Goal: Task Accomplishment & Management: Use online tool/utility

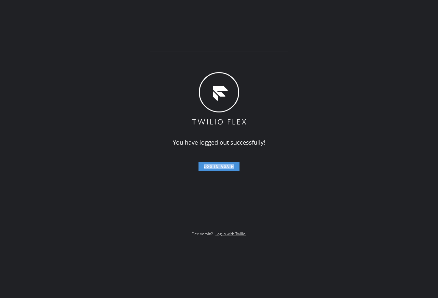
click at [232, 167] on span "Log in again" at bounding box center [219, 166] width 31 height 5
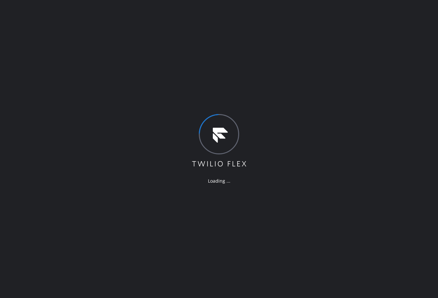
click at [58, 76] on div "Loading ..." at bounding box center [219, 149] width 438 height 298
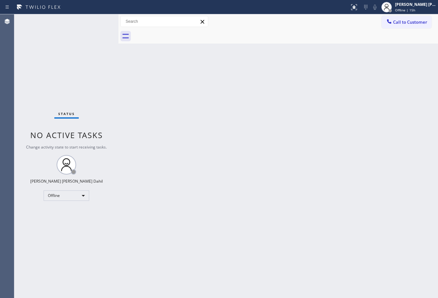
drag, startPoint x: 106, startPoint y: 20, endPoint x: 119, endPoint y: 23, distance: 13.4
click at [118, 23] on div at bounding box center [118, 156] width 0 height 284
click at [423, 8] on div "Offline | 15h" at bounding box center [415, 10] width 41 height 5
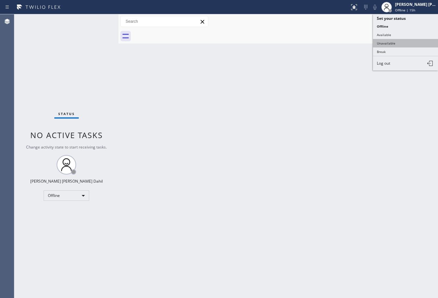
click at [398, 39] on button "Unavailable" at bounding box center [405, 43] width 65 height 8
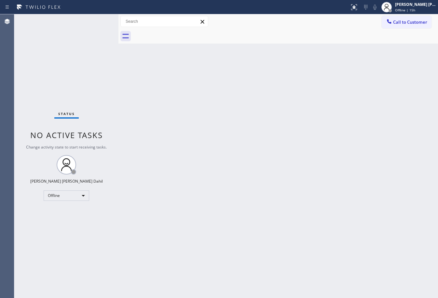
click at [405, 15] on div "Call to Customer Outbound call Location Search location Your caller id phone nu…" at bounding box center [278, 21] width 320 height 15
click at [408, 13] on div "[PERSON_NAME] [PERSON_NAME] Dahil Unavailable | 0s" at bounding box center [409, 7] width 59 height 14
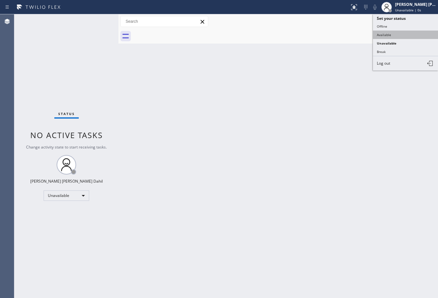
click at [397, 34] on button "Available" at bounding box center [405, 35] width 65 height 8
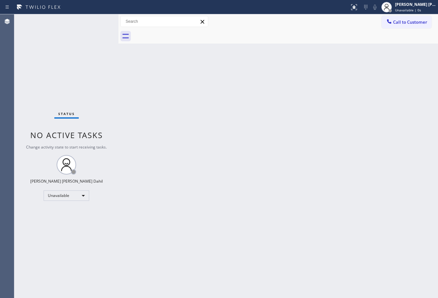
drag, startPoint x: 385, startPoint y: 62, endPoint x: 372, endPoint y: 76, distance: 18.7
click at [385, 70] on div "Back to Dashboard Change Sender ID Customers Technicians Select a contact Outbo…" at bounding box center [278, 156] width 320 height 284
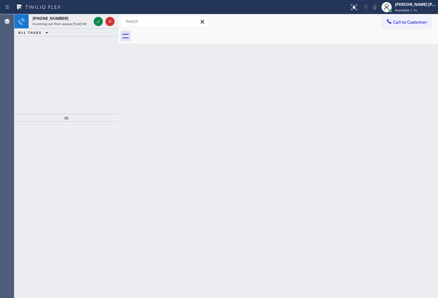
click at [337, 215] on div "Back to Dashboard Change Sender ID Customers Technicians Select a contact Outbo…" at bounding box center [278, 156] width 320 height 284
click at [96, 20] on icon at bounding box center [98, 22] width 8 height 8
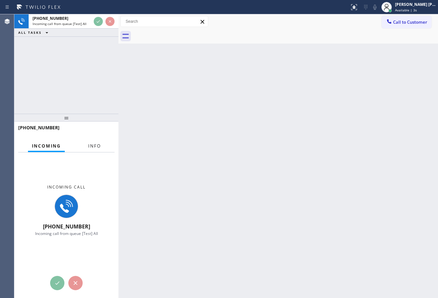
click at [97, 148] on span "Info" at bounding box center [94, 146] width 13 height 6
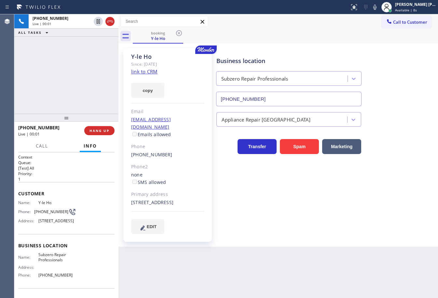
type input "[PHONE_NUMBER]"
drag, startPoint x: 63, startPoint y: 75, endPoint x: 74, endPoint y: 74, distance: 11.4
click at [63, 74] on div "[PHONE_NUMBER] Live | 00:10 ALL TASKS ALL TASKS ACTIVE TASKS TASKS IN WRAP UP" at bounding box center [66, 64] width 104 height 100
click at [136, 71] on link "link to CRM" at bounding box center [144, 71] width 26 height 7
click at [341, 236] on div "Business location Subzero Repair Professionals [PHONE_NUMBER] Appliance Repair …" at bounding box center [325, 147] width 221 height 195
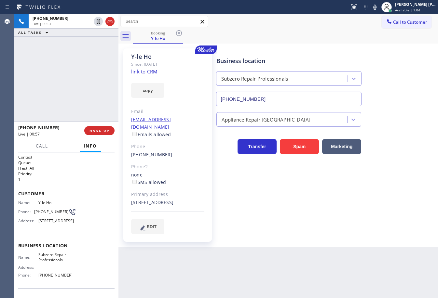
click at [379, 7] on icon at bounding box center [375, 7] width 8 height 8
click at [376, 28] on div "Call to Customer Outbound call Location Search location Your caller id phone nu…" at bounding box center [278, 21] width 320 height 15
click at [379, 9] on icon at bounding box center [375, 7] width 8 height 8
click at [68, 70] on div "[PHONE_NUMBER] Live | 01:07 ALL TASKS ALL TASKS ACTIVE TASKS TASKS IN WRAP UP" at bounding box center [66, 64] width 104 height 100
drag, startPoint x: 45, startPoint y: 79, endPoint x: 133, endPoint y: 133, distance: 103.4
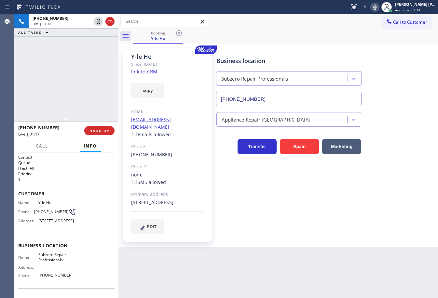
click at [46, 79] on div "[PHONE_NUMBER] Live | 01:17 ALL TASKS ALL TASKS ACTIVE TASKS TASKS IN WRAP UP" at bounding box center [66, 64] width 104 height 100
click at [107, 22] on icon at bounding box center [110, 22] width 8 height 8
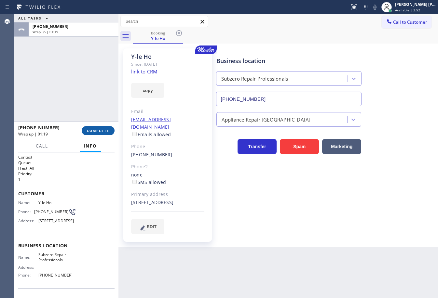
click at [97, 134] on button "COMPLETE" at bounding box center [98, 130] width 33 height 9
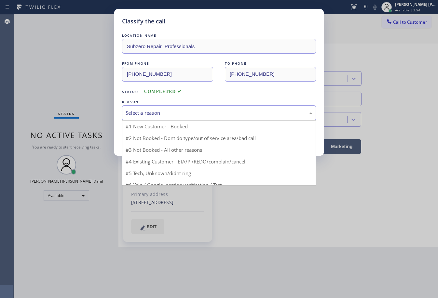
click at [165, 114] on div "Select a reason" at bounding box center [219, 112] width 187 height 7
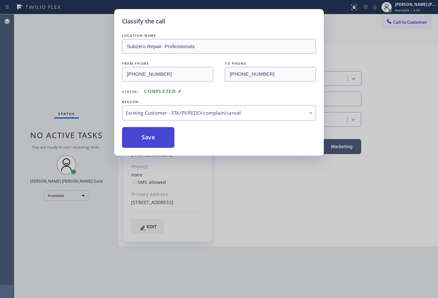
click at [150, 139] on button "Save" at bounding box center [148, 137] width 52 height 21
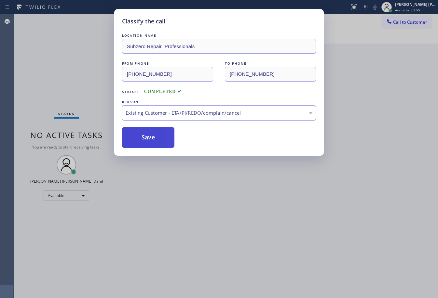
click at [150, 139] on button "Save" at bounding box center [148, 137] width 52 height 21
click at [308, 249] on div "Classify the call LOCATION NAME Subzero Repair Professionals FROM PHONE [PHONE_…" at bounding box center [219, 149] width 438 height 298
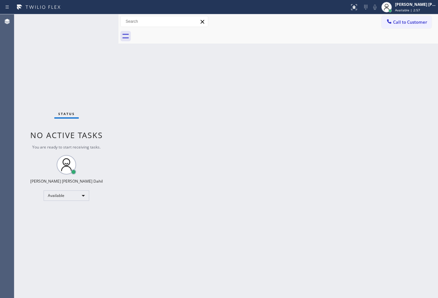
click at [394, 254] on div "Back to Dashboard Change Sender ID Customers Technicians Select a contact Outbo…" at bounding box center [278, 156] width 320 height 284
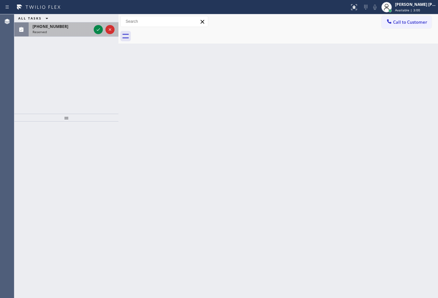
drag, startPoint x: 64, startPoint y: 35, endPoint x: 92, endPoint y: 35, distance: 28.0
click at [64, 35] on div "[PHONE_NUMBER] Reserved" at bounding box center [61, 29] width 64 height 14
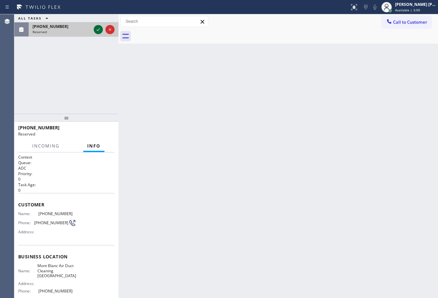
click at [96, 31] on icon at bounding box center [98, 30] width 8 height 8
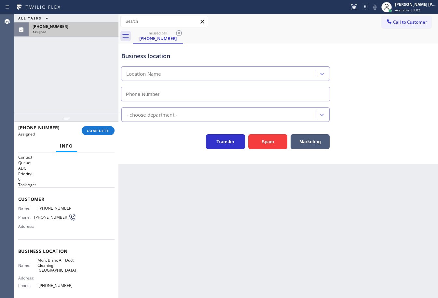
type input "[PHONE_NUMBER]"
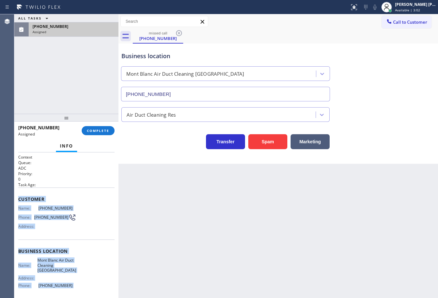
scroll to position [52, 0]
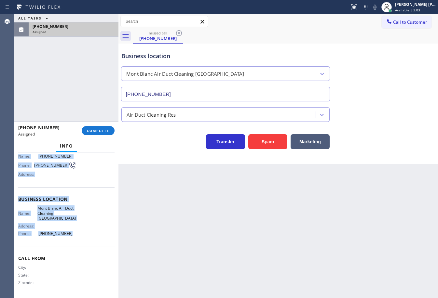
drag, startPoint x: 19, startPoint y: 198, endPoint x: 66, endPoint y: 236, distance: 60.4
click at [66, 236] on div "Context Queue: ADC Priority: 0 Task Age: Customer Name: [PHONE_NUMBER] Phone: […" at bounding box center [66, 226] width 104 height 146
copy div "Customer Name: [PHONE_NUMBER] Phone: [PHONE_NUMBER] Address: Business location …"
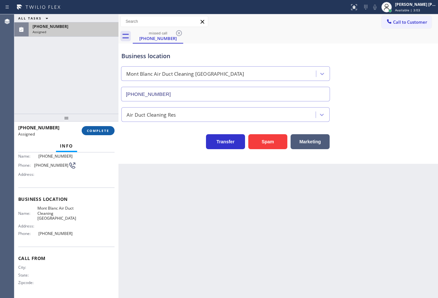
drag, startPoint x: 94, startPoint y: 124, endPoint x: 96, endPoint y: 129, distance: 4.8
click at [95, 126] on div "[PHONE_NUMBER] Assigned COMPLETE" at bounding box center [66, 130] width 96 height 17
click at [96, 129] on span "COMPLETE" at bounding box center [98, 131] width 22 height 5
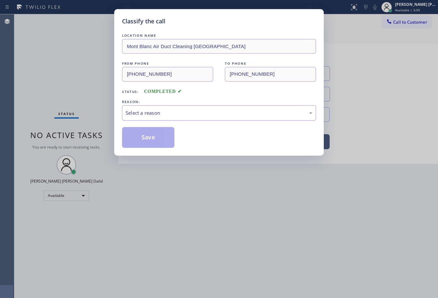
drag, startPoint x: 151, startPoint y: 111, endPoint x: 155, endPoint y: 118, distance: 7.6
click at [152, 113] on div "Select a reason" at bounding box center [219, 112] width 187 height 7
click at [146, 140] on button "Save" at bounding box center [148, 137] width 52 height 21
drag, startPoint x: 146, startPoint y: 140, endPoint x: 161, endPoint y: 139, distance: 14.4
click at [147, 140] on button "Save" at bounding box center [148, 137] width 52 height 21
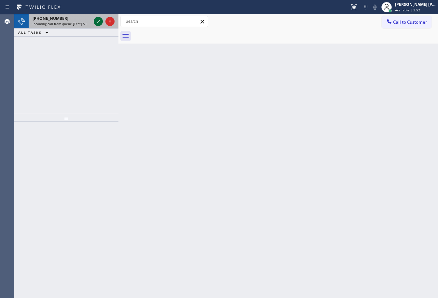
click at [96, 20] on icon at bounding box center [98, 22] width 8 height 8
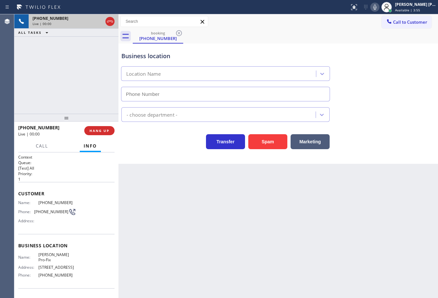
type input "[PHONE_NUMBER]"
click at [188, 239] on div "Back to Dashboard Change Sender ID Customers Technicians Select a contact Outbo…" at bounding box center [278, 156] width 320 height 284
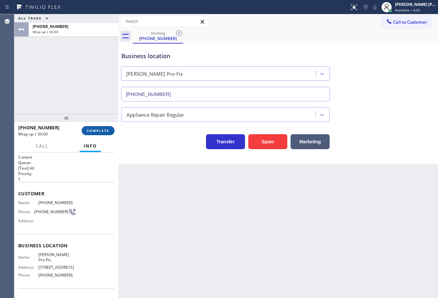
click at [96, 128] on button "COMPLETE" at bounding box center [98, 130] width 33 height 9
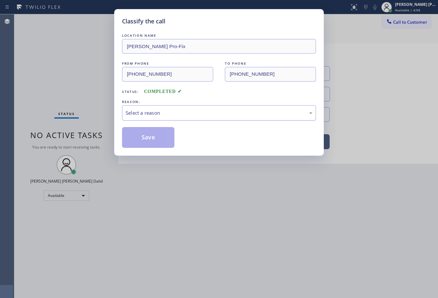
click at [181, 110] on div "Select a reason" at bounding box center [219, 112] width 187 height 7
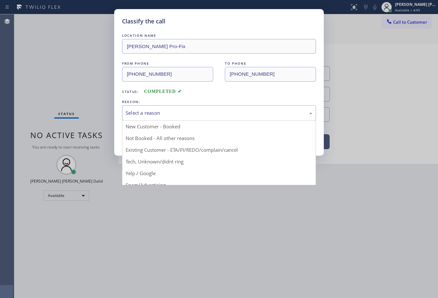
drag, startPoint x: 184, startPoint y: 161, endPoint x: 156, endPoint y: 139, distance: 35.7
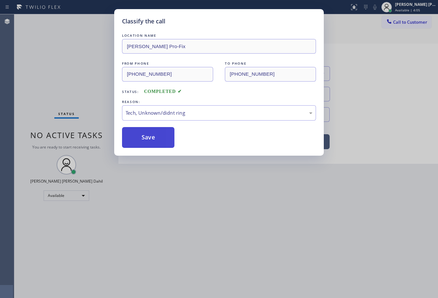
click at [156, 139] on button "Save" at bounding box center [148, 137] width 52 height 21
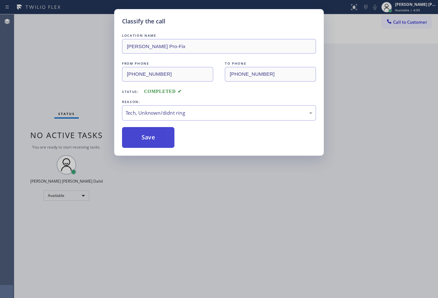
click at [156, 139] on button "Save" at bounding box center [148, 137] width 52 height 21
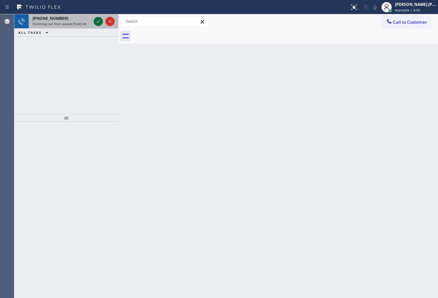
click at [96, 20] on icon at bounding box center [98, 22] width 8 height 8
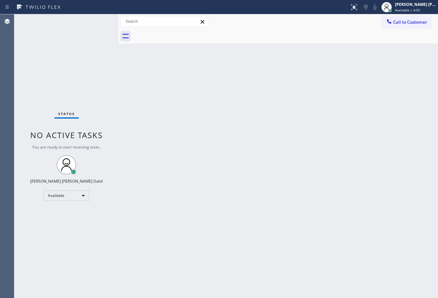
click at [96, 20] on div "Status No active tasks You are ready to start receiving tasks. [PERSON_NAME] [P…" at bounding box center [66, 156] width 104 height 284
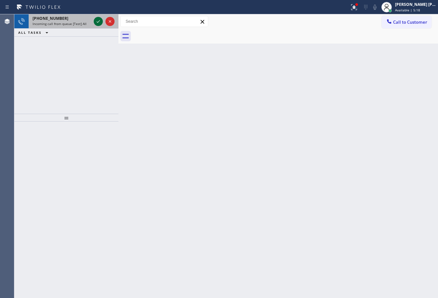
click at [96, 20] on icon at bounding box center [98, 22] width 8 height 8
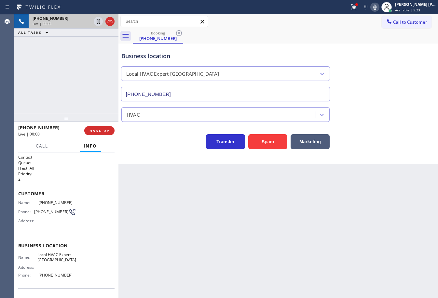
type input "[PHONE_NUMBER]"
click at [262, 143] on button "Spam" at bounding box center [267, 141] width 39 height 15
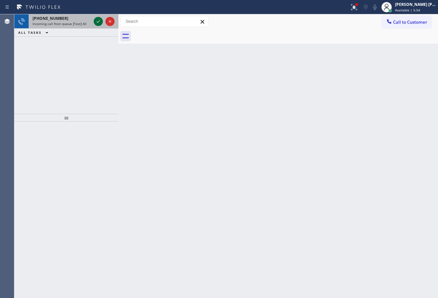
click at [94, 23] on div at bounding box center [98, 22] width 9 height 8
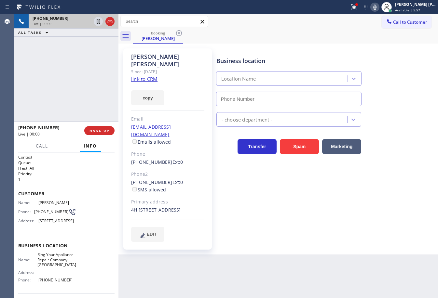
type input "[PHONE_NUMBER]"
click at [358, 5] on icon at bounding box center [354, 7] width 8 height 8
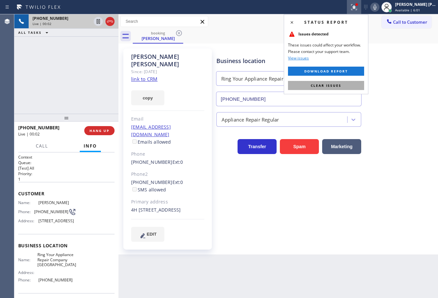
click at [337, 85] on span "Clear issues" at bounding box center [326, 85] width 31 height 5
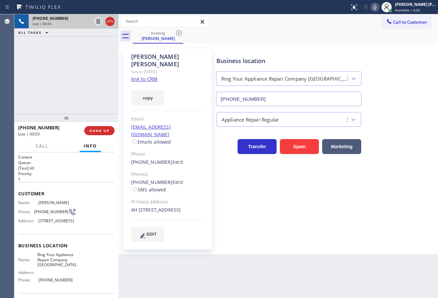
click at [151, 76] on link "link to CRM" at bounding box center [144, 79] width 26 height 7
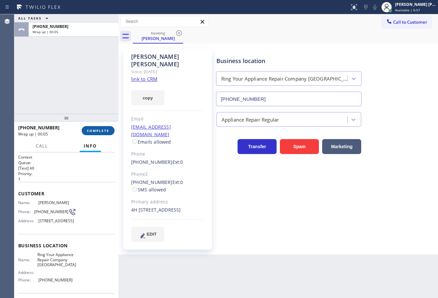
click at [100, 132] on span "COMPLETE" at bounding box center [98, 131] width 22 height 5
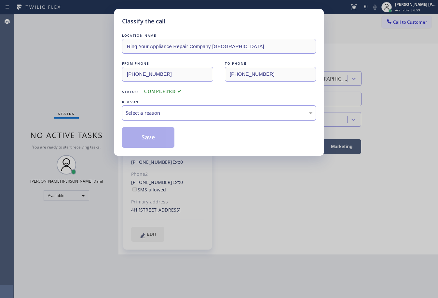
click at [165, 114] on div "Select a reason" at bounding box center [219, 112] width 187 height 7
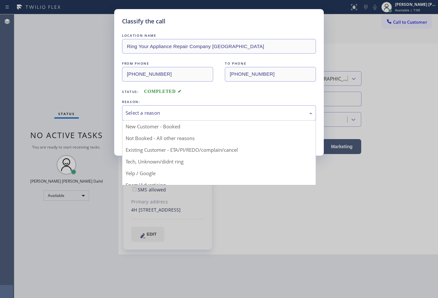
drag, startPoint x: 166, startPoint y: 145, endPoint x: 137, endPoint y: 127, distance: 34.1
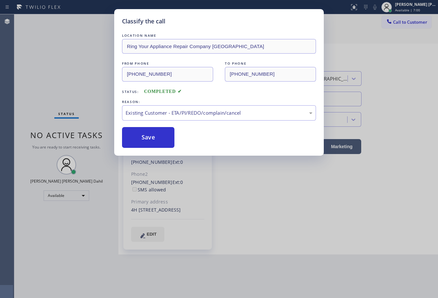
click at [137, 126] on div "LOCATION NAME Ring Your Appliance Repair Company NY FROM PHONE [PHONE_NUMBER] T…" at bounding box center [219, 90] width 194 height 116
click at [146, 136] on button "Save" at bounding box center [148, 137] width 52 height 21
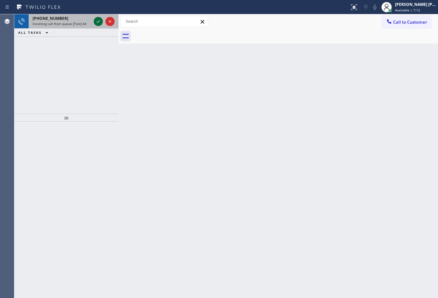
click at [96, 20] on icon at bounding box center [98, 22] width 8 height 8
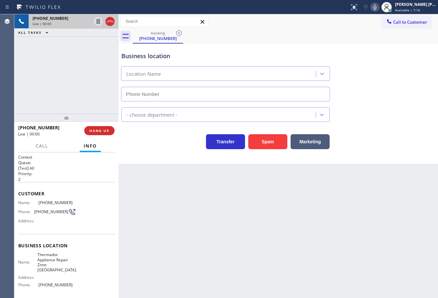
type input "[PHONE_NUMBER]"
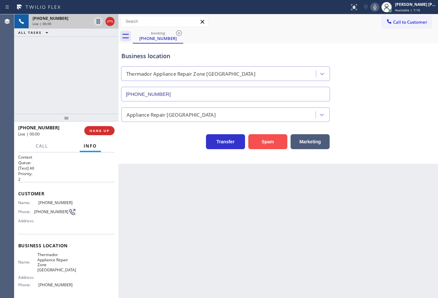
click at [265, 142] on button "Spam" at bounding box center [267, 141] width 39 height 15
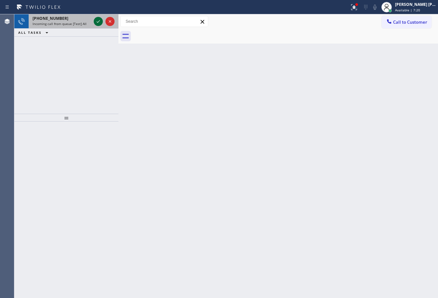
click at [96, 20] on icon at bounding box center [98, 22] width 8 height 8
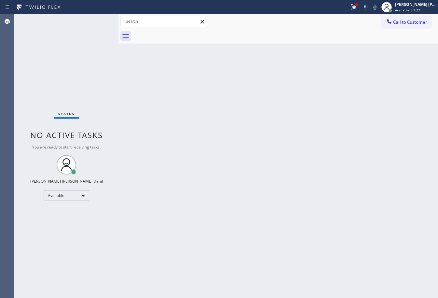
click at [96, 20] on div "Status No active tasks You are ready to start receiving tasks. [PERSON_NAME] [P…" at bounding box center [66, 156] width 104 height 284
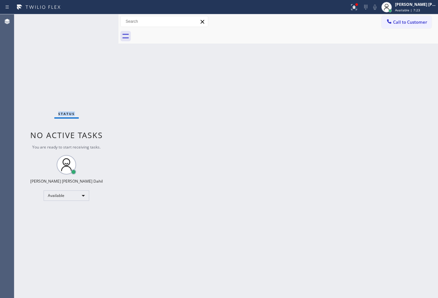
click at [96, 20] on div "Status No active tasks You are ready to start receiving tasks. [PERSON_NAME] [P…" at bounding box center [66, 156] width 104 height 284
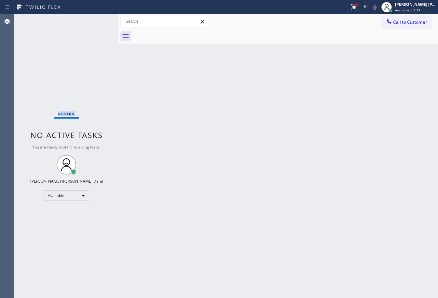
click at [96, 20] on div "Status No active tasks You are ready to start receiving tasks. [PERSON_NAME] [P…" at bounding box center [66, 156] width 104 height 284
click at [358, 7] on icon at bounding box center [354, 7] width 8 height 8
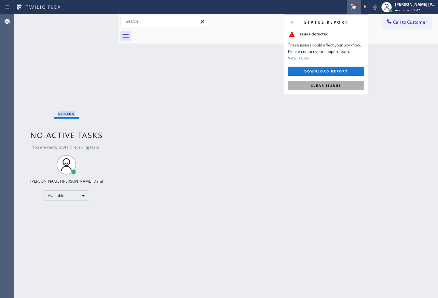
click at [334, 86] on span "Clear issues" at bounding box center [326, 85] width 31 height 5
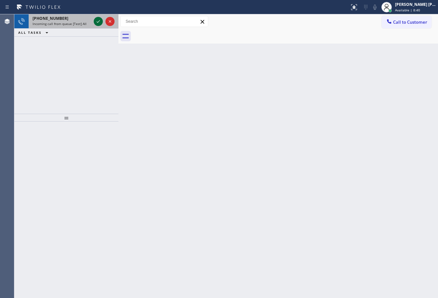
click at [96, 21] on icon at bounding box center [98, 22] width 8 height 8
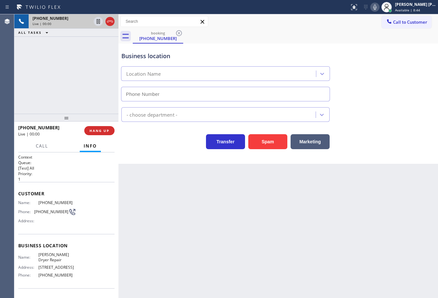
type input "[PHONE_NUMBER]"
click at [292, 269] on div "Back to Dashboard Change Sender ID Customers Technicians Select a contact Outbo…" at bounding box center [278, 156] width 320 height 284
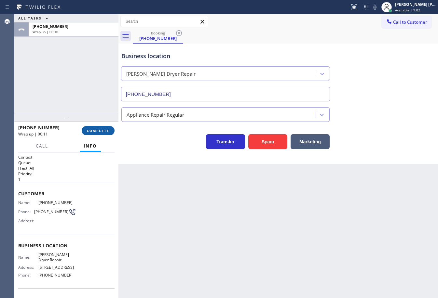
click at [98, 132] on span "COMPLETE" at bounding box center [98, 131] width 22 height 5
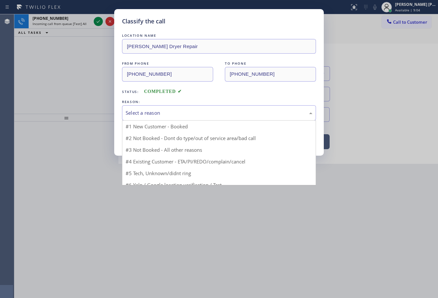
click at [153, 114] on div "Select a reason" at bounding box center [219, 112] width 187 height 7
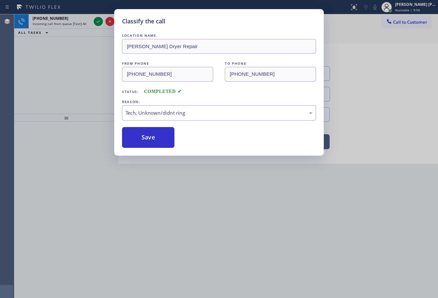
click at [151, 149] on div "Classify the call LOCATION NAME [PERSON_NAME] Dryer Repair FROM PHONE [PHONE_NU…" at bounding box center [219, 82] width 210 height 147
click at [151, 145] on button "Save" at bounding box center [148, 137] width 52 height 21
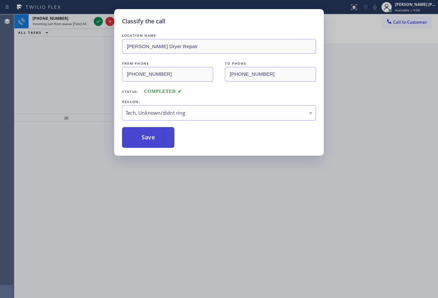
click at [151, 145] on button "Save" at bounding box center [148, 137] width 52 height 21
click at [96, 20] on div "Classify the call LOCATION NAME Subzero Repair Professionals FROM PHONE [PHONE_…" at bounding box center [226, 156] width 424 height 284
click at [96, 20] on icon at bounding box center [98, 22] width 8 height 8
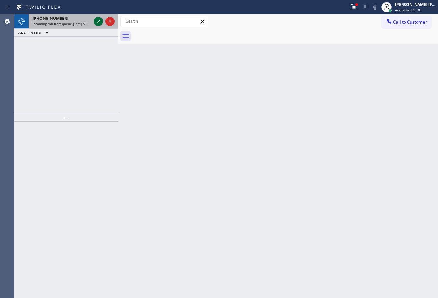
click at [99, 19] on icon at bounding box center [98, 22] width 8 height 8
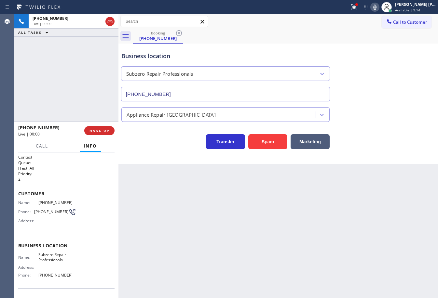
type input "[PHONE_NUMBER]"
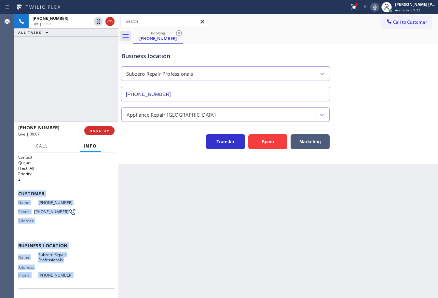
scroll to position [41, 0]
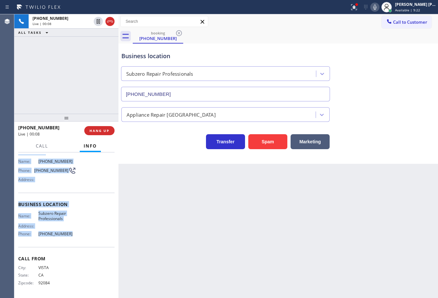
drag, startPoint x: 16, startPoint y: 193, endPoint x: 78, endPoint y: 239, distance: 77.0
click at [78, 239] on div "Context Queue: [Test] All Priority: 2 Customer Name: [PHONE_NUMBER] Phone: [PHO…" at bounding box center [66, 226] width 104 height 146
copy div "Customer Name: [PHONE_NUMBER] Phone: [PHONE_NUMBER] Address: Business location …"
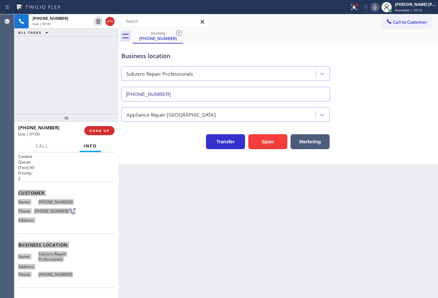
scroll to position [0, 0]
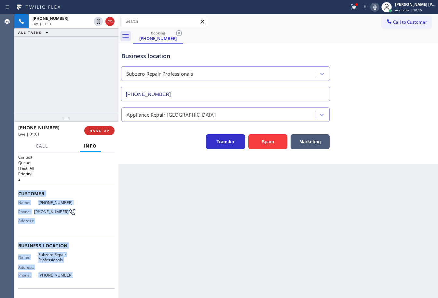
click at [184, 238] on div "Back to Dashboard Change Sender ID Customers Technicians Select a contact Outbo…" at bounding box center [278, 156] width 320 height 284
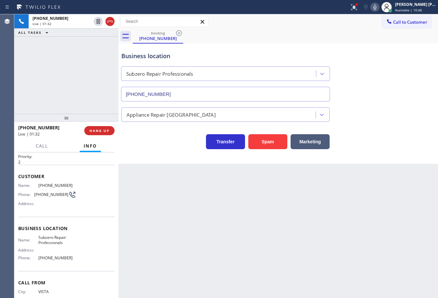
scroll to position [33, 0]
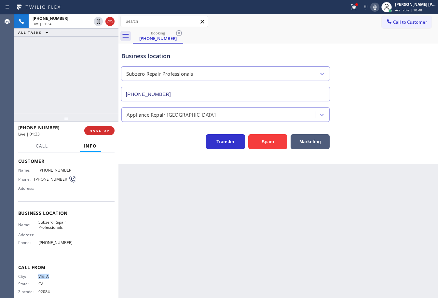
drag, startPoint x: 57, startPoint y: 278, endPoint x: 31, endPoint y: 276, distance: 25.4
click at [31, 276] on div "City: VISTA" at bounding box center [47, 276] width 58 height 5
copy div "VISTA"
click at [387, 137] on div "Transfer Spam Marketing" at bounding box center [278, 139] width 316 height 21
drag, startPoint x: 387, startPoint y: 137, endPoint x: 380, endPoint y: 141, distance: 8.7
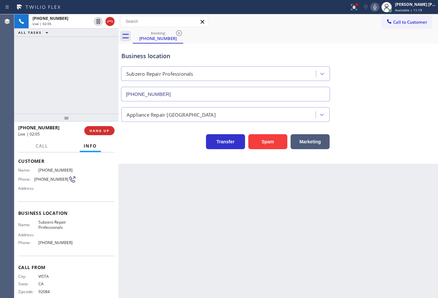
click at [384, 138] on div "Transfer Spam Marketing" at bounding box center [278, 139] width 316 height 21
click at [380, 145] on div "Transfer Spam Marketing" at bounding box center [278, 139] width 316 height 21
click at [380, 147] on div "Transfer Spam Marketing" at bounding box center [278, 139] width 316 height 21
drag, startPoint x: 380, startPoint y: 157, endPoint x: 391, endPoint y: 187, distance: 31.7
click at [385, 174] on div "Back to Dashboard Change Sender ID Customers Technicians Select a contact Outbo…" at bounding box center [278, 156] width 320 height 284
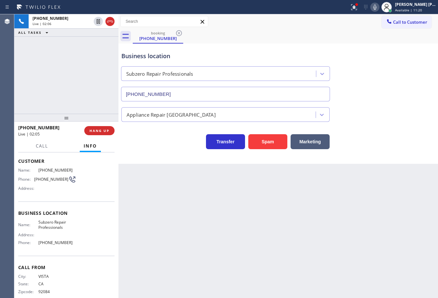
drag, startPoint x: 391, startPoint y: 187, endPoint x: 390, endPoint y: 198, distance: 11.1
click at [390, 196] on div "Back to Dashboard Change Sender ID Customers Technicians Select a contact Outbo…" at bounding box center [278, 156] width 320 height 284
drag, startPoint x: 390, startPoint y: 198, endPoint x: 390, endPoint y: 201, distance: 3.9
click at [390, 201] on div "Back to Dashboard Change Sender ID Customers Technicians Select a contact Outbo…" at bounding box center [278, 156] width 320 height 284
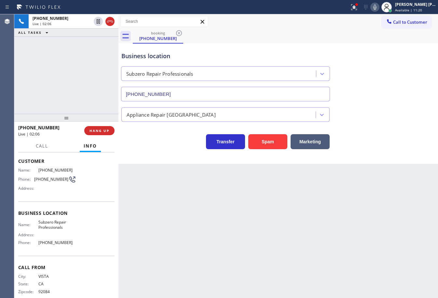
click at [389, 201] on div "Back to Dashboard Change Sender ID Customers Technicians Select a contact Outbo…" at bounding box center [278, 156] width 320 height 284
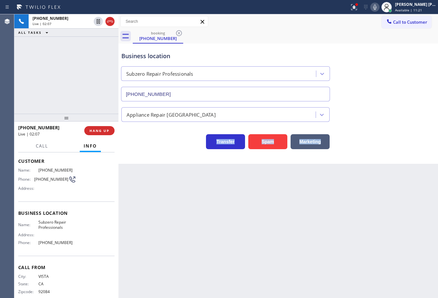
click at [389, 201] on div "Back to Dashboard Change Sender ID Customers Technicians Select a contact Outbo…" at bounding box center [278, 156] width 320 height 284
click at [391, 161] on div "Business location Subzero Repair Professionals [PHONE_NUMBER] Appliance Repair …" at bounding box center [278, 104] width 320 height 120
click at [379, 9] on icon at bounding box center [375, 7] width 8 height 8
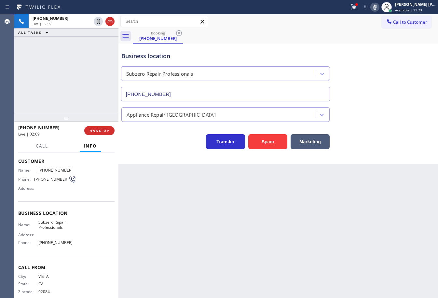
drag, startPoint x: 389, startPoint y: 55, endPoint x: 383, endPoint y: 54, distance: 5.5
click at [388, 55] on div "Business location Subzero Repair Professionals [PHONE_NUMBER]" at bounding box center [278, 72] width 316 height 59
click at [87, 43] on div "[PHONE_NUMBER] Live | 02:10 ALL TASKS ALL TASKS ACTIVE TASKS TASKS IN WRAP UP" at bounding box center [66, 64] width 104 height 100
click at [98, 22] on icon at bounding box center [98, 21] width 3 height 5
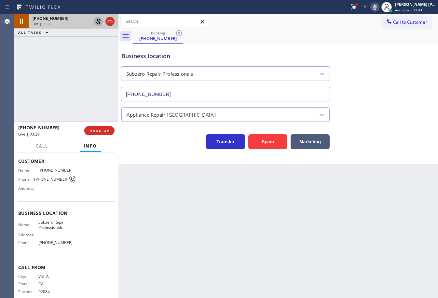
click at [95, 23] on icon at bounding box center [98, 22] width 8 height 8
click at [377, 5] on rect at bounding box center [375, 6] width 5 height 5
click at [375, 60] on div "Business location Subzero Repair Professionals [PHONE_NUMBER]" at bounding box center [278, 72] width 316 height 59
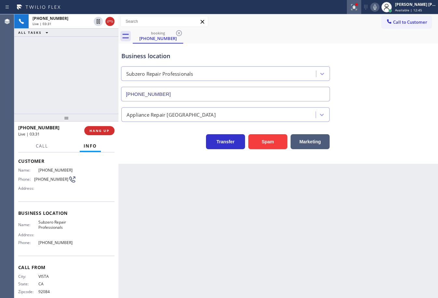
click at [358, 10] on icon at bounding box center [354, 7] width 8 height 8
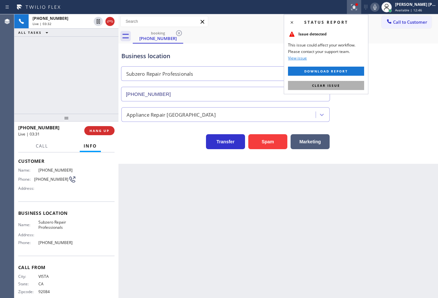
click at [351, 89] on button "Clear issue" at bounding box center [326, 85] width 76 height 9
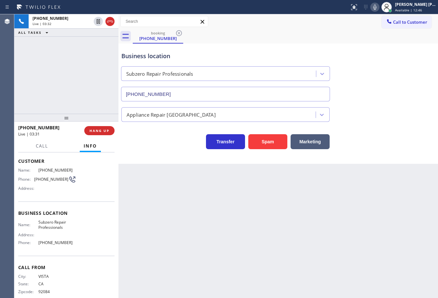
click at [389, 120] on div "Appliance Repair [GEOGRAPHIC_DATA]" at bounding box center [278, 113] width 316 height 17
click at [379, 7] on icon at bounding box center [375, 7] width 8 height 8
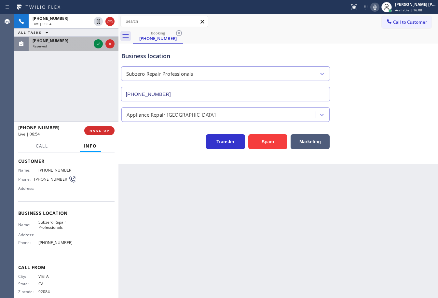
click at [73, 45] on div "Reserved" at bounding box center [62, 46] width 59 height 5
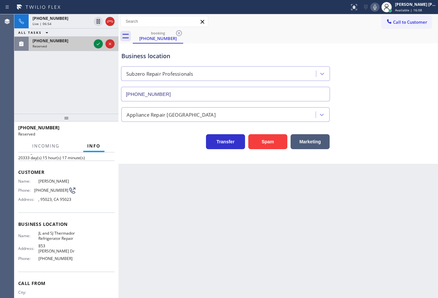
click at [73, 45] on div "Reserved" at bounding box center [62, 46] width 59 height 5
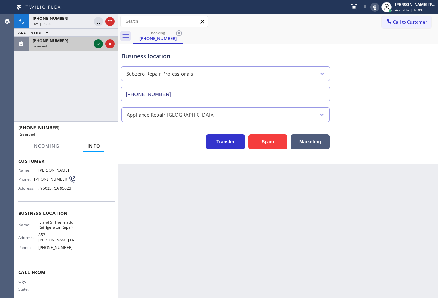
click at [99, 45] on icon at bounding box center [98, 44] width 8 height 8
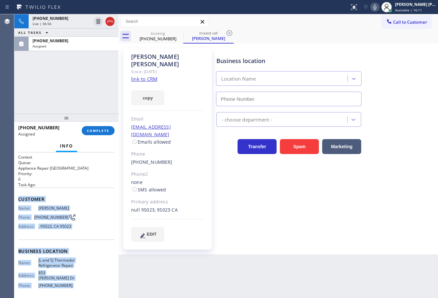
scroll to position [52, 0]
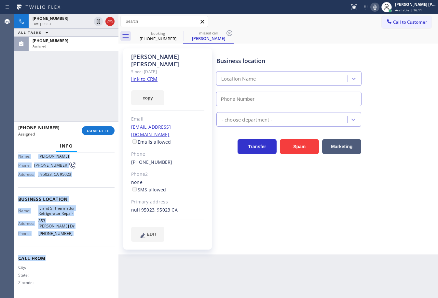
type input "[PHONE_NUMBER]"
drag, startPoint x: 54, startPoint y: 234, endPoint x: 86, endPoint y: 213, distance: 38.6
click at [79, 244] on div "Context Queue: Appliance Repair High End Priority: 0 Task Age: Customer Name: […" at bounding box center [66, 226] width 104 height 146
copy div "Customer Name: [PERSON_NAME] Phone: [PHONE_NUMBER] Address: [GEOGRAPHIC_DATA] B…"
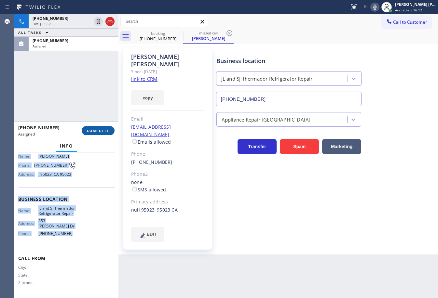
click at [94, 130] on span "COMPLETE" at bounding box center [98, 131] width 22 height 5
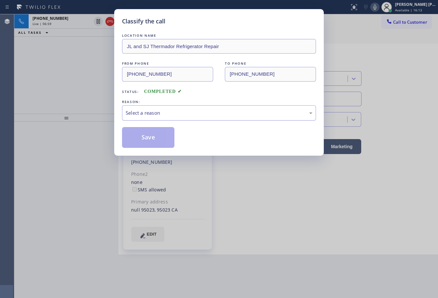
click at [179, 113] on div "Select a reason" at bounding box center [219, 112] width 187 height 7
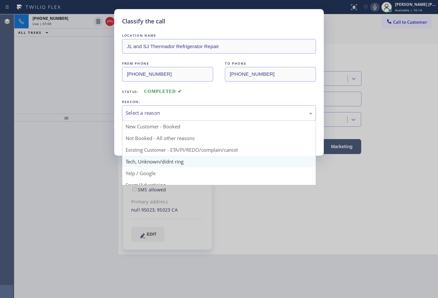
drag, startPoint x: 165, startPoint y: 163, endPoint x: 157, endPoint y: 143, distance: 21.7
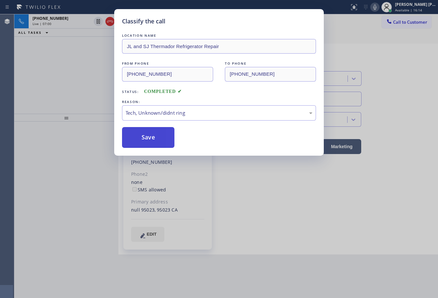
click at [155, 141] on button "Save" at bounding box center [148, 137] width 52 height 21
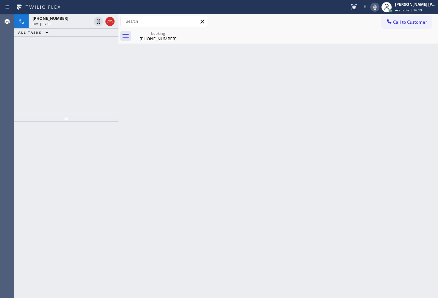
click at [218, 44] on div "Back to Dashboard Change Sender ID Customers Technicians Select a contact Outbo…" at bounding box center [278, 156] width 320 height 284
click at [274, 50] on div "Back to Dashboard Change Sender ID Customers Technicians Select a contact Outbo…" at bounding box center [278, 156] width 320 height 284
click at [280, 53] on div "Back to Dashboard Change Sender ID Customers Technicians Select a contact Outbo…" at bounding box center [278, 156] width 320 height 284
click at [295, 32] on div "booking [PHONE_NUMBER]" at bounding box center [285, 36] width 305 height 15
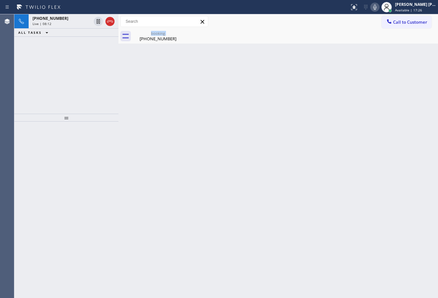
click at [295, 32] on div "booking [PHONE_NUMBER]" at bounding box center [285, 36] width 305 height 15
click at [73, 21] on div "Live | 08:14" at bounding box center [62, 23] width 59 height 5
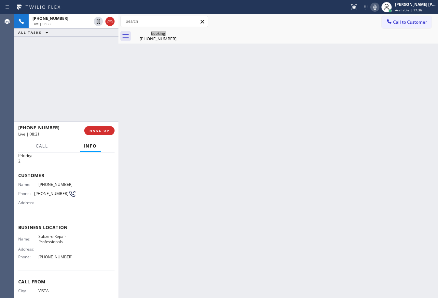
scroll to position [41, 0]
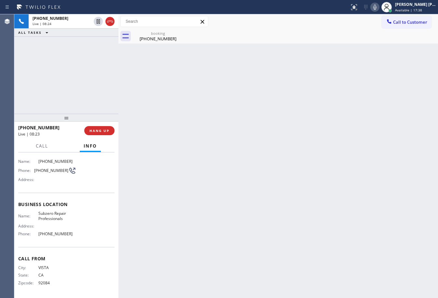
click at [385, 114] on div "Back to Dashboard Change Sender ID Customers Technicians Select a contact Outbo…" at bounding box center [278, 156] width 320 height 284
click at [385, 115] on div "Back to Dashboard Change Sender ID Customers Technicians Select a contact Outbo…" at bounding box center [278, 156] width 320 height 284
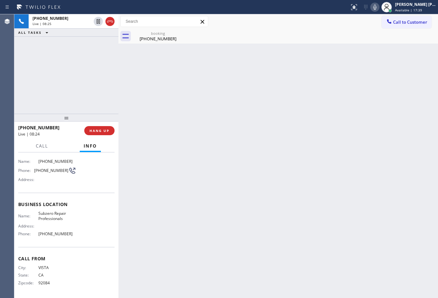
click at [385, 115] on div "Back to Dashboard Change Sender ID Customers Technicians Select a contact Outbo…" at bounding box center [278, 156] width 320 height 284
click at [385, 116] on div "Back to Dashboard Change Sender ID Customers Technicians Select a contact Outbo…" at bounding box center [278, 156] width 320 height 284
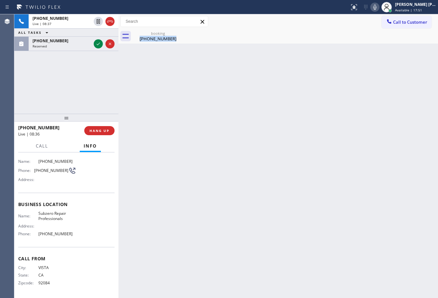
click at [230, 67] on div "Back to Dashboard Change Sender ID Customers Technicians Select a contact Outbo…" at bounding box center [278, 156] width 320 height 284
click at [232, 67] on div "Back to Dashboard Change Sender ID Customers Technicians Select a contact Outbo…" at bounding box center [278, 156] width 320 height 284
click at [91, 68] on div "[PHONE_NUMBER] Live | 08:37 ALL TASKS ALL TASKS ACTIVE TASKS TASKS IN WRAP UP […" at bounding box center [66, 64] width 104 height 100
click at [91, 68] on div "[PHONE_NUMBER] Live | 08:38 ALL TASKS ALL TASKS ACTIVE TASKS TASKS IN WRAP UP […" at bounding box center [66, 64] width 104 height 100
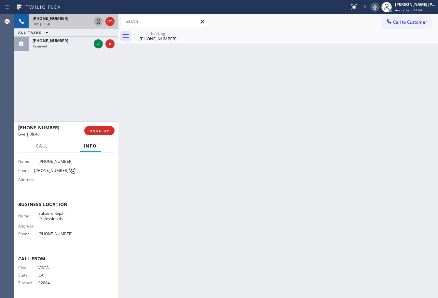
click at [97, 22] on icon at bounding box center [98, 22] width 8 height 8
drag, startPoint x: 95, startPoint y: 51, endPoint x: 101, endPoint y: 53, distance: 5.7
click at [97, 53] on div "[PHONE_NUMBER] Live | 08:41 ALL TASKS ALL TASKS ACTIVE TASKS TASKS IN WRAP UP […" at bounding box center [66, 64] width 104 height 100
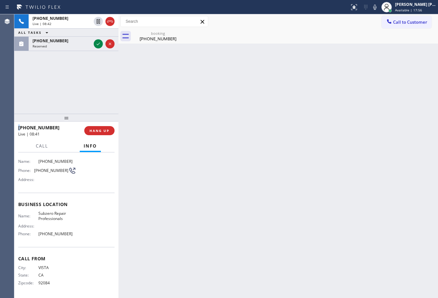
drag, startPoint x: 384, startPoint y: 8, endPoint x: 384, endPoint y: 15, distance: 7.2
click at [379, 8] on icon at bounding box center [375, 7] width 8 height 8
click at [382, 68] on div "Back to Dashboard Change Sender ID Customers Technicians Select a contact Outbo…" at bounding box center [278, 156] width 320 height 284
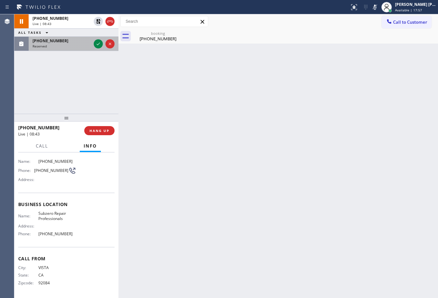
click at [66, 43] on div "[PHONE_NUMBER]" at bounding box center [62, 41] width 59 height 6
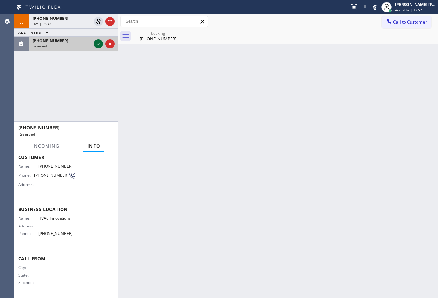
click at [97, 44] on icon at bounding box center [98, 44] width 8 height 8
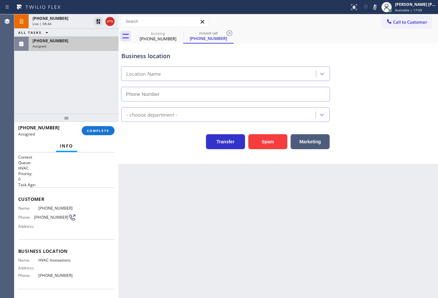
type input "[PHONE_NUMBER]"
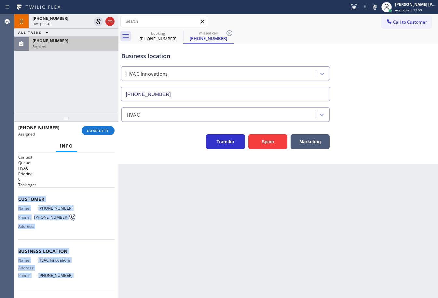
scroll to position [42, 0]
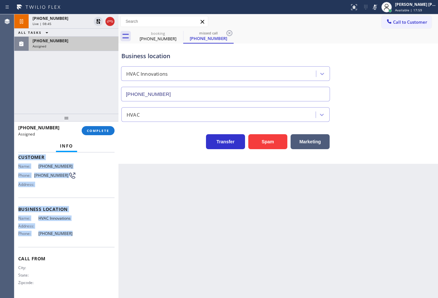
drag, startPoint x: 76, startPoint y: 313, endPoint x: 92, endPoint y: 195, distance: 119.3
click at [89, 240] on div "Context Queue: HVAC Priority: 0 Task Age: Customer Name: [PHONE_NUMBER] Phone: …" at bounding box center [66, 226] width 104 height 146
copy div "Customer Name: [PHONE_NUMBER] Phone: [PHONE_NUMBER] Address: Business location …"
click at [93, 130] on span "COMPLETE" at bounding box center [98, 131] width 22 height 5
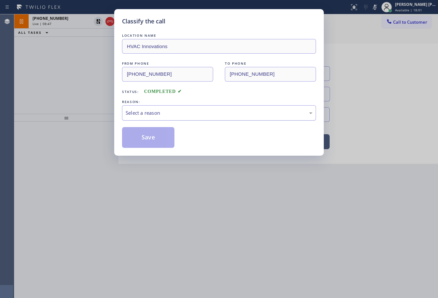
click at [151, 110] on div "Select a reason" at bounding box center [219, 112] width 187 height 7
drag, startPoint x: 157, startPoint y: 162, endPoint x: 153, endPoint y: 129, distance: 33.5
click at [152, 123] on div "LOCATION NAME HVAC Innovations FROM PHONE [PHONE_NUMBER] TO PHONE [PHONE_NUMBER…" at bounding box center [219, 90] width 194 height 116
click at [153, 133] on button "Save" at bounding box center [148, 137] width 52 height 21
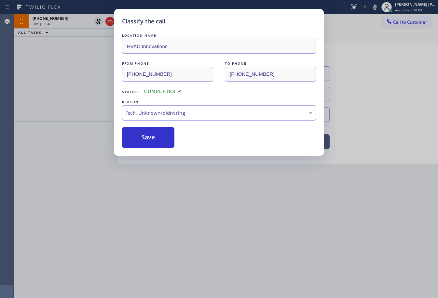
drag, startPoint x: 153, startPoint y: 133, endPoint x: 254, endPoint y: 287, distance: 184.4
click at [153, 136] on button "Save" at bounding box center [148, 137] width 52 height 21
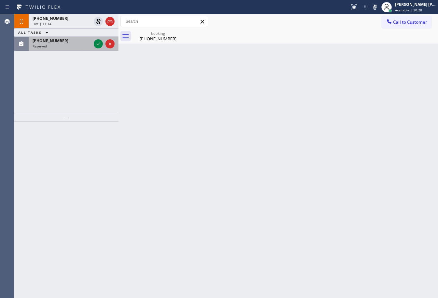
drag, startPoint x: 60, startPoint y: 45, endPoint x: 91, endPoint y: 43, distance: 31.0
click at [67, 45] on div "Reserved" at bounding box center [62, 46] width 59 height 5
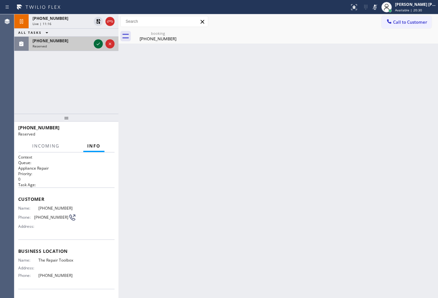
click at [96, 43] on icon at bounding box center [98, 44] width 8 height 8
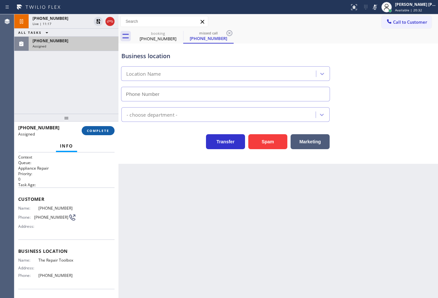
type input "[PHONE_NUMBER]"
click at [105, 134] on button "COMPLETE" at bounding box center [98, 130] width 33 height 9
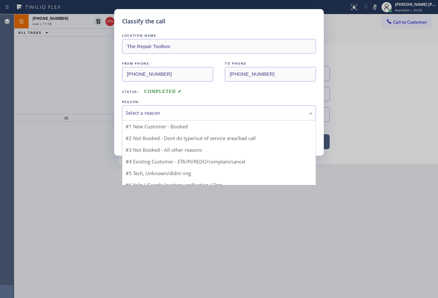
click at [145, 114] on div "Select a reason" at bounding box center [219, 112] width 187 height 7
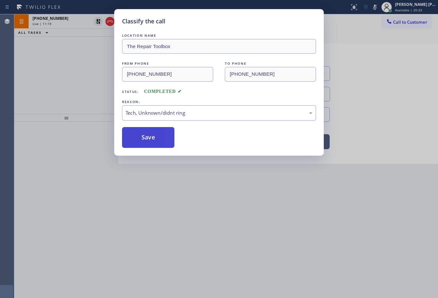
click at [144, 134] on button "Save" at bounding box center [148, 137] width 52 height 21
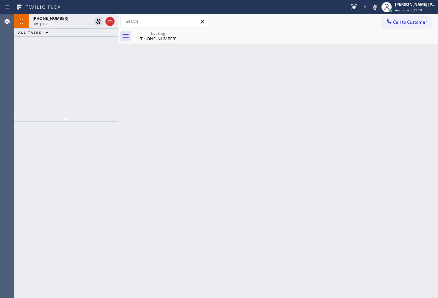
drag, startPoint x: 71, startPoint y: 78, endPoint x: 72, endPoint y: 61, distance: 17.6
click at [71, 76] on div "[PHONE_NUMBER] Live | 12:05 ALL TASKS ALL TASKS ACTIVE TASKS TASKS IN WRAP UP" at bounding box center [66, 64] width 104 height 100
click at [73, 60] on div "[PHONE_NUMBER] Live | 12:06 ALL TASKS ALL TASKS ACTIVE TASKS TASKS IN WRAP UP" at bounding box center [66, 64] width 104 height 100
click at [70, 78] on div "[PHONE_NUMBER] Live | 12:08 ALL TASKS ALL TASKS ACTIVE TASKS TASKS IN WRAP UP" at bounding box center [66, 64] width 104 height 100
drag, startPoint x: 97, startPoint y: 21, endPoint x: 239, endPoint y: 43, distance: 143.7
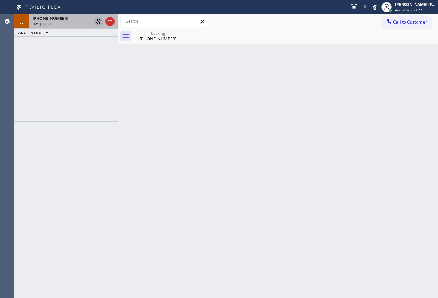
click at [97, 21] on icon at bounding box center [98, 21] width 5 height 5
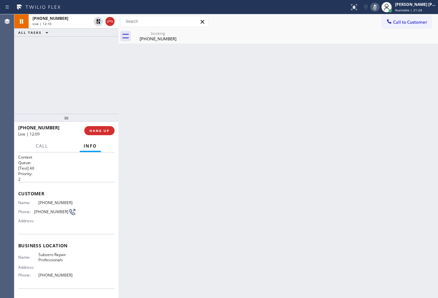
click at [379, 6] on icon at bounding box center [375, 7] width 8 height 8
click at [379, 10] on icon at bounding box center [375, 7] width 8 height 8
click at [379, 9] on icon at bounding box center [375, 7] width 8 height 8
click at [63, 83] on div "[PHONE_NUMBER] Live | 13:50 ALL TASKS ALL TASKS ACTIVE TASKS TASKS IN WRAP UP" at bounding box center [66, 64] width 104 height 100
click at [72, 86] on div "[PHONE_NUMBER] Live | 13:52 ALL TASKS ALL TASKS ACTIVE TASKS TASKS IN WRAP UP" at bounding box center [66, 64] width 104 height 100
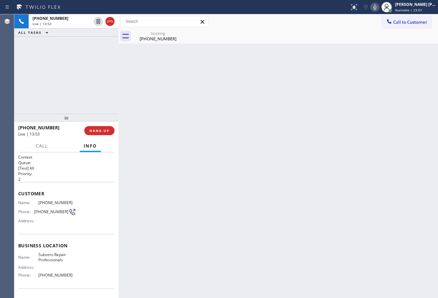
click at [86, 102] on div "[PHONE_NUMBER] Live | 13:53 ALL TASKS ALL TASKS ACTIVE TASKS TASKS IN WRAP UP" at bounding box center [66, 64] width 104 height 100
click at [103, 131] on span "HANG UP" at bounding box center [100, 131] width 20 height 5
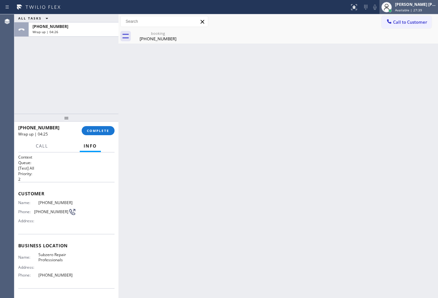
click at [405, 10] on span "Available | 27:39" at bounding box center [408, 10] width 27 height 5
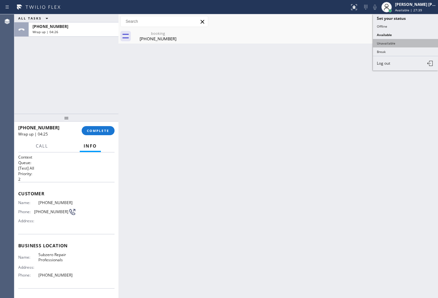
click at [395, 44] on button "Unavailable" at bounding box center [405, 43] width 65 height 8
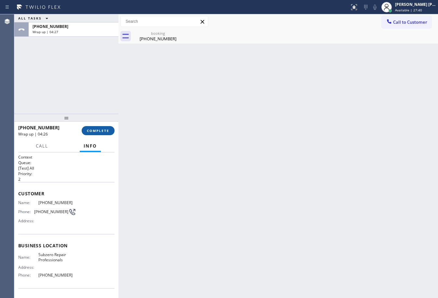
click at [101, 134] on button "COMPLETE" at bounding box center [98, 130] width 33 height 9
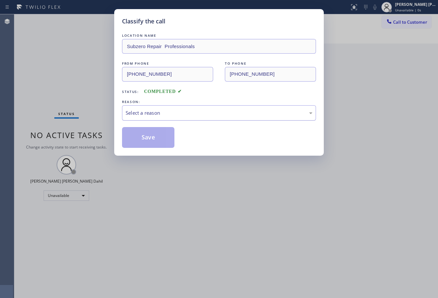
drag, startPoint x: 148, startPoint y: 115, endPoint x: 150, endPoint y: 118, distance: 3.8
click at [149, 115] on div "Select a reason" at bounding box center [219, 112] width 187 height 7
click at [153, 141] on button "Save" at bounding box center [148, 137] width 52 height 21
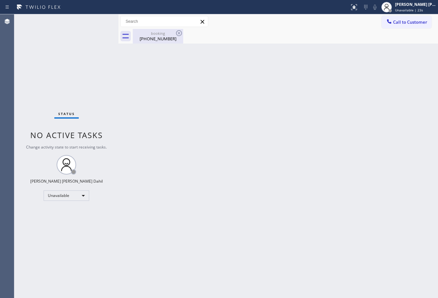
click at [168, 41] on div "[PHONE_NUMBER]" at bounding box center [157, 39] width 49 height 6
drag, startPoint x: 407, startPoint y: 26, endPoint x: 438, endPoint y: 34, distance: 31.9
click at [407, 26] on button "Call to Customer" at bounding box center [407, 22] width 50 height 12
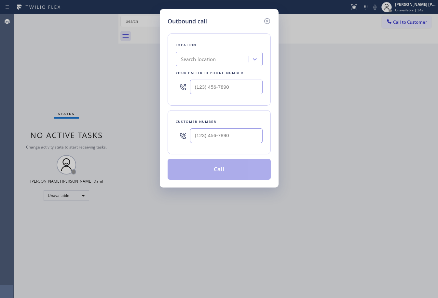
drag, startPoint x: 247, startPoint y: 134, endPoint x: 330, endPoint y: 141, distance: 83.9
click at [246, 134] on input "text" at bounding box center [226, 136] width 73 height 15
paste input "760) 310-0357"
type input "[PHONE_NUMBER]"
click at [236, 85] on input "(___) ___-____" at bounding box center [226, 87] width 73 height 15
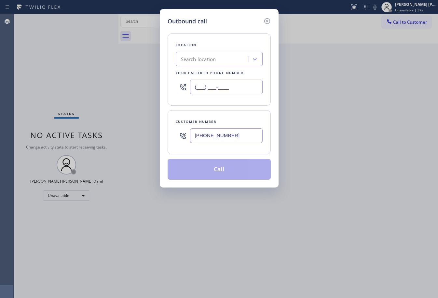
paste input "760) 642-6449"
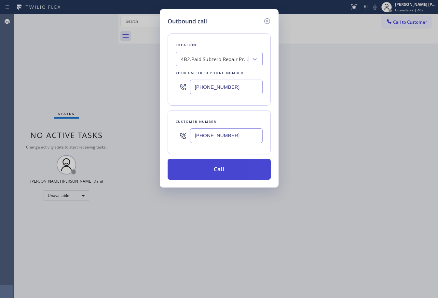
type input "[PHONE_NUMBER]"
click at [239, 172] on button "Call" at bounding box center [219, 169] width 103 height 21
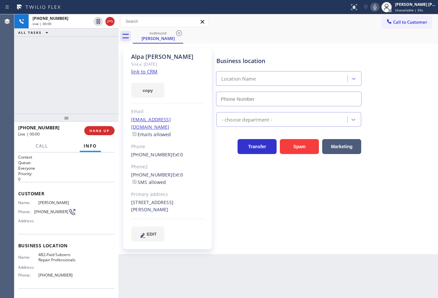
type input "[PHONE_NUMBER]"
click at [109, 20] on icon at bounding box center [110, 22] width 8 height 8
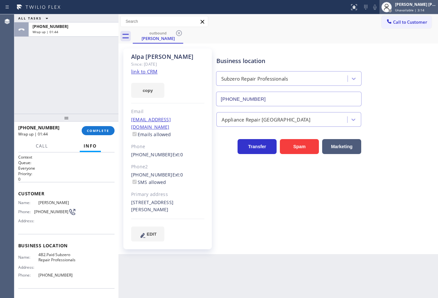
click at [424, 9] on span "Unavailable | 3:14" at bounding box center [409, 10] width 29 height 5
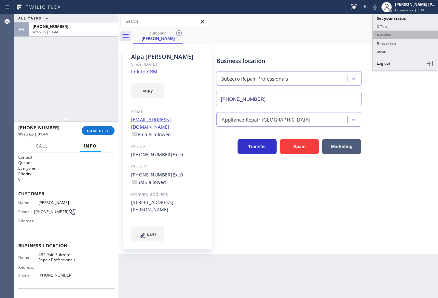
click at [395, 32] on button "Available" at bounding box center [405, 35] width 65 height 8
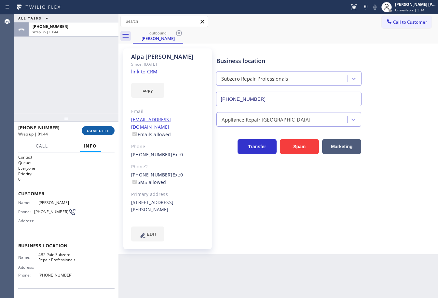
click at [105, 131] on span "COMPLETE" at bounding box center [98, 131] width 22 height 5
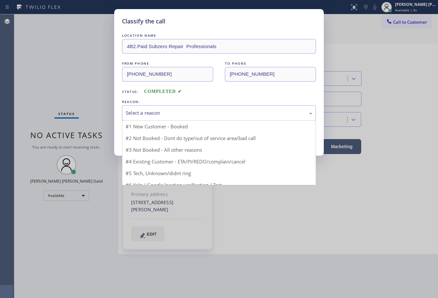
click at [174, 111] on div "Select a reason" at bounding box center [219, 112] width 187 height 7
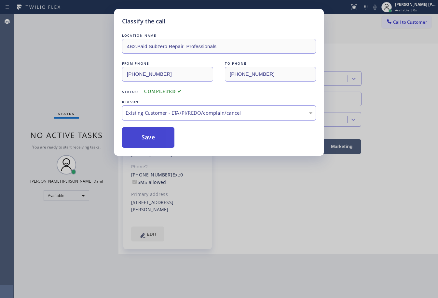
click at [152, 144] on button "Save" at bounding box center [148, 137] width 52 height 21
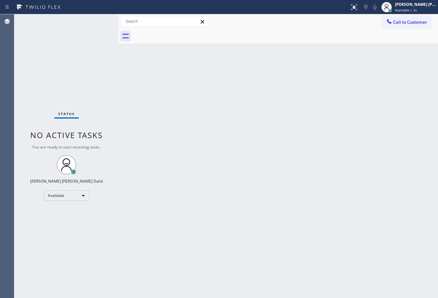
click at [355, 258] on div "Back to Dashboard Change Sender ID Customers Technicians Select a contact Outbo…" at bounding box center [278, 156] width 320 height 284
click at [75, 45] on div "Status No active tasks You are ready to start receiving tasks. [PERSON_NAME] [P…" at bounding box center [66, 156] width 104 height 284
click at [320, 243] on div "Back to Dashboard Change Sender ID Customers Technicians Select a contact Outbo…" at bounding box center [278, 156] width 320 height 284
drag, startPoint x: 73, startPoint y: 31, endPoint x: 76, endPoint y: 26, distance: 6.1
click at [74, 28] on div "Status No active tasks You are ready to start receiving tasks. [PERSON_NAME] [P…" at bounding box center [66, 156] width 104 height 284
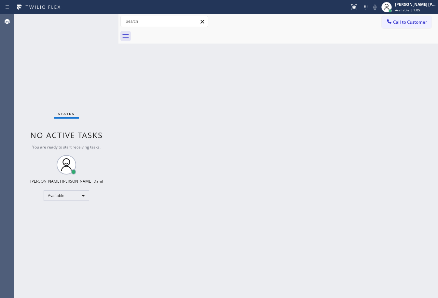
click at [305, 145] on div "Back to Dashboard Change Sender ID Customers Technicians Select a contact Outbo…" at bounding box center [278, 156] width 320 height 284
click at [266, 166] on div "Back to Dashboard Change Sender ID Customers Technicians Select a contact Outbo…" at bounding box center [278, 156] width 320 height 284
click at [352, 242] on div "Back to Dashboard Change Sender ID Customers Technicians Select a contact Outbo…" at bounding box center [278, 156] width 320 height 284
click at [277, 155] on div "Back to Dashboard Change Sender ID Customers Technicians Select a contact Outbo…" at bounding box center [278, 156] width 320 height 284
drag, startPoint x: 304, startPoint y: 224, endPoint x: 327, endPoint y: 256, distance: 40.0
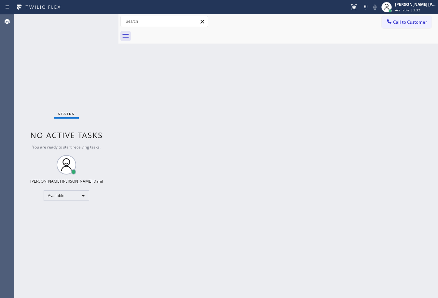
click at [309, 225] on div "Back to Dashboard Change Sender ID Customers Technicians Select a contact Outbo…" at bounding box center [278, 156] width 320 height 284
drag, startPoint x: 333, startPoint y: 262, endPoint x: 339, endPoint y: 296, distance: 34.5
click at [336, 264] on div "Back to Dashboard Change Sender ID Customers Technicians Select a contact Outbo…" at bounding box center [278, 156] width 320 height 284
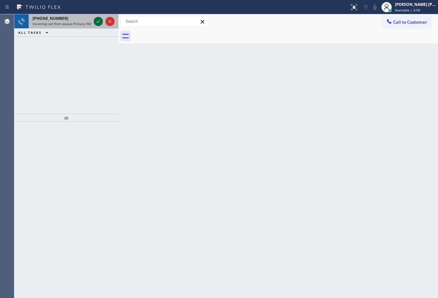
click at [96, 20] on icon at bounding box center [98, 22] width 8 height 8
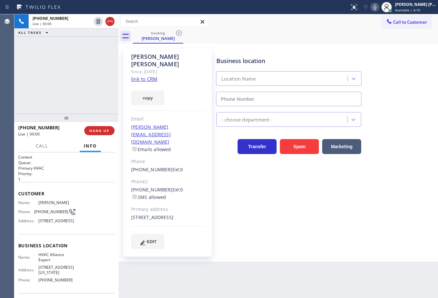
click at [55, 76] on div "[PHONE_NUMBER] Live | 00:00 ALL TASKS ALL TASKS ACTIVE TASKS TASKS IN WRAP UP" at bounding box center [66, 64] width 104 height 100
type input "[PHONE_NUMBER]"
click at [137, 76] on link "link to CRM" at bounding box center [144, 79] width 26 height 7
click at [79, 91] on div "[PHONE_NUMBER] Live | 04:36 ALL TASKS ALL TASKS ACTIVE TASKS TASKS IN WRAP UP" at bounding box center [66, 64] width 104 height 100
click at [79, 92] on div "[PHONE_NUMBER] Live | 04:36 ALL TASKS ALL TASKS ACTIVE TASKS TASKS IN WRAP UP" at bounding box center [66, 64] width 104 height 100
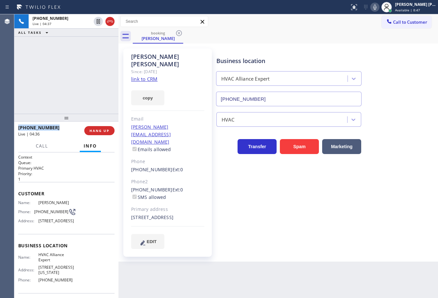
click at [79, 92] on div "[PHONE_NUMBER] Live | 04:37 ALL TASKS ALL TASKS ACTIVE TASKS TASKS IN WRAP UP" at bounding box center [66, 64] width 104 height 100
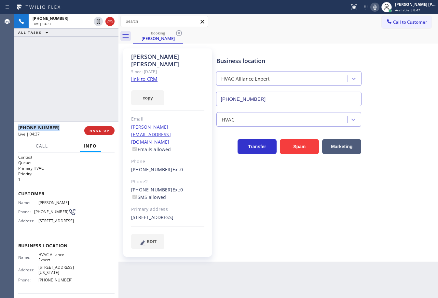
click at [79, 92] on div "[PHONE_NUMBER] Live | 04:37 ALL TASKS ALL TASKS ACTIVE TASKS TASKS IN WRAP UP" at bounding box center [66, 64] width 104 height 100
click at [377, 8] on icon at bounding box center [374, 7] width 3 height 5
drag, startPoint x: 380, startPoint y: 53, endPoint x: 298, endPoint y: 41, distance: 82.6
click at [381, 52] on div "Business location HVAC Alliance Expert [PHONE_NUMBER]" at bounding box center [325, 77] width 221 height 59
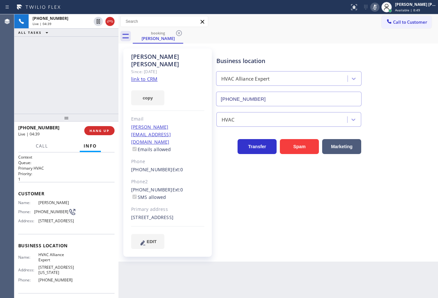
drag, startPoint x: 92, startPoint y: 55, endPoint x: 104, endPoint y: 29, distance: 28.9
click at [92, 55] on div "[PHONE_NUMBER] Live | 04:39 ALL TASKS ALL TASKS ACTIVE TASKS TASKS IN WRAP UP" at bounding box center [66, 64] width 104 height 100
click at [98, 22] on icon at bounding box center [98, 21] width 3 height 5
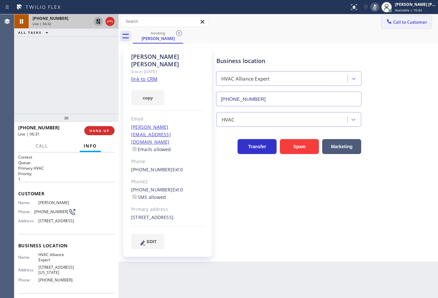
drag, startPoint x: 372, startPoint y: 53, endPoint x: 384, endPoint y: 18, distance: 37.1
click at [372, 52] on div "Business location HVAC Alliance Expert [PHONE_NUMBER]" at bounding box center [325, 77] width 221 height 59
click at [379, 7] on icon at bounding box center [375, 7] width 8 height 8
drag, startPoint x: 53, startPoint y: 64, endPoint x: 84, endPoint y: 33, distance: 44.2
click at [56, 61] on div "[PHONE_NUMBER] Live | 06:33 ALL TASKS ALL TASKS ACTIVE TASKS TASKS IN WRAP UP" at bounding box center [66, 64] width 104 height 100
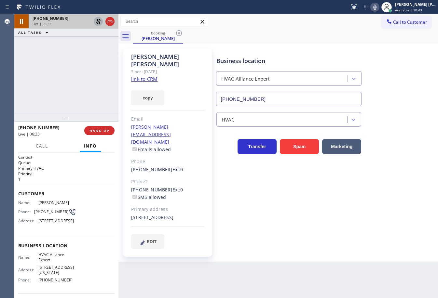
click at [97, 22] on icon at bounding box center [98, 22] width 8 height 8
click at [53, 78] on div "[PHONE_NUMBER] Live | 06:39 ALL TASKS ALL TASKS ACTIVE TASKS TASKS IN WRAP UP" at bounding box center [66, 64] width 104 height 100
click at [86, 47] on div "[PHONE_NUMBER] Live | 06:44 ALL TASKS ALL TASKS ACTIVE TASKS TASKS IN WRAP UP" at bounding box center [66, 64] width 104 height 100
click at [50, 94] on div "[PHONE_NUMBER] Live | 07:13 ALL TASKS ALL TASKS ACTIVE TASKS TASKS IN WRAP UP […" at bounding box center [66, 64] width 104 height 100
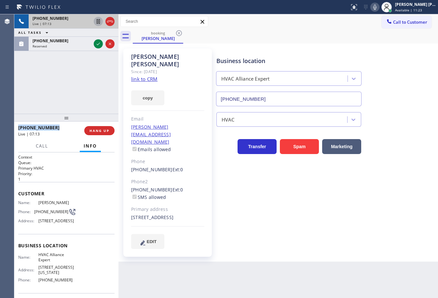
click at [50, 94] on div "[PHONE_NUMBER] Live | 07:13 ALL TASKS ALL TASKS ACTIVE TASKS TASKS IN WRAP UP […" at bounding box center [66, 64] width 104 height 100
click at [55, 90] on div "[PHONE_NUMBER] Live | 07:14 ALL TASKS ALL TASKS ACTIVE TASKS TASKS IN WRAP UP […" at bounding box center [66, 64] width 104 height 100
click at [57, 90] on div "[PHONE_NUMBER] Live | 07:14 ALL TASKS ALL TASKS ACTIVE TASKS TASKS IN WRAP UP […" at bounding box center [66, 64] width 104 height 100
click at [58, 90] on div "[PHONE_NUMBER] Live | 07:14 ALL TASKS ALL TASKS ACTIVE TASKS TASKS IN WRAP UP […" at bounding box center [66, 64] width 104 height 100
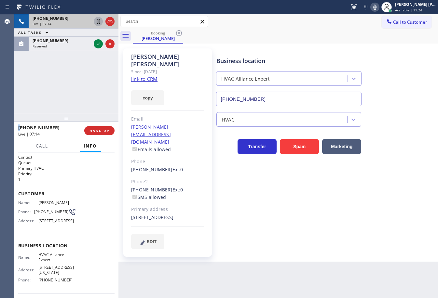
click at [58, 90] on div "[PHONE_NUMBER] Live | 07:14 ALL TASKS ALL TASKS ACTIVE TASKS TASKS IN WRAP UP […" at bounding box center [66, 64] width 104 height 100
click at [58, 90] on div "[PHONE_NUMBER] Live | 07:15 ALL TASKS ALL TASKS ACTIVE TASKS TASKS IN WRAP UP […" at bounding box center [66, 64] width 104 height 100
click at [62, 90] on div "[PHONE_NUMBER] Live | 07:15 ALL TASKS ALL TASKS ACTIVE TASKS TASKS IN WRAP UP […" at bounding box center [66, 64] width 104 height 100
click at [101, 132] on span "HANG UP" at bounding box center [100, 131] width 20 height 5
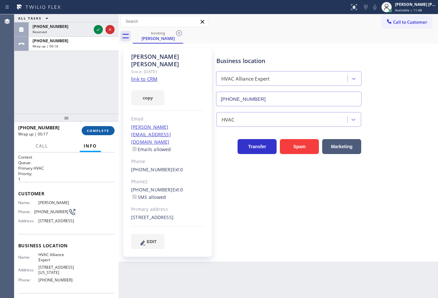
drag, startPoint x: 67, startPoint y: 80, endPoint x: 102, endPoint y: 135, distance: 65.0
click at [67, 80] on div "ALL TASKS ALL TASKS ACTIVE TASKS TASKS IN WRAP UP [PHONE_NUMBER] Reserved [PHON…" at bounding box center [66, 64] width 104 height 100
click at [97, 133] on span "COMPLETE" at bounding box center [98, 131] width 22 height 5
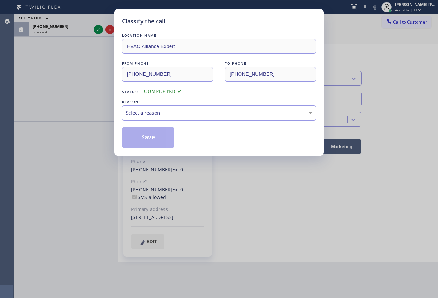
click at [131, 113] on div "Select a reason" at bounding box center [219, 112] width 187 height 7
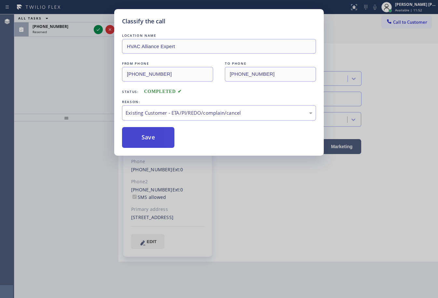
click at [144, 141] on button "Save" at bounding box center [148, 137] width 52 height 21
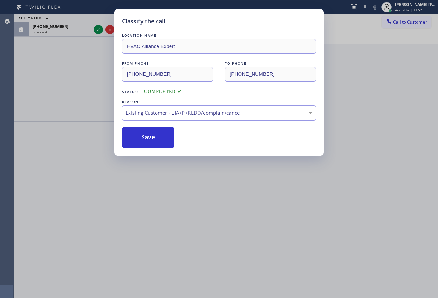
drag, startPoint x: 144, startPoint y: 140, endPoint x: 129, endPoint y: 99, distance: 43.9
click at [144, 139] on button "Save" at bounding box center [148, 137] width 52 height 21
click at [90, 33] on div "Classify the call LOCATION NAME HVAC Alliance Expert FROM PHONE [PHONE_NUMBER] …" at bounding box center [219, 149] width 438 height 298
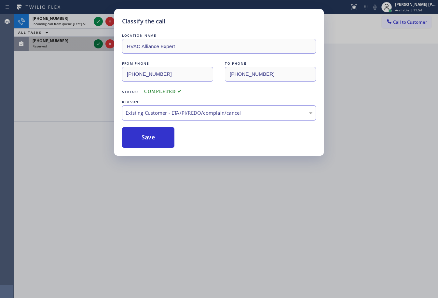
click at [97, 31] on div "ALL TASKS ALL TASKS ACTIVE TASKS TASKS IN WRAP UP" at bounding box center [66, 33] width 104 height 8
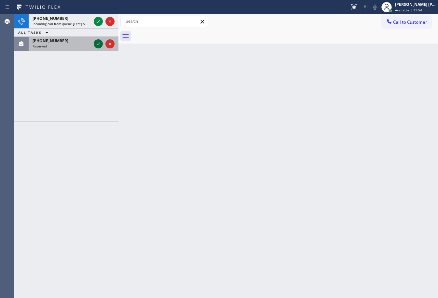
click at [98, 44] on icon at bounding box center [98, 44] width 8 height 8
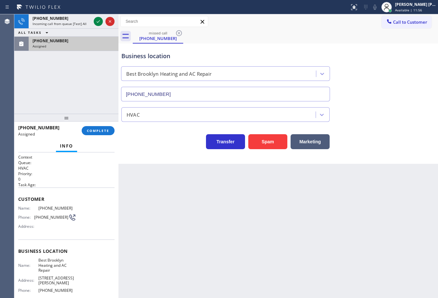
type input "[PHONE_NUMBER]"
click at [93, 133] on button "COMPLETE" at bounding box center [98, 130] width 33 height 9
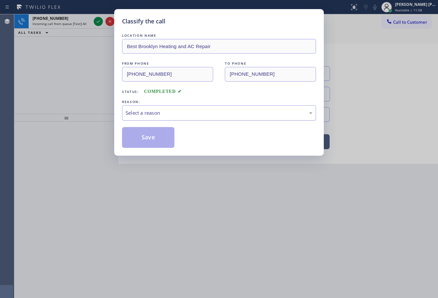
click at [145, 115] on div "Select a reason" at bounding box center [219, 112] width 187 height 7
drag, startPoint x: 154, startPoint y: 161, endPoint x: 151, endPoint y: 138, distance: 23.9
click at [150, 135] on button "Save" at bounding box center [148, 137] width 52 height 21
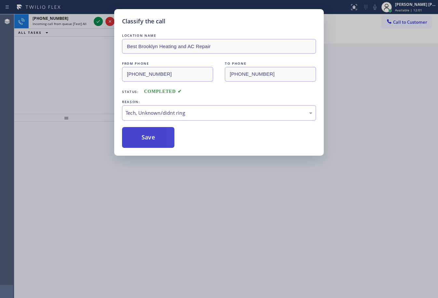
click at [150, 135] on button "Save" at bounding box center [148, 137] width 52 height 21
click at [220, 237] on div "Back to Dashboard Change Sender ID Customers Technicians Select a contact Outbo…" at bounding box center [278, 156] width 320 height 284
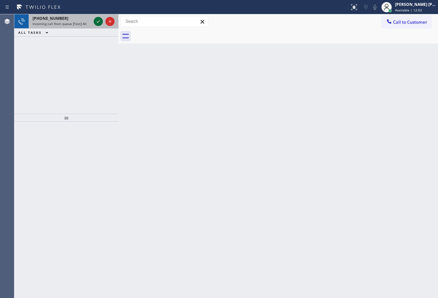
click at [96, 19] on icon at bounding box center [98, 22] width 8 height 8
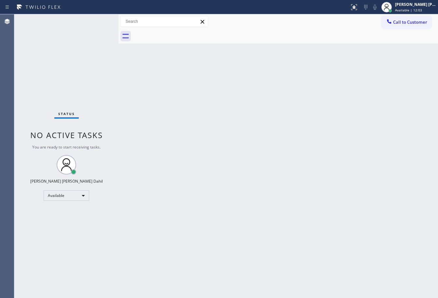
click at [96, 20] on div "Status No active tasks You are ready to start receiving tasks. [PERSON_NAME] [P…" at bounding box center [66, 156] width 104 height 284
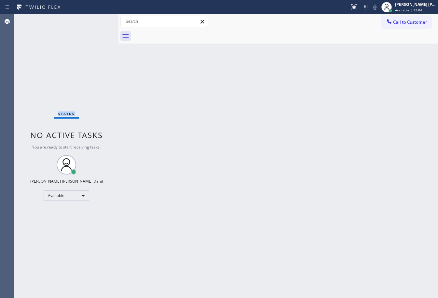
click at [96, 20] on div "Status No active tasks You are ready to start receiving tasks. [PERSON_NAME] [P…" at bounding box center [66, 156] width 104 height 284
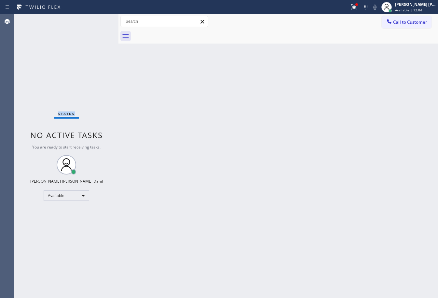
click at [96, 20] on div "Status No active tasks You are ready to start receiving tasks. [PERSON_NAME] [P…" at bounding box center [66, 156] width 104 height 284
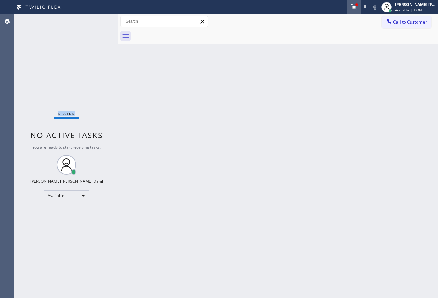
click at [358, 5] on icon at bounding box center [354, 7] width 8 height 8
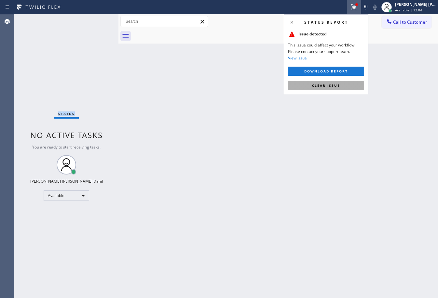
click at [348, 84] on button "Clear issue" at bounding box center [326, 85] width 76 height 9
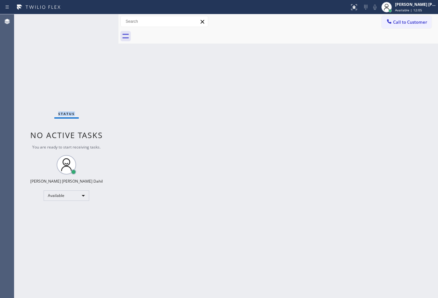
click at [350, 91] on div "Back to Dashboard Change Sender ID Customers Technicians Select a contact Outbo…" at bounding box center [278, 156] width 320 height 284
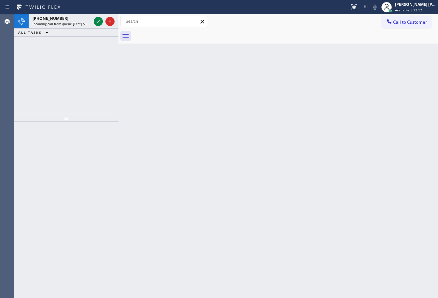
drag, startPoint x: 342, startPoint y: 33, endPoint x: 313, endPoint y: 146, distance: 117.5
click at [342, 33] on div at bounding box center [285, 36] width 305 height 15
click at [96, 20] on icon at bounding box center [98, 22] width 8 height 8
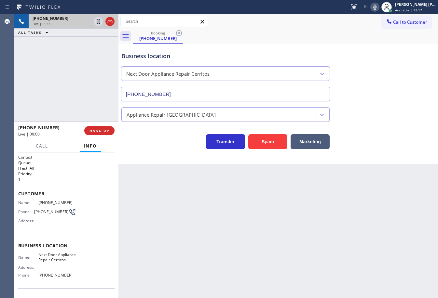
type input "[PHONE_NUMBER]"
click at [275, 46] on div "Business location Next Door Appliance Repair Cerritos [PHONE_NUMBER]" at bounding box center [225, 73] width 211 height 56
click at [103, 132] on span "HANG UP" at bounding box center [100, 131] width 20 height 5
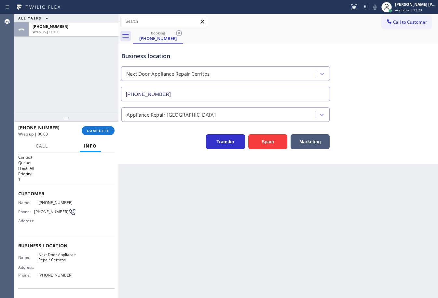
click at [60, 75] on div "ALL TASKS ALL TASKS ACTIVE TASKS TASKS IN WRAP UP [PHONE_NUMBER] Wrap up | 00:03" at bounding box center [66, 64] width 104 height 100
click at [101, 131] on span "COMPLETE" at bounding box center [98, 131] width 22 height 5
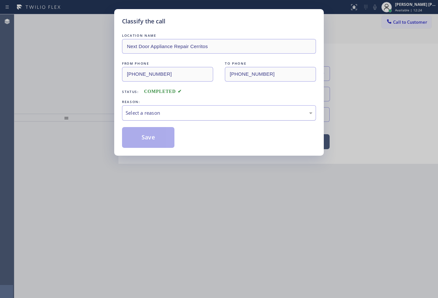
click at [173, 108] on div "Select a reason" at bounding box center [219, 112] width 194 height 15
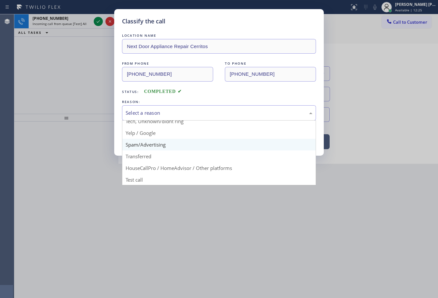
scroll to position [41, 0]
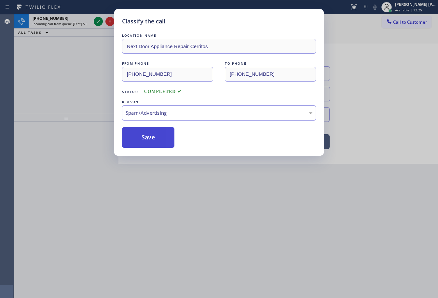
click at [152, 137] on button "Save" at bounding box center [148, 137] width 52 height 21
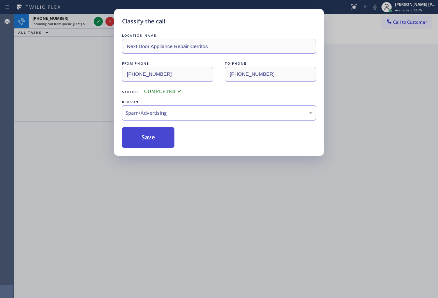
click at [152, 137] on button "Save" at bounding box center [148, 137] width 52 height 21
click at [152, 140] on button "Save" at bounding box center [148, 137] width 52 height 21
click at [86, 33] on div "Classify the call LOCATION NAME Next Door Appliance Repair Cerritos FROM PHONE …" at bounding box center [219, 149] width 438 height 298
click at [84, 23] on div "Classify the call LOCATION NAME Next Door Appliance Repair Cerritos FROM PHONE …" at bounding box center [219, 149] width 438 height 298
click at [84, 23] on span "Incoming call from queue [Test] All" at bounding box center [60, 23] width 54 height 5
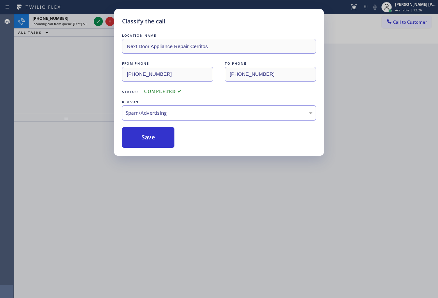
click at [84, 23] on span "Incoming call from queue [Test] All" at bounding box center [60, 23] width 54 height 5
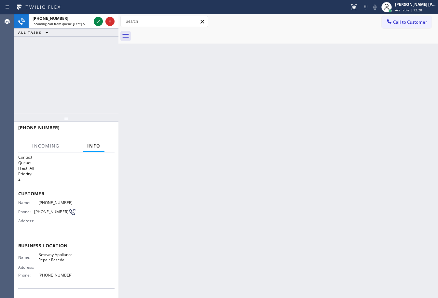
click at [84, 23] on span "Incoming call from queue [Test] All" at bounding box center [60, 23] width 54 height 5
click at [84, 22] on span "Incoming call from queue [Test] All" at bounding box center [60, 23] width 54 height 5
click at [96, 20] on icon at bounding box center [98, 22] width 8 height 8
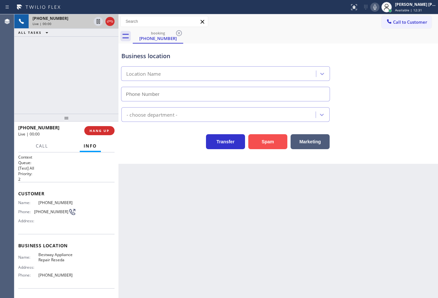
click at [272, 145] on button "Spam" at bounding box center [267, 141] width 39 height 15
type input "[PHONE_NUMBER]"
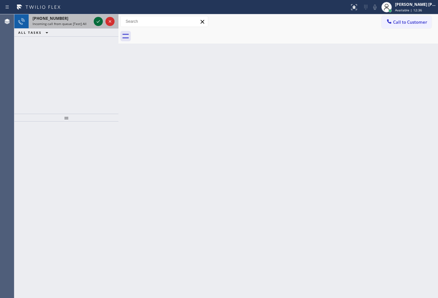
click at [96, 20] on icon at bounding box center [98, 22] width 8 height 8
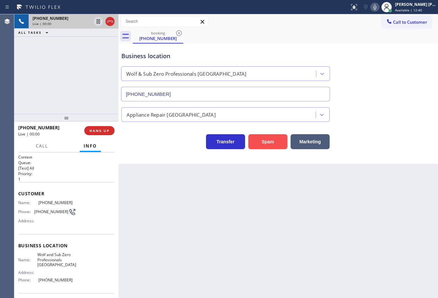
click at [263, 138] on button "Spam" at bounding box center [267, 141] width 39 height 15
type input "[PHONE_NUMBER]"
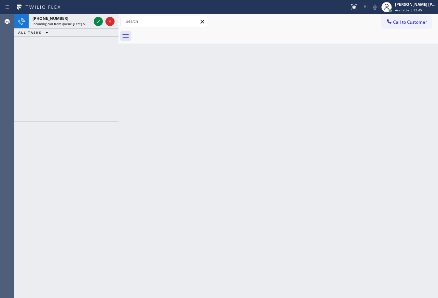
click at [252, 46] on div "Back to Dashboard Change Sender ID Customers Technicians Select a contact Outbo…" at bounding box center [278, 156] width 320 height 284
click at [96, 20] on icon at bounding box center [98, 22] width 8 height 8
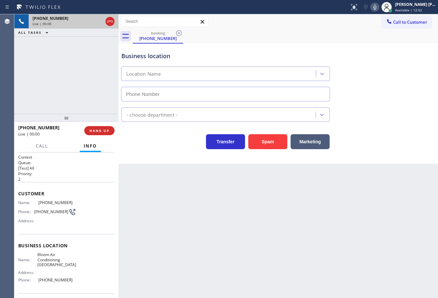
type input "[PHONE_NUMBER]"
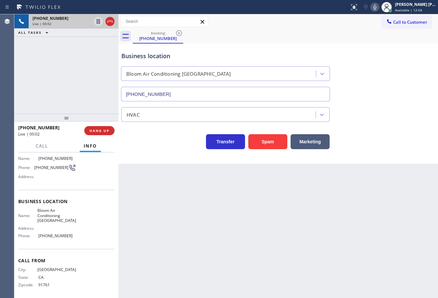
scroll to position [47, 0]
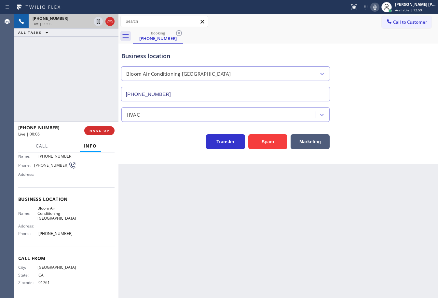
click at [63, 83] on div "[PHONE_NUMBER] Live | 00:06 ALL TASKS ALL TASKS ACTIVE TASKS TASKS IN WRAP UP" at bounding box center [66, 64] width 104 height 100
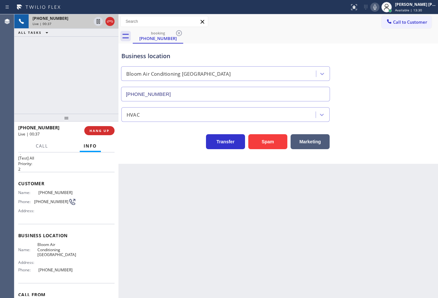
scroll to position [0, 0]
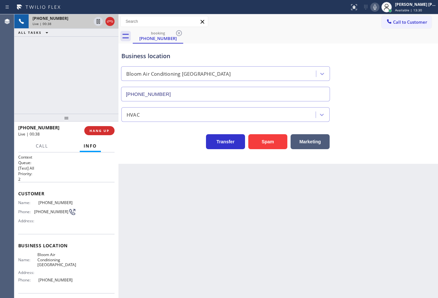
click at [56, 63] on div "[PHONE_NUMBER] Live | 00:38 ALL TASKS ALL TASKS ACTIVE TASKS TASKS IN WRAP UP" at bounding box center [66, 64] width 104 height 100
click at [153, 212] on div "Back to Dashboard Change Sender ID Customers Technicians Select a contact Outbo…" at bounding box center [278, 156] width 320 height 284
click at [153, 213] on div "Back to Dashboard Change Sender ID Customers Technicians Select a contact Outbo…" at bounding box center [278, 156] width 320 height 284
click at [78, 90] on div "[PHONE_NUMBER] Live | 00:40 ALL TASKS ALL TASKS ACTIVE TASKS TASKS IN WRAP UP" at bounding box center [66, 64] width 104 height 100
click at [209, 223] on div "Back to Dashboard Change Sender ID Customers Technicians Select a contact Outbo…" at bounding box center [278, 156] width 320 height 284
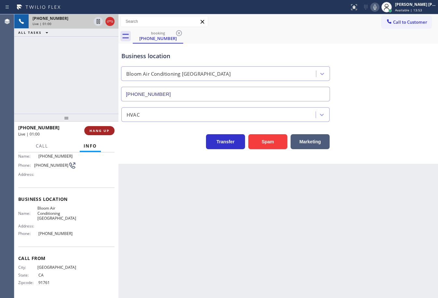
click at [105, 130] on span "HANG UP" at bounding box center [100, 131] width 20 height 5
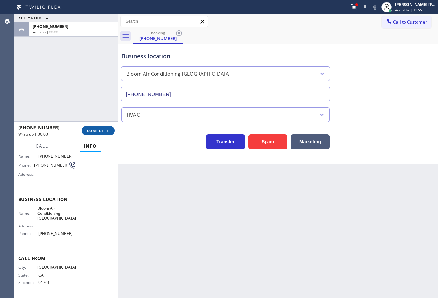
click at [105, 130] on span "COMPLETE" at bounding box center [98, 131] width 22 height 5
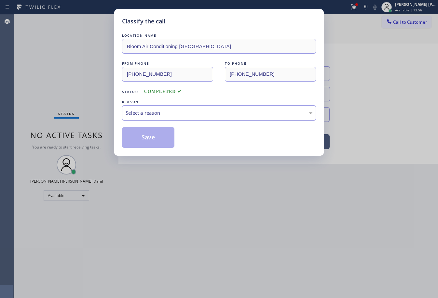
click at [151, 110] on div "Select a reason" at bounding box center [219, 112] width 187 height 7
click at [148, 135] on button "Save" at bounding box center [148, 137] width 52 height 21
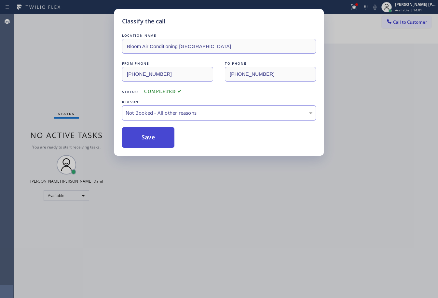
click at [148, 135] on button "Save" at bounding box center [148, 137] width 52 height 21
drag, startPoint x: 165, startPoint y: 164, endPoint x: 173, endPoint y: 171, distance: 10.1
click at [169, 169] on div "Classify the call LOCATION NAME Bloom Air Conditioning [GEOGRAPHIC_DATA] FROM P…" at bounding box center [219, 149] width 438 height 298
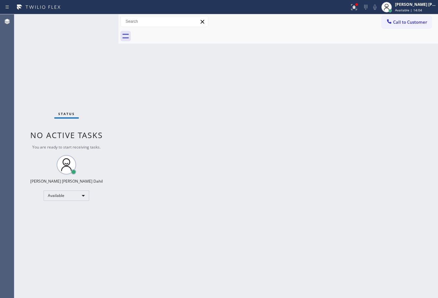
click at [321, 219] on div "Back to Dashboard Change Sender ID Customers Technicians Select a contact Outbo…" at bounding box center [278, 156] width 320 height 284
click at [355, 7] on icon at bounding box center [353, 6] width 4 height 5
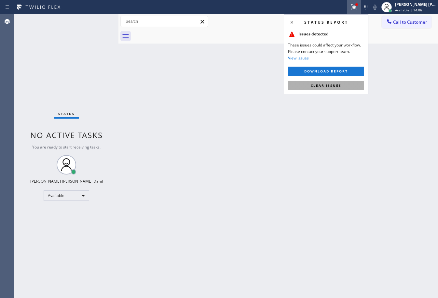
click at [331, 87] on span "Clear issues" at bounding box center [326, 85] width 31 height 5
click at [331, 87] on div "Back to Dashboard Change Sender ID Customers Technicians Select a contact Outbo…" at bounding box center [278, 156] width 320 height 284
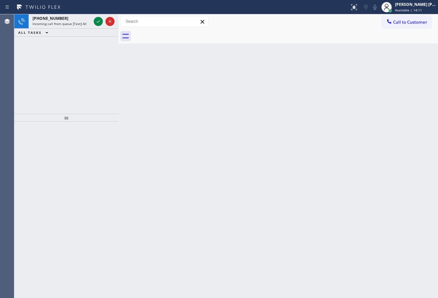
click at [194, 167] on div "Back to Dashboard Change Sender ID Customers Technicians Select a contact Outbo…" at bounding box center [278, 156] width 320 height 284
click at [96, 20] on icon at bounding box center [98, 22] width 8 height 8
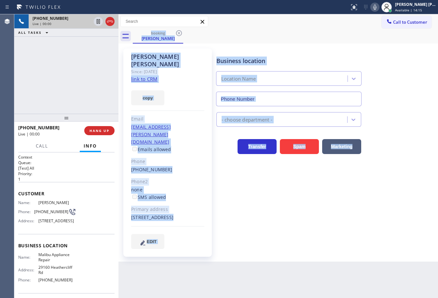
type input "[PHONE_NUMBER]"
click at [266, 277] on div "Back to Dashboard Change Sender ID Customers Technicians Select a contact Outbo…" at bounding box center [278, 156] width 320 height 284
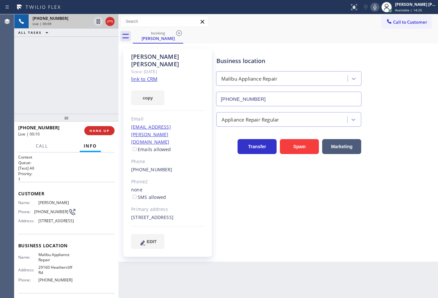
click at [149, 76] on link "link to CRM" at bounding box center [144, 79] width 26 height 7
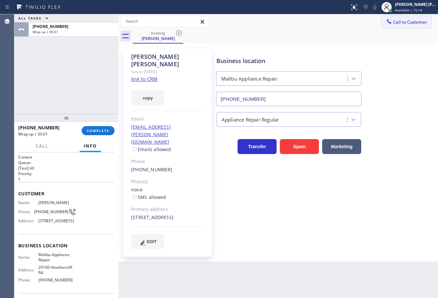
click at [403, 25] on button "Call to Customer" at bounding box center [407, 22] width 50 height 12
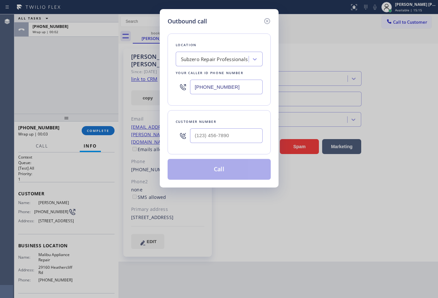
click at [227, 84] on input "[PHONE_NUMBER]" at bounding box center [226, 87] width 73 height 15
paste input "954) 656-2625"
click at [261, 107] on div "Location Subzero Repair Professionals Your caller id phone number [PHONE_NUMBER…" at bounding box center [219, 103] width 103 height 154
click at [246, 86] on input "[PHONE_NUMBER]" at bounding box center [226, 87] width 73 height 15
paste input "954) 656-2625"
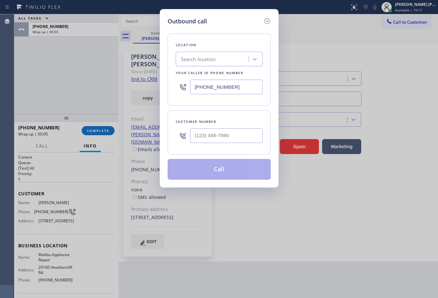
click at [250, 99] on div "Location Search location Your caller id phone number [PHONE_NUMBER]" at bounding box center [219, 70] width 103 height 72
click at [253, 85] on input "[PHONE_NUMBER]" at bounding box center [226, 87] width 73 height 15
paste input "760) 492-7848"
type input "[PHONE_NUMBER]"
click at [255, 102] on div "Location Search location Your caller id phone number [PHONE_NUMBER]" at bounding box center [219, 70] width 103 height 72
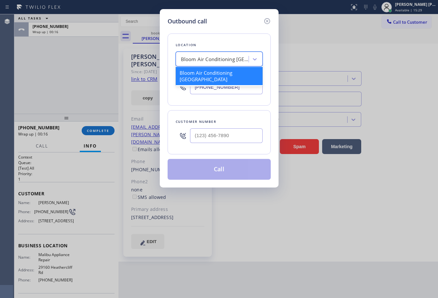
drag, startPoint x: 216, startPoint y: 57, endPoint x: 237, endPoint y: 57, distance: 21.5
click at [237, 57] on div "Bloom Air Conditioning [GEOGRAPHIC_DATA]" at bounding box center [213, 59] width 71 height 11
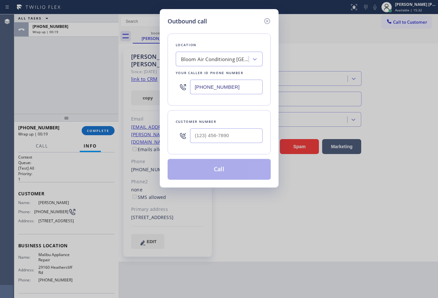
drag, startPoint x: 246, startPoint y: 61, endPoint x: 353, endPoint y: 61, distance: 106.8
click at [246, 61] on div "Bloom Air Conditioning [GEOGRAPHIC_DATA]" at bounding box center [215, 59] width 68 height 7
click at [263, 21] on icon at bounding box center [267, 21] width 8 height 8
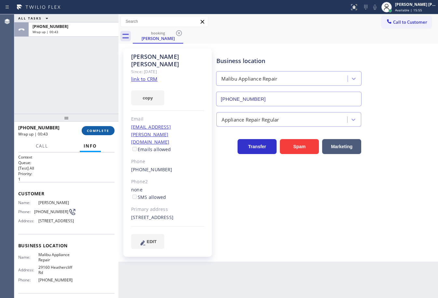
click at [92, 132] on span "COMPLETE" at bounding box center [98, 131] width 22 height 5
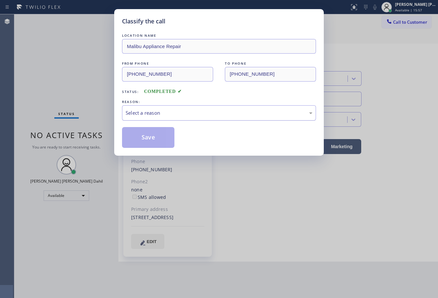
click at [167, 111] on div "Select a reason" at bounding box center [219, 112] width 187 height 7
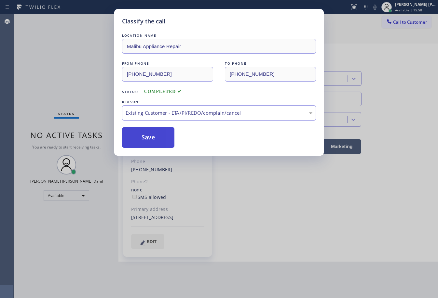
click at [144, 137] on button "Save" at bounding box center [148, 137] width 52 height 21
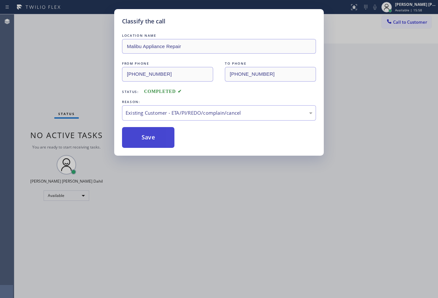
drag, startPoint x: 144, startPoint y: 137, endPoint x: 257, endPoint y: 163, distance: 116.5
click at [148, 138] on button "Save" at bounding box center [148, 137] width 52 height 21
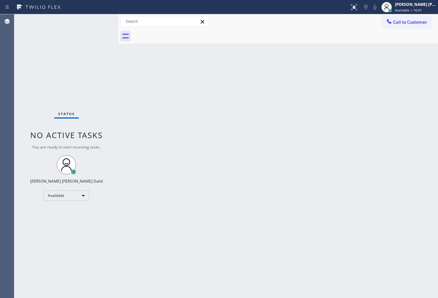
drag, startPoint x: 266, startPoint y: 200, endPoint x: 270, endPoint y: 201, distance: 4.0
click at [268, 200] on div "Back to Dashboard Change Sender ID Customers Technicians Select a contact Outbo…" at bounding box center [278, 156] width 320 height 284
click at [97, 28] on div "Status No active tasks You are ready to start receiving tasks. [PERSON_NAME] [P…" at bounding box center [66, 156] width 104 height 284
click at [219, 158] on div "Back to Dashboard Change Sender ID Customers Technicians Select a contact Outbo…" at bounding box center [278, 156] width 320 height 284
click at [290, 229] on div "Back to Dashboard Change Sender ID Customers Technicians Select a contact Outbo…" at bounding box center [278, 156] width 320 height 284
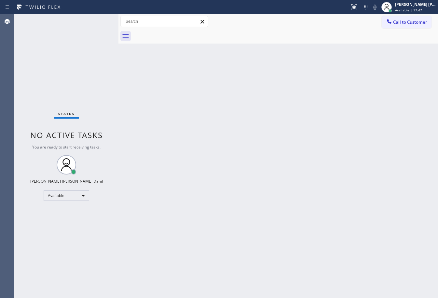
click at [288, 229] on div "Back to Dashboard Change Sender ID Customers Technicians Select a contact Outbo…" at bounding box center [278, 156] width 320 height 284
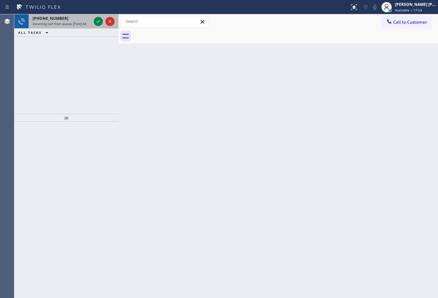
click at [83, 24] on div "[PHONE_NUMBER] Incoming call from queue [Test] All" at bounding box center [61, 21] width 64 height 14
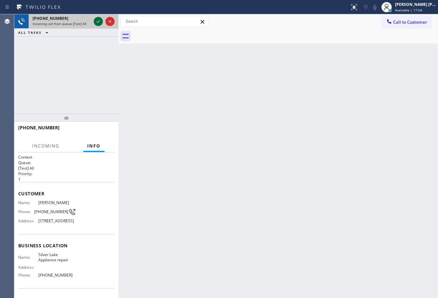
click at [99, 22] on icon at bounding box center [98, 22] width 8 height 8
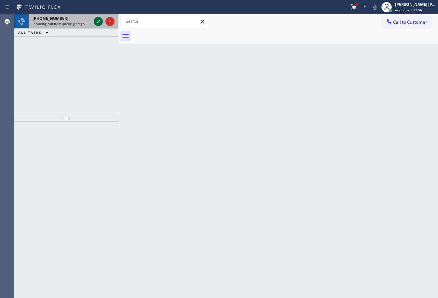
click at [98, 22] on icon at bounding box center [98, 21] width 3 height 3
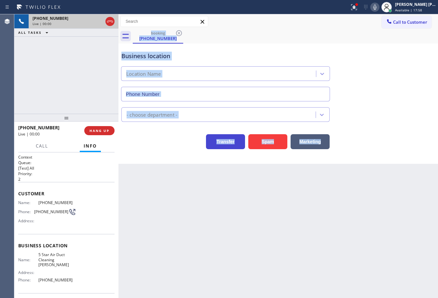
type input "[PHONE_NUMBER]"
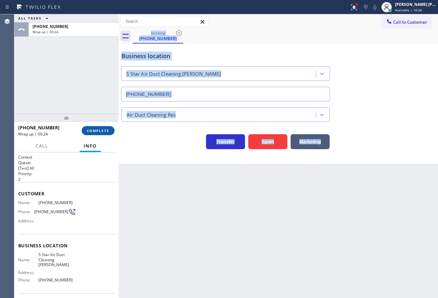
click at [101, 134] on button "COMPLETE" at bounding box center [98, 130] width 33 height 9
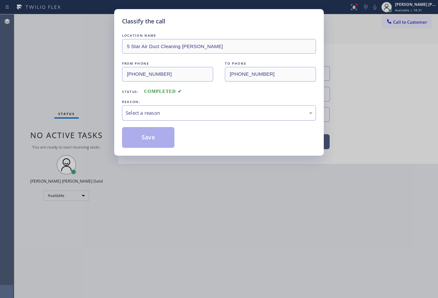
click at [163, 108] on div "Select a reason" at bounding box center [219, 112] width 194 height 15
click at [150, 140] on button "Save" at bounding box center [148, 137] width 52 height 21
drag, startPoint x: 150, startPoint y: 140, endPoint x: 195, endPoint y: 173, distance: 56.6
click at [151, 140] on button "Save" at bounding box center [148, 137] width 52 height 21
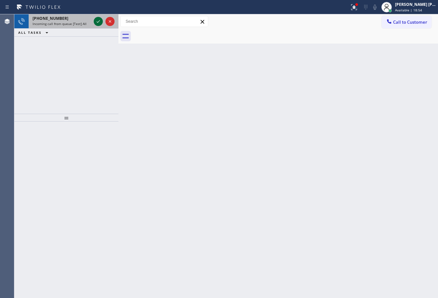
click at [96, 20] on icon at bounding box center [98, 22] width 8 height 8
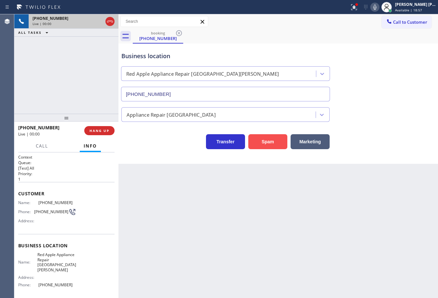
type input "[PHONE_NUMBER]"
click at [274, 145] on button "Spam" at bounding box center [267, 141] width 39 height 15
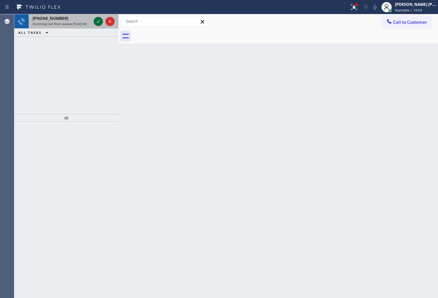
click at [96, 20] on icon at bounding box center [98, 22] width 8 height 8
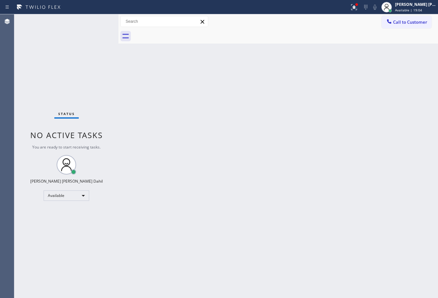
click at [96, 20] on div "Status No active tasks You are ready to start receiving tasks. [PERSON_NAME] [P…" at bounding box center [66, 156] width 104 height 284
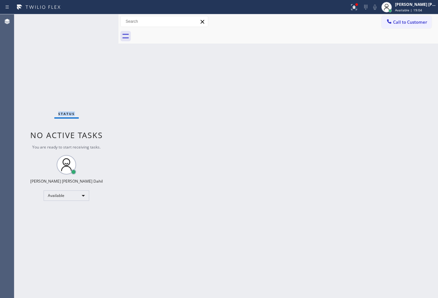
click at [96, 20] on div "Status No active tasks You are ready to start receiving tasks. [PERSON_NAME] [P…" at bounding box center [66, 156] width 104 height 284
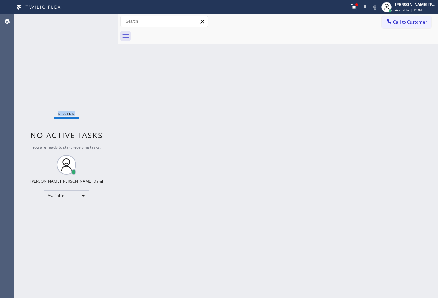
click at [96, 20] on div "Status No active tasks You are ready to start receiving tasks. [PERSON_NAME] [P…" at bounding box center [66, 156] width 104 height 284
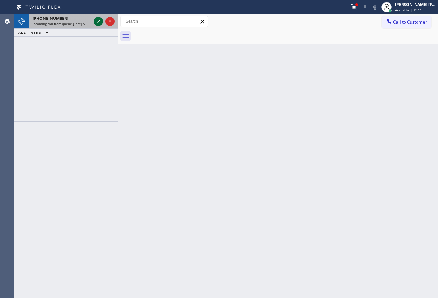
click at [96, 20] on icon at bounding box center [98, 22] width 8 height 8
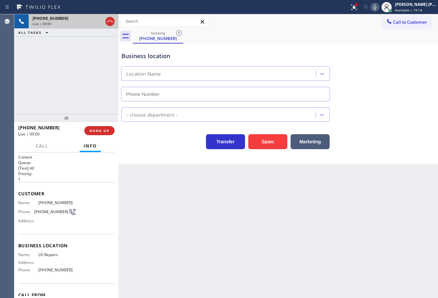
type input "[PHONE_NUMBER]"
drag, startPoint x: 224, startPoint y: 226, endPoint x: 84, endPoint y: 198, distance: 142.7
click at [189, 218] on div "Back to Dashboard Change Sender ID Customers Technicians Select a contact Outbo…" at bounding box center [278, 156] width 320 height 284
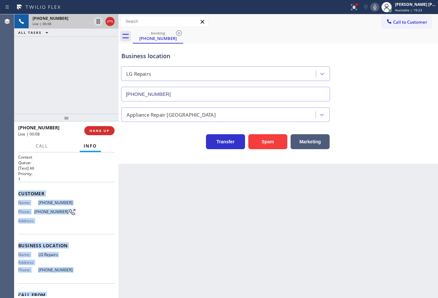
scroll to position [36, 0]
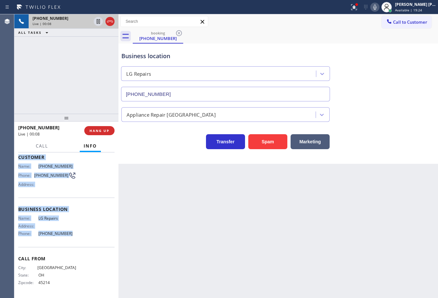
drag, startPoint x: 17, startPoint y: 191, endPoint x: 68, endPoint y: 235, distance: 67.2
click at [68, 235] on div "Context Queue: [Test] All Priority: 1 Customer Name: [PHONE_NUMBER] Phone: [PHO…" at bounding box center [66, 226] width 104 height 146
copy div "Customer Name: [PHONE_NUMBER] Phone: [PHONE_NUMBER] Address: Business location …"
click at [377, 8] on icon at bounding box center [374, 7] width 3 height 5
drag, startPoint x: 382, startPoint y: 8, endPoint x: 384, endPoint y: 12, distance: 3.9
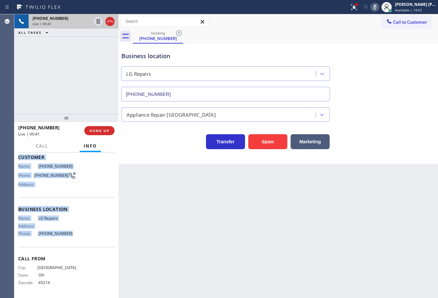
click at [379, 8] on icon at bounding box center [375, 7] width 8 height 8
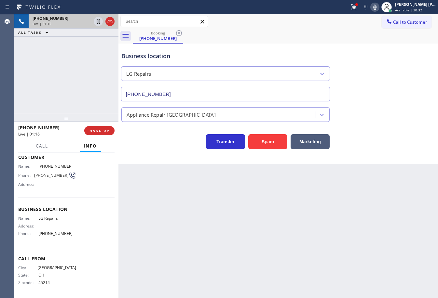
drag, startPoint x: 406, startPoint y: 48, endPoint x: 436, endPoint y: 98, distance: 58.7
click at [406, 48] on div "Business location LG Repairs [PHONE_NUMBER]" at bounding box center [278, 72] width 316 height 59
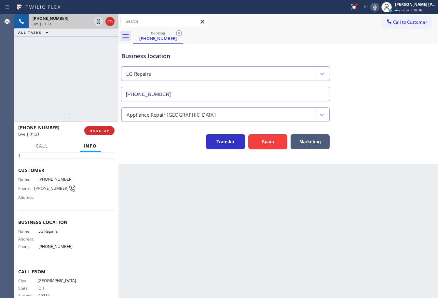
scroll to position [0, 0]
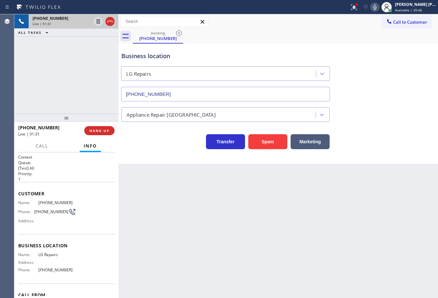
click at [379, 7] on icon at bounding box center [375, 7] width 8 height 8
click at [379, 8] on icon at bounding box center [375, 7] width 8 height 8
click at [380, 107] on div "Appliance Repair [GEOGRAPHIC_DATA]" at bounding box center [278, 113] width 316 height 17
click at [356, 9] on div at bounding box center [354, 7] width 14 height 8
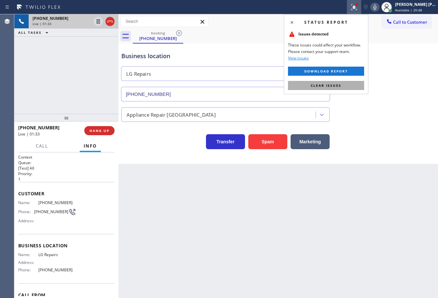
drag, startPoint x: 348, startPoint y: 87, endPoint x: 356, endPoint y: 91, distance: 8.3
click at [349, 87] on button "Clear issues" at bounding box center [326, 85] width 76 height 9
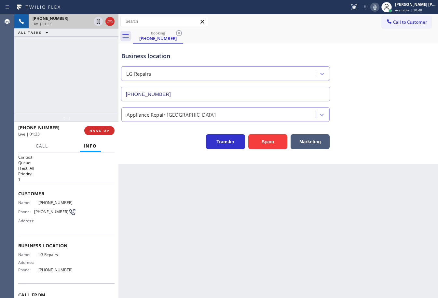
click at [356, 91] on div "Business location LG Repairs [PHONE_NUMBER]" at bounding box center [278, 72] width 316 height 59
click at [393, 107] on div "Appliance Repair [GEOGRAPHIC_DATA]" at bounding box center [278, 113] width 316 height 17
click at [379, 14] on div "Status report No issues detected If you experience an issue, please download th…" at bounding box center [392, 7] width 91 height 14
click at [380, 11] on div "Status report No issues detected If you experience an issue, please download th…" at bounding box center [392, 7] width 91 height 14
click at [377, 9] on icon at bounding box center [374, 7] width 3 height 5
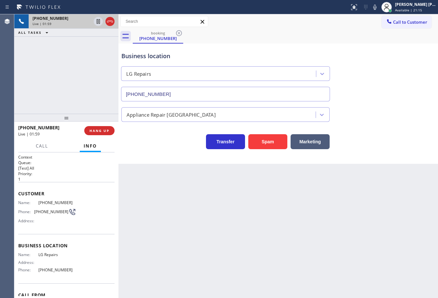
click at [380, 40] on div "booking [PHONE_NUMBER]" at bounding box center [285, 36] width 305 height 15
click at [97, 21] on icon at bounding box center [98, 21] width 3 height 5
click at [48, 79] on div "[PHONE_NUMBER] Live | 02:34 ALL TASKS ALL TASKS ACTIVE TASKS TASKS IN WRAP UP" at bounding box center [66, 64] width 104 height 100
click at [98, 19] on icon at bounding box center [98, 22] width 8 height 8
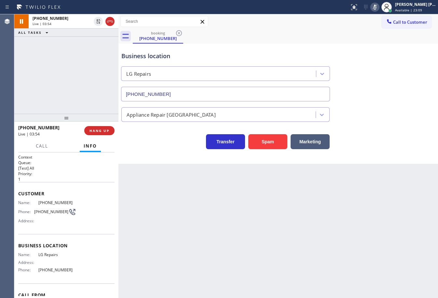
click at [379, 7] on icon at bounding box center [375, 7] width 8 height 8
click at [392, 48] on div "Business location LG Repairs [PHONE_NUMBER]" at bounding box center [278, 72] width 316 height 59
click at [363, 32] on div "booking [PHONE_NUMBER]" at bounding box center [285, 36] width 305 height 15
click at [379, 6] on icon at bounding box center [375, 7] width 8 height 8
click at [383, 42] on div "booking [PHONE_NUMBER]" at bounding box center [285, 36] width 305 height 15
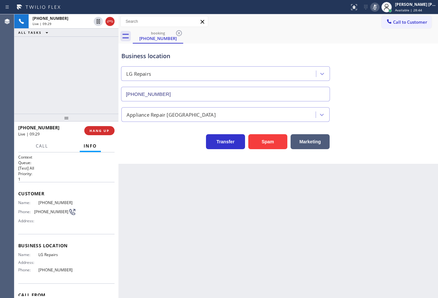
click at [383, 43] on div "Business location LG Repairs [PHONE_NUMBER]" at bounding box center [278, 72] width 316 height 59
click at [383, 46] on div "Business location LG Repairs [PHONE_NUMBER]" at bounding box center [278, 72] width 316 height 59
click at [379, 8] on icon at bounding box center [375, 7] width 8 height 8
drag, startPoint x: 389, startPoint y: 93, endPoint x: 390, endPoint y: 100, distance: 6.5
click at [390, 97] on div "Business location LG Repairs [PHONE_NUMBER]" at bounding box center [278, 72] width 316 height 59
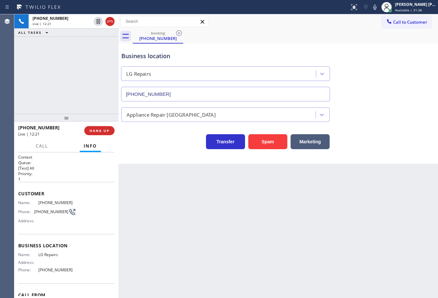
click at [89, 60] on div "[PHONE_NUMBER] Live | 12:21 ALL TASKS ALL TASKS ACTIVE TASKS TASKS IN WRAP UP" at bounding box center [66, 64] width 104 height 100
drag, startPoint x: 90, startPoint y: 70, endPoint x: 91, endPoint y: 75, distance: 4.9
click at [90, 71] on div "[PHONE_NUMBER] Live | 12:22 ALL TASKS ALL TASKS ACTIVE TASKS TASKS IN WRAP UP" at bounding box center [66, 64] width 104 height 100
click at [91, 75] on div "[PHONE_NUMBER] Live | 12:22 ALL TASKS ALL TASKS ACTIVE TASKS TASKS IN WRAP UP" at bounding box center [66, 64] width 104 height 100
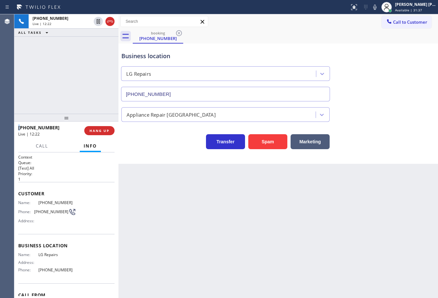
click at [91, 75] on div "[PHONE_NUMBER] Live | 12:22 ALL TASKS ALL TASKS ACTIVE TASKS TASKS IN WRAP UP" at bounding box center [66, 64] width 104 height 100
click at [91, 75] on div "[PHONE_NUMBER] Live | 12:23 ALL TASKS ALL TASKS ACTIVE TASKS TASKS IN WRAP UP" at bounding box center [66, 64] width 104 height 100
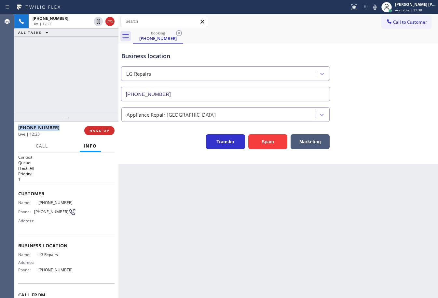
click at [91, 75] on div "[PHONE_NUMBER] Live | 12:23 ALL TASKS ALL TASKS ACTIVE TASKS TASKS IN WRAP UP" at bounding box center [66, 64] width 104 height 100
drag, startPoint x: 91, startPoint y: 75, endPoint x: 95, endPoint y: 86, distance: 11.3
click at [91, 76] on div "[PHONE_NUMBER] Live | 12:23 ALL TASKS ALL TASKS ACTIVE TASKS TASKS IN WRAP UP" at bounding box center [66, 64] width 104 height 100
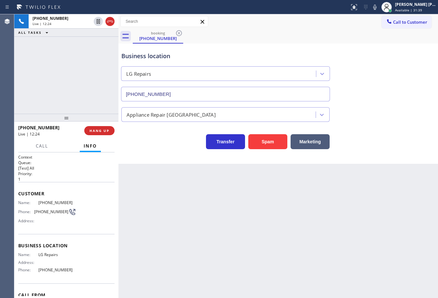
click at [96, 87] on div "[PHONE_NUMBER] Live | 12:24 ALL TASKS ALL TASKS ACTIVE TASKS TASKS IN WRAP UP" at bounding box center [66, 64] width 104 height 100
drag, startPoint x: 97, startPoint y: 88, endPoint x: 101, endPoint y: 107, distance: 19.7
click at [99, 95] on div "[PHONE_NUMBER] Live | 12:24 ALL TASKS ALL TASKS ACTIVE TASKS TASKS IN WRAP UP" at bounding box center [66, 64] width 104 height 100
drag, startPoint x: 101, startPoint y: 107, endPoint x: 106, endPoint y: 111, distance: 6.5
click at [104, 109] on div "[PHONE_NUMBER] Live | 12:24 ALL TASKS ALL TASKS ACTIVE TASKS TASKS IN WRAP UP" at bounding box center [66, 64] width 104 height 100
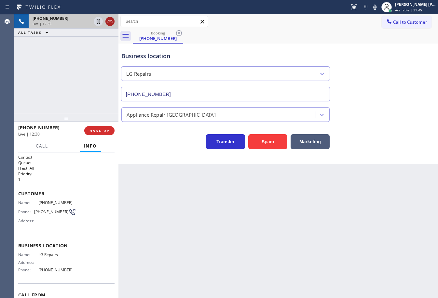
click at [110, 22] on icon at bounding box center [110, 22] width 8 height 8
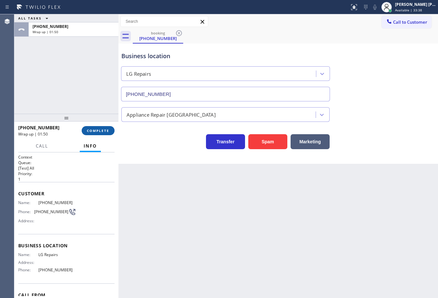
click at [105, 132] on span "COMPLETE" at bounding box center [98, 131] width 22 height 5
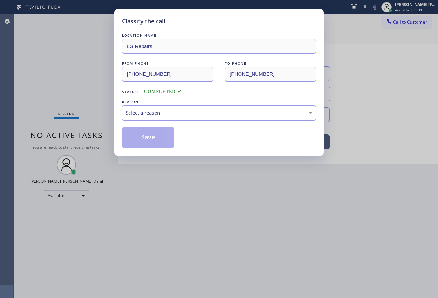
click at [160, 120] on div "Select a reason" at bounding box center [219, 112] width 194 height 15
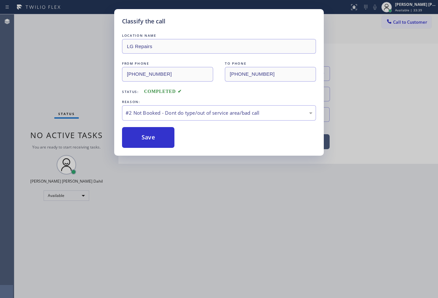
click at [153, 139] on button "Save" at bounding box center [148, 137] width 52 height 21
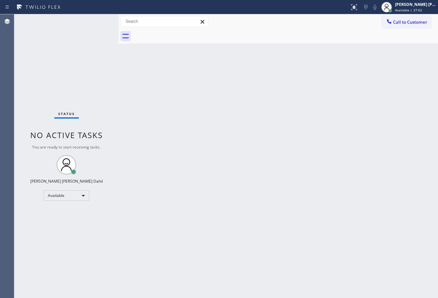
drag, startPoint x: 285, startPoint y: 27, endPoint x: 282, endPoint y: 41, distance: 15.0
click at [285, 27] on div "Call to Customer Outbound call Location Bloom Air Conditioning [GEOGRAPHIC_DATA…" at bounding box center [278, 21] width 320 height 11
click at [422, 7] on div "[PERSON_NAME] [PERSON_NAME] Dahil Available | 37:07" at bounding box center [416, 6] width 44 height 11
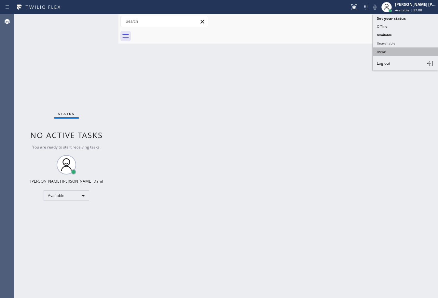
click at [397, 53] on button "Break" at bounding box center [405, 52] width 65 height 8
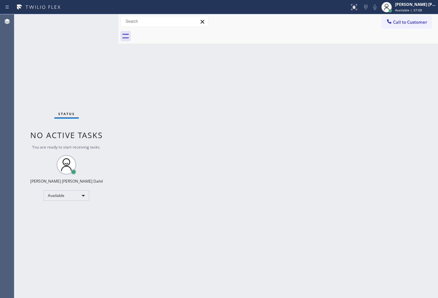
click at [390, 62] on div "Back to Dashboard Change Sender ID Customers Technicians Select a contact Outbo…" at bounding box center [278, 156] width 320 height 284
click at [410, 9] on span "Break | 2:04" at bounding box center [405, 10] width 20 height 5
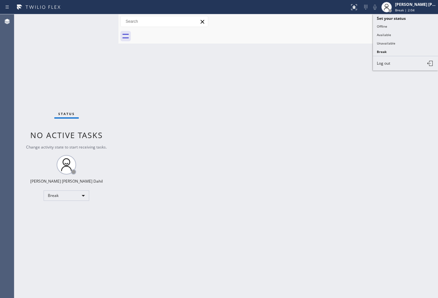
click at [403, 34] on button "Available" at bounding box center [405, 35] width 65 height 8
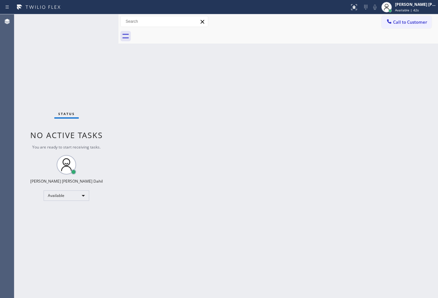
click at [330, 41] on div at bounding box center [285, 36] width 305 height 15
click at [329, 62] on div "Back to Dashboard Change Sender ID Customers Technicians Select a contact Outbo…" at bounding box center [278, 156] width 320 height 284
click at [268, 215] on div "Back to Dashboard Change Sender ID Customers Technicians Select a contact Outbo…" at bounding box center [278, 156] width 320 height 284
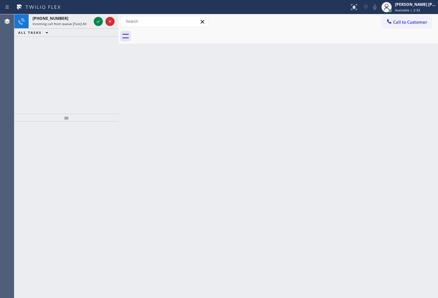
click at [73, 45] on div "[PHONE_NUMBER] Incoming call from queue [Test] All ALL TASKS ALL TASKS ACTIVE T…" at bounding box center [66, 64] width 104 height 100
click at [96, 20] on icon at bounding box center [98, 22] width 8 height 8
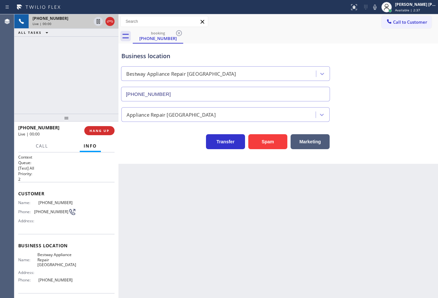
type input "[PHONE_NUMBER]"
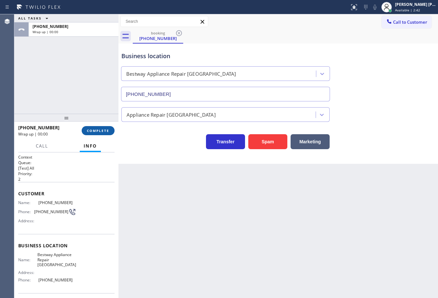
drag, startPoint x: 78, startPoint y: 90, endPoint x: 99, endPoint y: 130, distance: 45.1
click at [80, 89] on div "ALL TASKS ALL TASKS ACTIVE TASKS TASKS IN WRAP UP [PHONE_NUMBER] Wrap up | 00:00" at bounding box center [66, 64] width 104 height 100
click at [98, 133] on span "COMPLETE" at bounding box center [98, 131] width 22 height 5
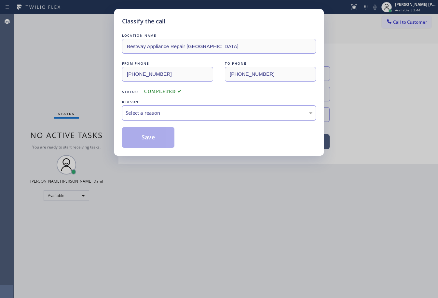
click at [159, 116] on div "Select a reason" at bounding box center [219, 112] width 187 height 7
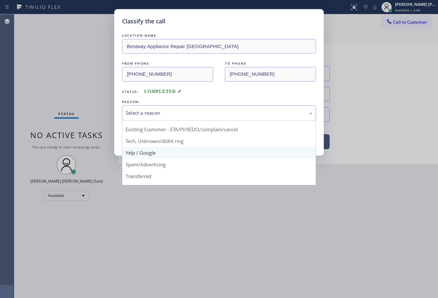
scroll to position [41, 0]
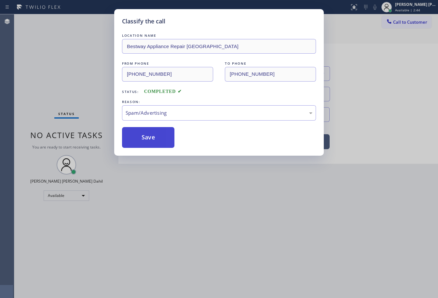
click at [155, 140] on button "Save" at bounding box center [148, 137] width 52 height 21
click at [154, 139] on button "Save" at bounding box center [148, 137] width 52 height 21
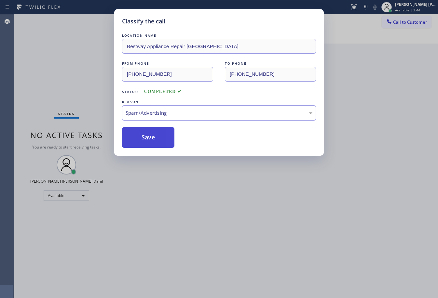
click at [154, 137] on button "Save" at bounding box center [148, 137] width 52 height 21
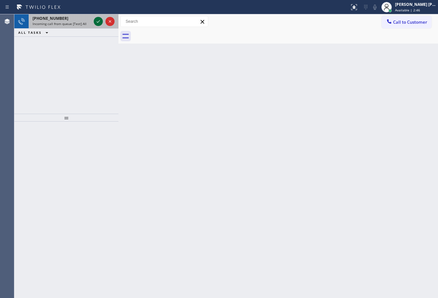
click at [96, 20] on icon at bounding box center [98, 22] width 8 height 8
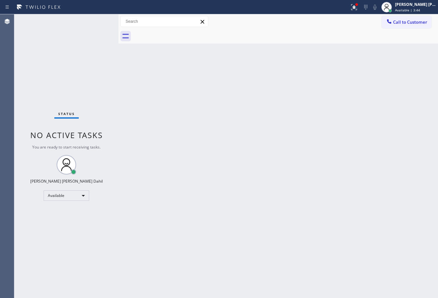
click at [95, 22] on div "Status No active tasks You are ready to start receiving tasks. [PERSON_NAME] [P…" at bounding box center [66, 156] width 104 height 284
click at [243, 148] on div "Back to Dashboard Change Sender ID Customers Technicians Select a contact Outbo…" at bounding box center [278, 156] width 320 height 284
click at [244, 149] on div "Back to Dashboard Change Sender ID Customers Technicians Select a contact Outbo…" at bounding box center [278, 156] width 320 height 284
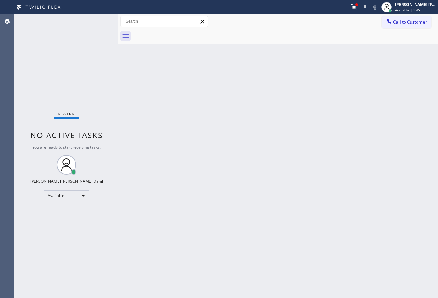
click at [244, 149] on div "Back to Dashboard Change Sender ID Customers Technicians Select a contact Outbo…" at bounding box center [278, 156] width 320 height 284
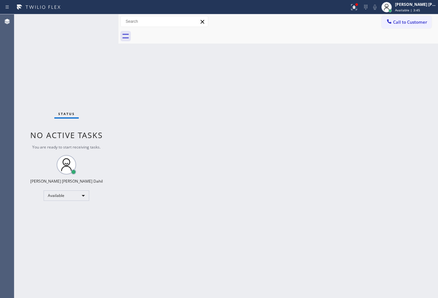
click at [244, 149] on div "Back to Dashboard Change Sender ID Customers Technicians Select a contact Outbo…" at bounding box center [278, 156] width 320 height 284
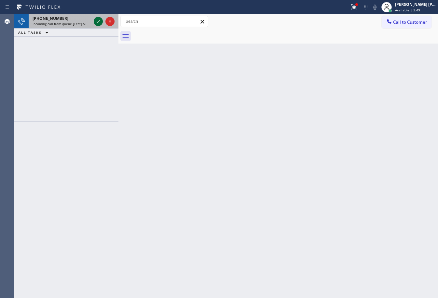
click at [96, 20] on icon at bounding box center [98, 22] width 8 height 8
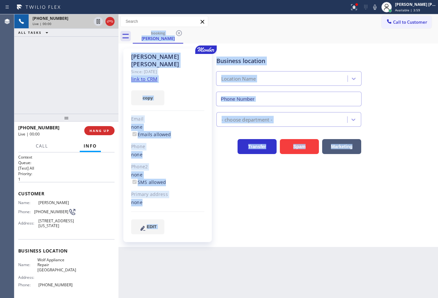
type input "[PHONE_NUMBER]"
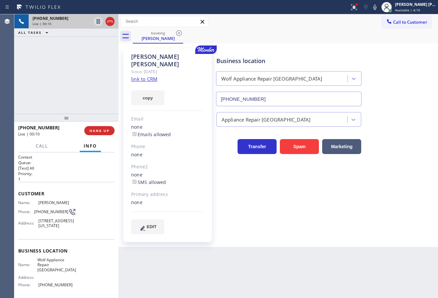
click at [49, 83] on div "[PHONE_NUMBER] Live | 00:10 ALL TASKS ALL TASKS ACTIVE TASKS TASKS IN WRAP UP" at bounding box center [66, 64] width 104 height 100
click at [147, 76] on link "link to CRM" at bounding box center [144, 79] width 26 height 7
click at [379, 8] on icon at bounding box center [375, 7] width 8 height 8
click at [358, 9] on icon at bounding box center [354, 7] width 8 height 8
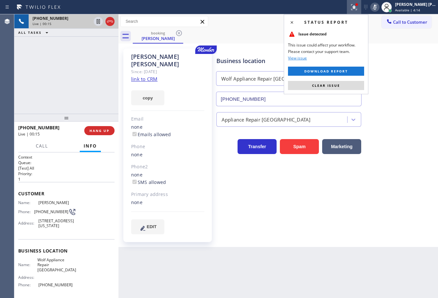
click at [341, 84] on button "Clear issue" at bounding box center [326, 85] width 76 height 9
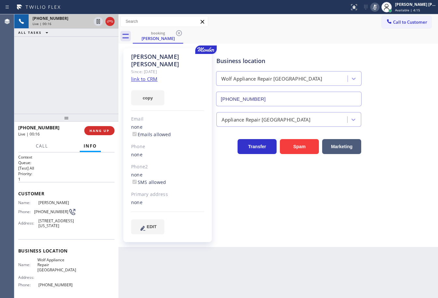
click at [379, 7] on icon at bounding box center [375, 7] width 8 height 8
drag, startPoint x: 382, startPoint y: 8, endPoint x: 369, endPoint y: 60, distance: 52.8
click at [379, 10] on icon at bounding box center [375, 7] width 8 height 8
click at [369, 60] on div "Business location Wolf Appliance Repair [GEOGRAPHIC_DATA] [PHONE_NUMBER]" at bounding box center [325, 77] width 221 height 59
click at [379, 9] on icon at bounding box center [375, 7] width 8 height 8
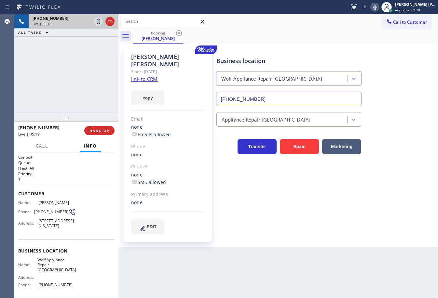
click at [91, 74] on div "[PHONE_NUMBER] Live | 05:18 ALL TASKS ALL TASKS ACTIVE TASKS TASKS IN WRAP UP" at bounding box center [66, 64] width 104 height 100
click at [87, 71] on div "[PHONE_NUMBER] Live | 05:28 ALL TASKS ALL TASKS ACTIVE TASKS TASKS IN WRAP UP" at bounding box center [66, 64] width 104 height 100
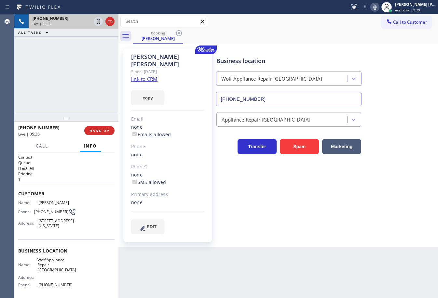
click at [173, 271] on div "Back to Dashboard Change Sender ID Customers Technicians Select a contact Outbo…" at bounding box center [278, 156] width 320 height 284
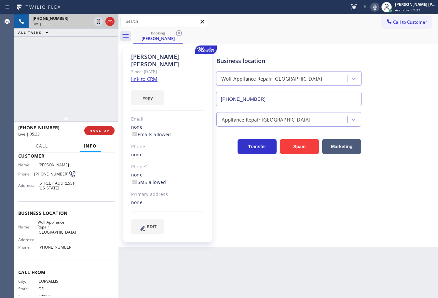
scroll to position [57, 0]
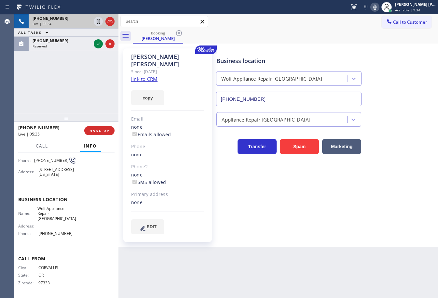
click at [85, 76] on div "[PHONE_NUMBER] Live | 05:34 ALL TASKS ALL TASKS ACTIVE TASKS TASKS IN WRAP UP […" at bounding box center [66, 64] width 104 height 100
click at [62, 45] on div "Reserved" at bounding box center [62, 46] width 59 height 5
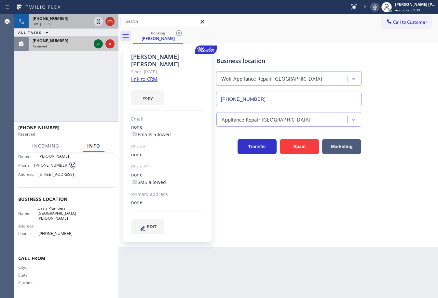
click at [98, 45] on icon at bounding box center [98, 44] width 3 height 3
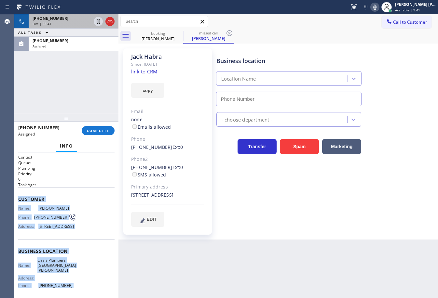
scroll to position [57, 0]
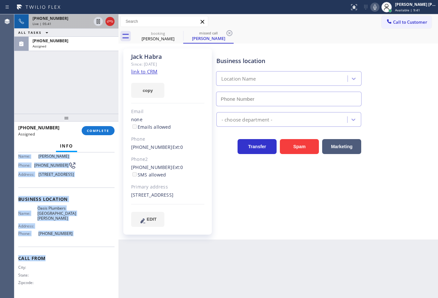
type input "[PHONE_NUMBER]"
drag, startPoint x: 20, startPoint y: 198, endPoint x: 87, endPoint y: 243, distance: 80.9
click at [87, 243] on div "Context Queue: Plumbing Priority: 0 Task Age: Customer Name: [PERSON_NAME] Phon…" at bounding box center [66, 200] width 96 height 194
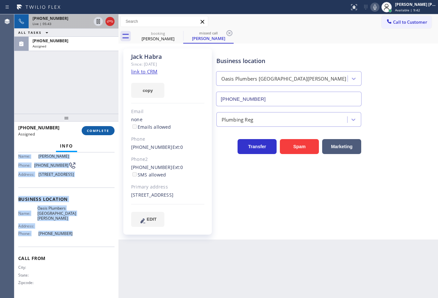
click at [99, 129] on span "COMPLETE" at bounding box center [98, 131] width 22 height 5
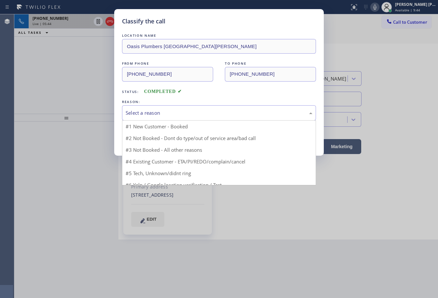
click at [162, 116] on div "Select a reason" at bounding box center [219, 112] width 187 height 7
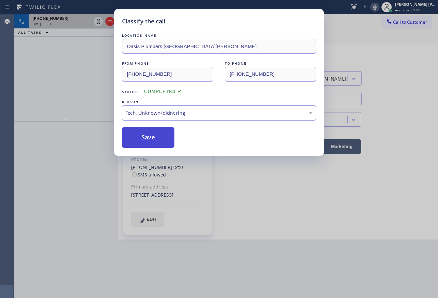
click at [162, 130] on button "Save" at bounding box center [148, 137] width 52 height 21
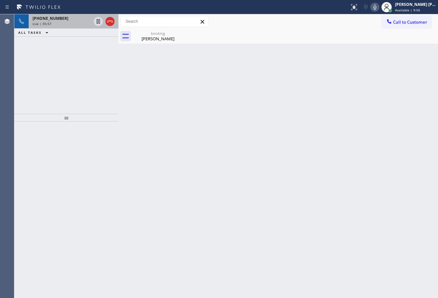
click at [82, 55] on div "[PHONE_NUMBER] Live | 05:57 ALL TASKS ALL TASKS ACTIVE TASKS TASKS IN WRAP UP" at bounding box center [66, 64] width 104 height 100
click at [161, 39] on div "[PERSON_NAME]" at bounding box center [157, 39] width 49 height 6
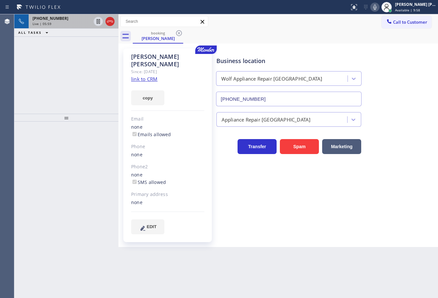
click at [84, 27] on div "[PHONE_NUMBER] Live | 05:59" at bounding box center [61, 21] width 64 height 14
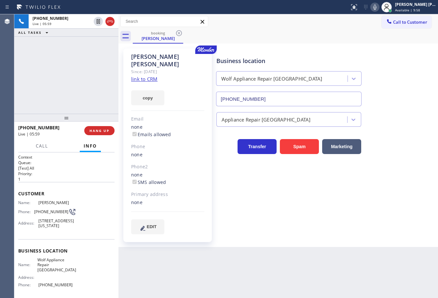
click at [69, 62] on div "[PHONE_NUMBER] Live | 05:59 ALL TASKS ALL TASKS ACTIVE TASKS TASKS IN WRAP UP" at bounding box center [66, 64] width 104 height 100
click at [69, 63] on div "[PHONE_NUMBER] Live | 05:59 ALL TASKS ALL TASKS ACTIVE TASKS TASKS IN WRAP UP" at bounding box center [66, 64] width 104 height 100
click at [403, 76] on div "Business location Wolf Appliance Repair [GEOGRAPHIC_DATA] [PHONE_NUMBER]" at bounding box center [325, 77] width 221 height 59
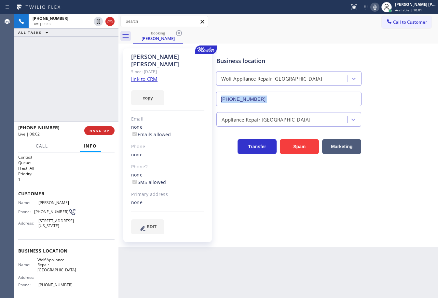
click at [403, 76] on div "Business location Wolf Appliance Repair [GEOGRAPHIC_DATA] [PHONE_NUMBER]" at bounding box center [325, 77] width 221 height 59
click at [404, 80] on div "Business location Wolf Appliance Repair [GEOGRAPHIC_DATA] [PHONE_NUMBER]" at bounding box center [325, 77] width 221 height 59
click at [397, 134] on div "Transfer Spam Marketing" at bounding box center [325, 143] width 221 height 21
click at [400, 156] on div "Business location Wolf Appliance Repair [GEOGRAPHIC_DATA] [PHONE_NUMBER] Applia…" at bounding box center [325, 141] width 221 height 183
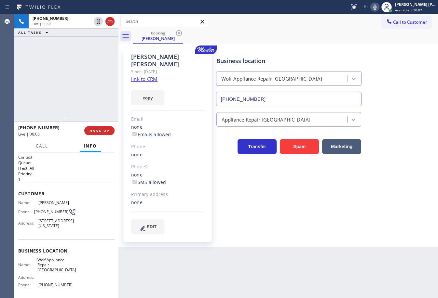
click at [400, 154] on div "Business location Wolf Appliance Repair [GEOGRAPHIC_DATA] [PHONE_NUMBER] Applia…" at bounding box center [325, 141] width 221 height 183
drag, startPoint x: 400, startPoint y: 154, endPoint x: 403, endPoint y: 162, distance: 7.9
click at [402, 159] on div "Business location Wolf Appliance Repair [GEOGRAPHIC_DATA] [PHONE_NUMBER] Applia…" at bounding box center [325, 141] width 221 height 183
click at [403, 162] on div "Business location Wolf Appliance Repair [GEOGRAPHIC_DATA] [PHONE_NUMBER] Applia…" at bounding box center [325, 141] width 221 height 183
click at [84, 72] on div "[PHONE_NUMBER] Live | 06:09 ALL TASKS ALL TASKS ACTIVE TASKS TASKS IN WRAP UP" at bounding box center [66, 64] width 104 height 100
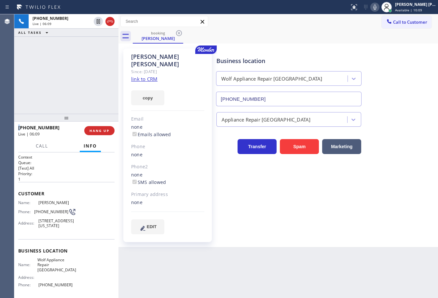
click at [84, 72] on div "[PHONE_NUMBER] Live | 06:09 ALL TASKS ALL TASKS ACTIVE TASKS TASKS IN WRAP UP" at bounding box center [66, 64] width 104 height 100
click at [83, 72] on div "[PHONE_NUMBER] Live | 06:10 ALL TASKS ALL TASKS ACTIVE TASKS TASKS IN WRAP UP" at bounding box center [66, 64] width 104 height 100
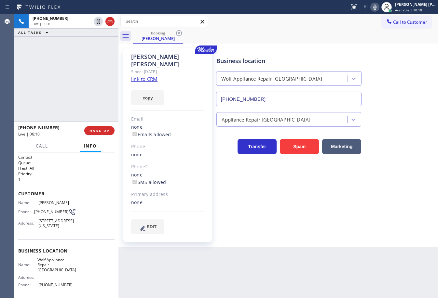
click at [81, 73] on div "[PHONE_NUMBER] Live | 06:10 ALL TASKS ALL TASKS ACTIVE TASKS TASKS IN WRAP UP" at bounding box center [66, 64] width 104 height 100
drag, startPoint x: 97, startPoint y: 23, endPoint x: 92, endPoint y: 47, distance: 24.3
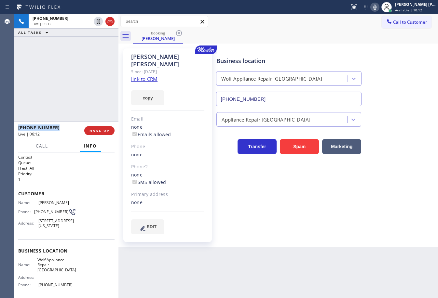
click at [97, 23] on icon at bounding box center [98, 22] width 8 height 8
click at [92, 49] on div "[PHONE_NUMBER] Live | 06:13 ALL TASKS ALL TASKS ACTIVE TASKS TASKS IN WRAP UP" at bounding box center [66, 64] width 104 height 100
drag, startPoint x: 381, startPoint y: 7, endPoint x: 382, endPoint y: 17, distance: 9.4
click at [379, 8] on icon at bounding box center [375, 7] width 8 height 8
drag, startPoint x: 378, startPoint y: 29, endPoint x: 290, endPoint y: 35, distance: 88.1
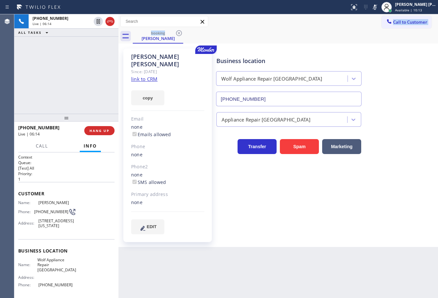
click at [376, 31] on div "Call to Customer Outbound call Location Bloom Air Conditioning [GEOGRAPHIC_DATA…" at bounding box center [278, 28] width 320 height 29
click at [62, 57] on div "[PHONE_NUMBER] Live | 09:24 ALL TASKS ALL TASKS ACTIVE TASKS TASKS IN WRAP UP" at bounding box center [66, 64] width 104 height 100
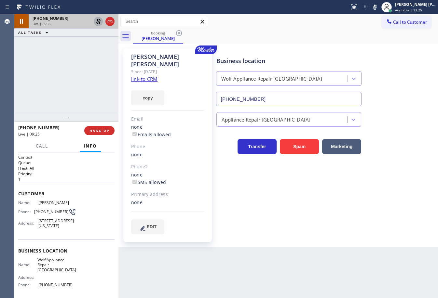
click at [98, 22] on icon at bounding box center [98, 22] width 8 height 8
click at [379, 8] on icon at bounding box center [375, 7] width 8 height 8
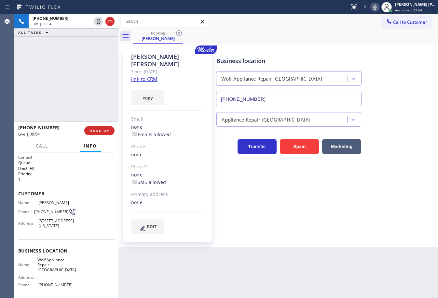
click at [379, 8] on icon at bounding box center [375, 7] width 8 height 8
click at [68, 73] on div "[PHONE_NUMBER] Live | 10:07 ALL TASKS ALL TASKS ACTIVE TASKS TASKS IN WRAP UP […" at bounding box center [66, 64] width 104 height 100
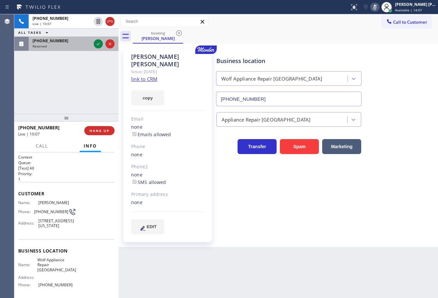
click at [78, 42] on div "[PHONE_NUMBER]" at bounding box center [62, 41] width 59 height 6
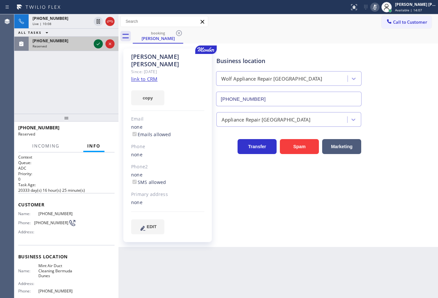
drag, startPoint x: 80, startPoint y: 42, endPoint x: 95, endPoint y: 45, distance: 15.5
click at [82, 43] on div "[PHONE_NUMBER]" at bounding box center [62, 41] width 59 height 6
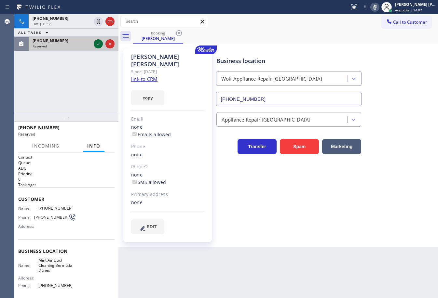
click at [97, 45] on icon at bounding box center [98, 44] width 3 height 3
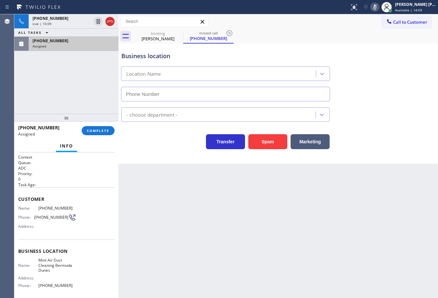
type input "[PHONE_NUMBER]"
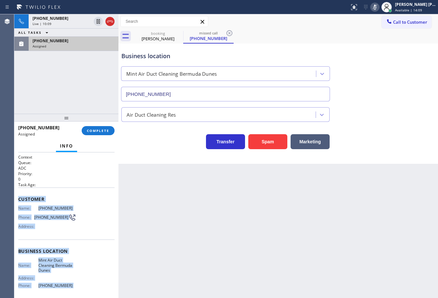
scroll to position [52, 0]
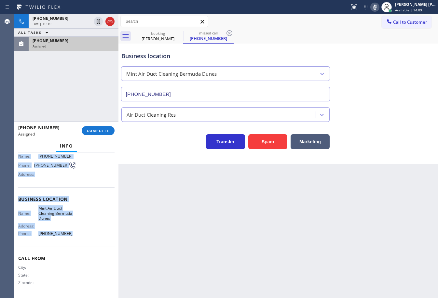
drag, startPoint x: 37, startPoint y: 281, endPoint x: 68, endPoint y: 237, distance: 53.8
click at [68, 237] on div "Context Queue: ADC Priority: 0 Task Age: Customer Name: [PHONE_NUMBER] Phone: […" at bounding box center [66, 226] width 104 height 146
copy div "Customer Name: [PHONE_NUMBER] Phone: [PHONE_NUMBER] Address: Business location …"
click at [97, 135] on button "COMPLETE" at bounding box center [98, 130] width 33 height 9
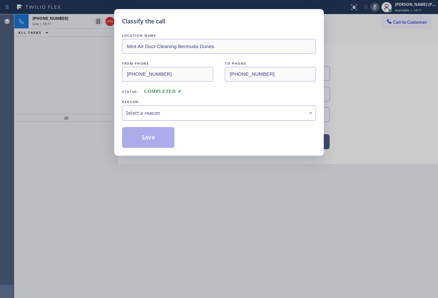
click at [166, 112] on div "Select a reason" at bounding box center [219, 112] width 187 height 7
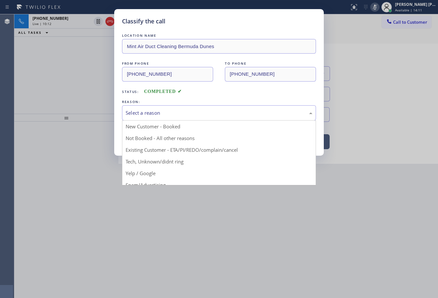
drag, startPoint x: 162, startPoint y: 164, endPoint x: 155, endPoint y: 150, distance: 15.9
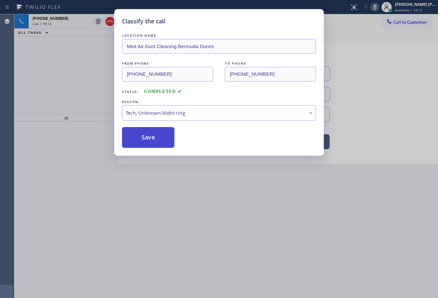
click at [152, 145] on button "Save" at bounding box center [148, 137] width 52 height 21
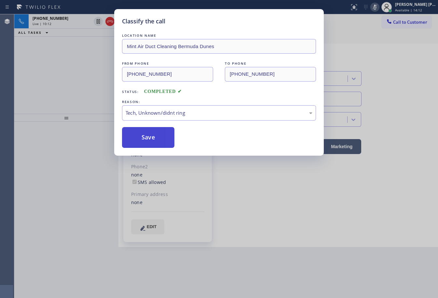
click at [152, 145] on button "Save" at bounding box center [148, 137] width 52 height 21
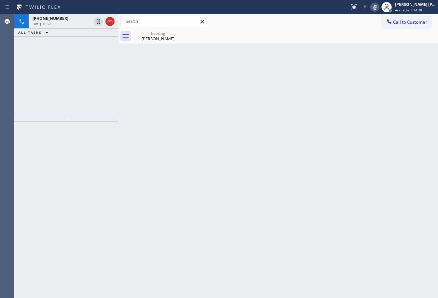
click at [379, 9] on icon at bounding box center [375, 7] width 8 height 8
drag, startPoint x: 375, startPoint y: 69, endPoint x: 375, endPoint y: 73, distance: 4.6
click at [375, 73] on div "Back to Dashboard Change Sender ID Customers Technicians Select a contact Outbo…" at bounding box center [278, 156] width 320 height 284
drag, startPoint x: 62, startPoint y: 22, endPoint x: 146, endPoint y: 37, distance: 85.2
click at [62, 22] on div "Live | 10:41" at bounding box center [62, 23] width 59 height 5
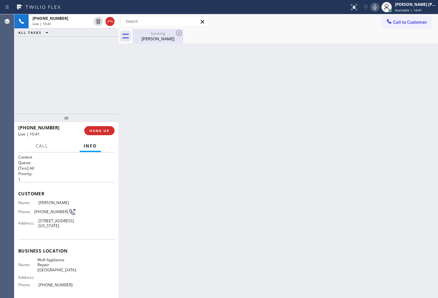
click at [141, 37] on div "[PERSON_NAME]" at bounding box center [157, 39] width 49 height 6
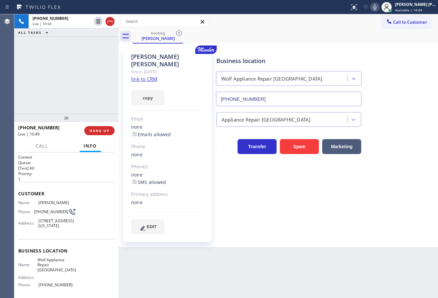
drag, startPoint x: 62, startPoint y: 107, endPoint x: 66, endPoint y: 107, distance: 4.9
click at [63, 107] on div "[PHONE_NUMBER] Live | 10:50 ALL TASKS ALL TASKS ACTIVE TASKS TASKS IN WRAP UP" at bounding box center [66, 64] width 104 height 100
click at [57, 88] on div "[PHONE_NUMBER] Live | 12:03 ALL TASKS ALL TASKS ACTIVE TASKS TASKS IN WRAP UP" at bounding box center [66, 64] width 104 height 100
click at [78, 75] on div "[PHONE_NUMBER] Live | 12:10 ALL TASKS ALL TASKS ACTIVE TASKS TASKS IN WRAP UP" at bounding box center [66, 64] width 104 height 100
click at [82, 76] on div "[PHONE_NUMBER] Live | 12:10 ALL TASKS ALL TASKS ACTIVE TASKS TASKS IN WRAP UP" at bounding box center [66, 64] width 104 height 100
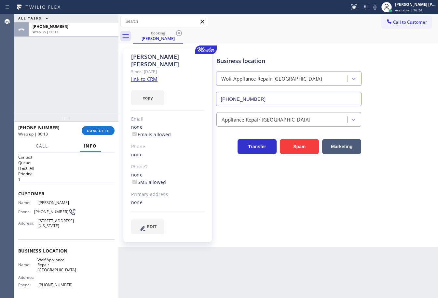
click at [39, 87] on div "ALL TASKS ALL TASKS ACTIVE TASKS TASKS IN WRAP UP [PHONE_NUMBER] Wrap up | 00:13" at bounding box center [66, 64] width 104 height 100
click at [99, 131] on span "COMPLETE" at bounding box center [98, 131] width 22 height 5
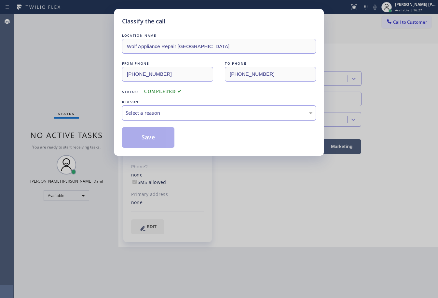
click at [167, 110] on div "Select a reason" at bounding box center [219, 112] width 187 height 7
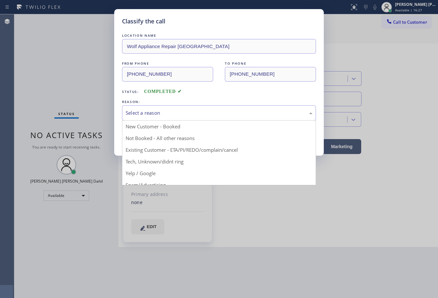
drag, startPoint x: 181, startPoint y: 149, endPoint x: 171, endPoint y: 143, distance: 11.3
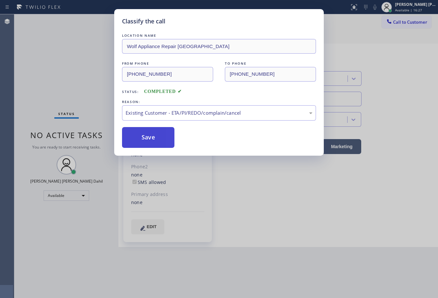
click at [156, 139] on button "Save" at bounding box center [148, 137] width 52 height 21
click at [155, 137] on button "Save" at bounding box center [148, 137] width 52 height 21
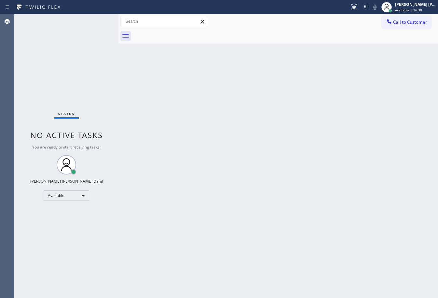
click at [219, 125] on div "Back to Dashboard Change Sender ID Customers Technicians Select a contact Outbo…" at bounding box center [278, 156] width 320 height 284
drag, startPoint x: 339, startPoint y: 43, endPoint x: 344, endPoint y: 64, distance: 21.3
click at [339, 43] on div at bounding box center [285, 36] width 305 height 15
drag, startPoint x: 361, startPoint y: 136, endPoint x: 362, endPoint y: 140, distance: 3.6
click at [361, 138] on div "Back to Dashboard Change Sender ID Customers Technicians Select a contact Outbo…" at bounding box center [278, 156] width 320 height 284
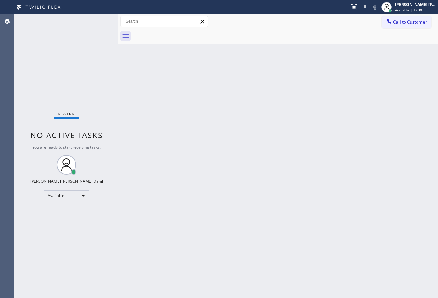
click at [362, 143] on div "Back to Dashboard Change Sender ID Customers Technicians Select a contact Outbo…" at bounding box center [278, 156] width 320 height 284
click at [362, 144] on div "Back to Dashboard Change Sender ID Customers Technicians Select a contact Outbo…" at bounding box center [278, 156] width 320 height 284
click at [308, 36] on div at bounding box center [285, 36] width 305 height 15
click at [378, 231] on div "Back to Dashboard Change Sender ID Customers Technicians Select a contact Outbo…" at bounding box center [278, 156] width 320 height 284
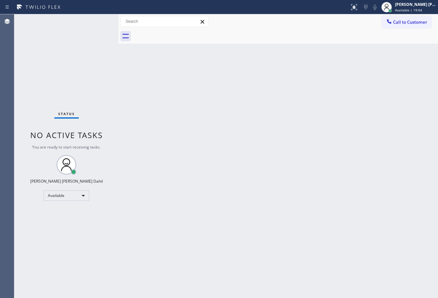
click at [99, 31] on div "Status No active tasks You are ready to start receiving tasks. [PERSON_NAME] [P…" at bounding box center [66, 156] width 104 height 284
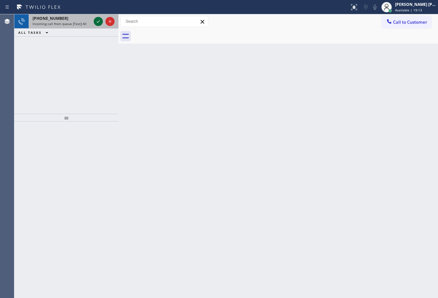
click at [96, 20] on icon at bounding box center [98, 22] width 8 height 8
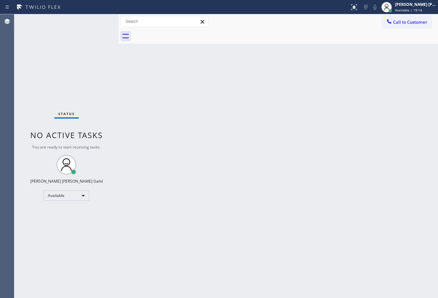
click at [96, 20] on div "Status No active tasks You are ready to start receiving tasks. [PERSON_NAME] [P…" at bounding box center [66, 156] width 104 height 284
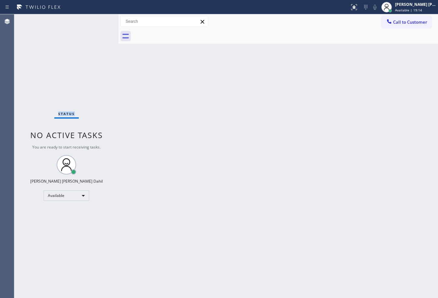
click at [96, 20] on div "Status No active tasks You are ready to start receiving tasks. [PERSON_NAME] [P…" at bounding box center [66, 156] width 104 height 284
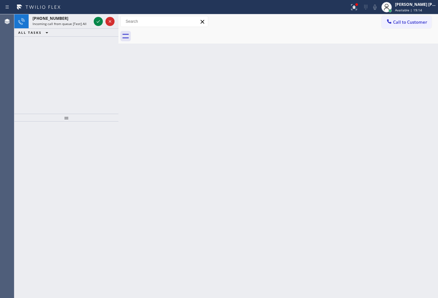
click at [96, 20] on icon at bounding box center [98, 22] width 8 height 8
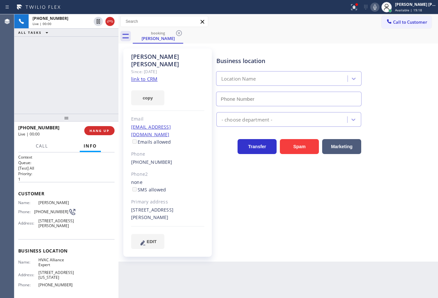
type input "[PHONE_NUMBER]"
click at [357, 9] on icon at bounding box center [354, 7] width 6 height 6
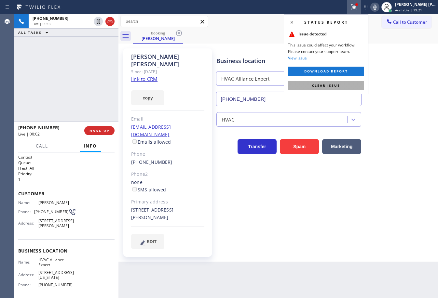
click at [339, 85] on span "Clear issue" at bounding box center [326, 85] width 28 height 5
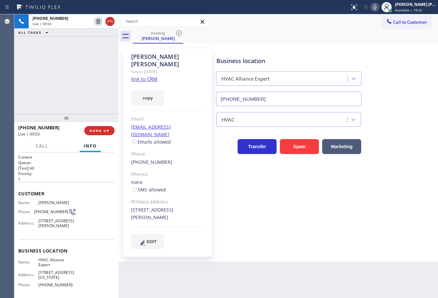
click at [147, 76] on link "link to CRM" at bounding box center [144, 79] width 26 height 7
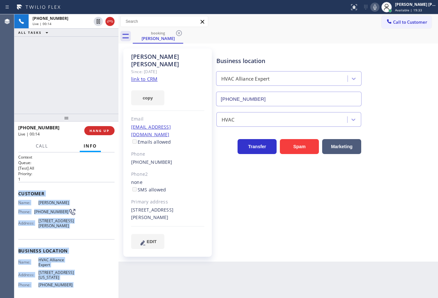
scroll to position [57, 0]
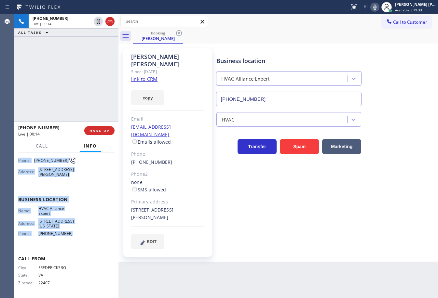
drag, startPoint x: 68, startPoint y: 280, endPoint x: 88, endPoint y: 242, distance: 42.8
click at [87, 243] on div "Context Queue: [Test] All Priority: 1 Customer Name: [PERSON_NAME] Phone: [PHON…" at bounding box center [66, 226] width 104 height 146
copy div "Customer Name: [PERSON_NAME] Phone: [PHONE_NUMBER] Address: [STREET_ADDRESS][PE…"
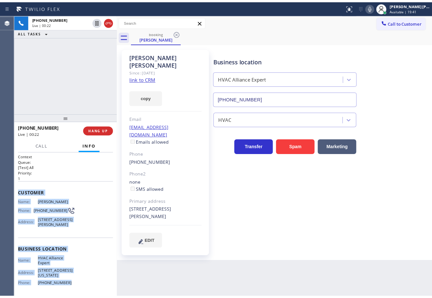
scroll to position [0, 0]
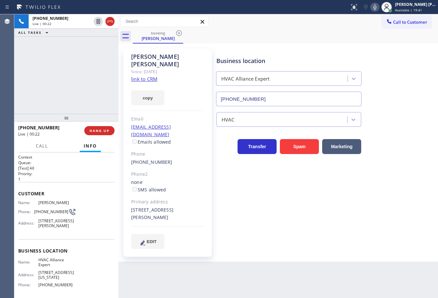
drag, startPoint x: 280, startPoint y: 240, endPoint x: 183, endPoint y: 247, distance: 97.5
click at [276, 241] on div "Business location HVAC Alliance Expert [PHONE_NUMBER] HVAC Transfer Spam Market…" at bounding box center [325, 155] width 221 height 210
drag, startPoint x: 406, startPoint y: 145, endPoint x: 406, endPoint y: 141, distance: 3.9
click at [406, 145] on div "Transfer Spam Marketing" at bounding box center [325, 143] width 221 height 21
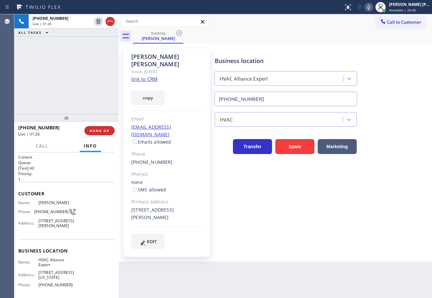
click at [62, 75] on div "[PHONE_NUMBER] Live | 01:26 ALL TASKS ALL TASKS ACTIVE TASKS TASKS IN WRAP UP" at bounding box center [66, 64] width 104 height 100
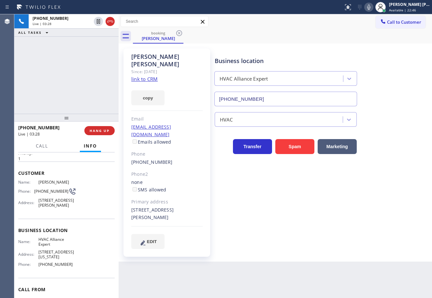
scroll to position [57, 0]
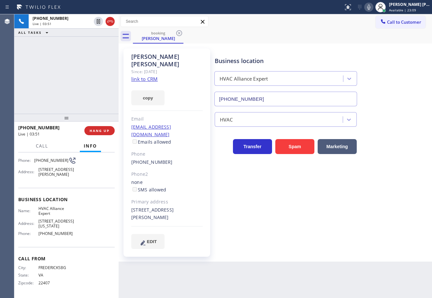
click at [307, 253] on div "Back to Dashboard Change Sender ID Customers Technicians Select a contact Outbo…" at bounding box center [274, 156] width 313 height 284
click at [366, 213] on div "Business location HVAC Alliance Expert [PHONE_NUMBER] HVAC Transfer Spam Market…" at bounding box center [321, 148] width 217 height 197
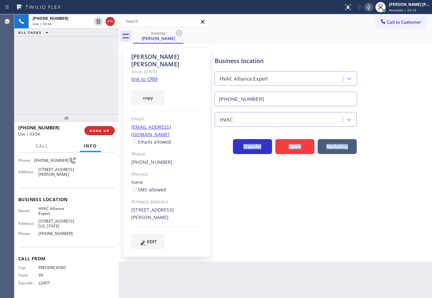
click at [366, 213] on div "Business location HVAC Alliance Expert [PHONE_NUMBER] HVAC Transfer Spam Market…" at bounding box center [321, 148] width 217 height 197
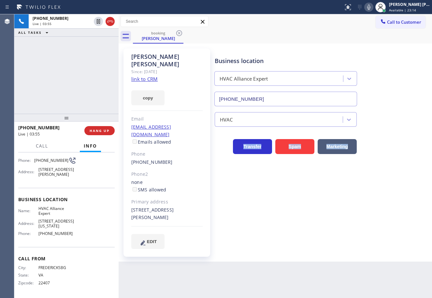
click at [366, 213] on div "Business location HVAC Alliance Expert [PHONE_NUMBER] HVAC Transfer Spam Market…" at bounding box center [321, 148] width 217 height 197
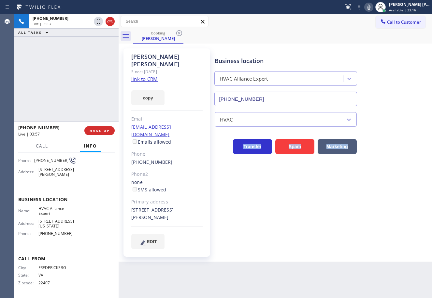
click at [372, 8] on icon at bounding box center [369, 7] width 8 height 8
drag, startPoint x: 367, startPoint y: 26, endPoint x: 361, endPoint y: 28, distance: 6.3
click at [367, 27] on div "Call to Customer Outbound call Location Bloom Air Conditioning [GEOGRAPHIC_DATA…" at bounding box center [274, 21] width 313 height 15
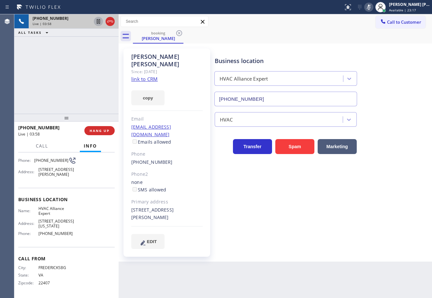
click at [98, 23] on icon at bounding box center [98, 21] width 3 height 5
click at [96, 18] on icon at bounding box center [98, 22] width 8 height 8
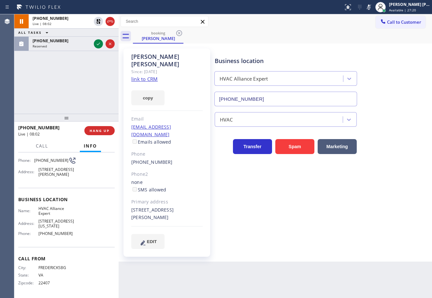
drag, startPoint x: 374, startPoint y: 8, endPoint x: 396, endPoint y: 65, distance: 61.2
click at [372, 9] on icon at bounding box center [369, 7] width 8 height 8
drag, startPoint x: 396, startPoint y: 65, endPoint x: 409, endPoint y: 62, distance: 13.0
click at [397, 65] on div "Business location HVAC Alliance Expert [PHONE_NUMBER]" at bounding box center [321, 77] width 217 height 59
click at [330, 48] on div "Business location HVAC Alliance Expert [PHONE_NUMBER]" at bounding box center [321, 77] width 217 height 59
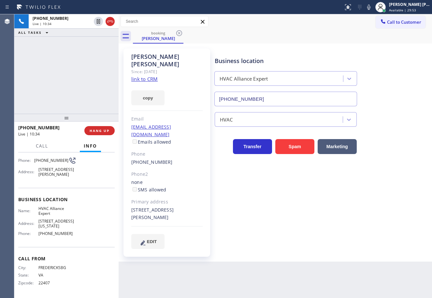
click at [401, 198] on div "Business location HVAC Alliance Expert [PHONE_NUMBER] HVAC Transfer Spam Market…" at bounding box center [321, 148] width 217 height 197
click at [79, 70] on div "[PHONE_NUMBER] Live | 10:37 ALL TASKS ALL TASKS ACTIVE TASKS TASKS IN WRAP UP" at bounding box center [66, 64] width 104 height 100
drag, startPoint x: 90, startPoint y: 82, endPoint x: 186, endPoint y: 83, distance: 96.0
click at [90, 82] on div "[PHONE_NUMBER] Live | 12:12 ALL TASKS ALL TASKS ACTIVE TASKS TASKS IN WRAP UP" at bounding box center [66, 64] width 104 height 100
click at [111, 24] on icon at bounding box center [110, 22] width 8 height 8
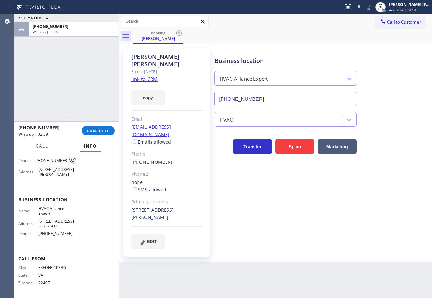
click at [396, 11] on span "Available | 34:14" at bounding box center [402, 10] width 27 height 5
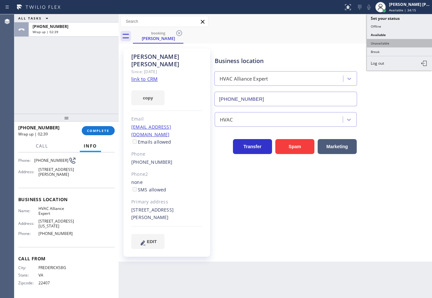
click at [390, 45] on button "Unavailable" at bounding box center [399, 43] width 65 height 8
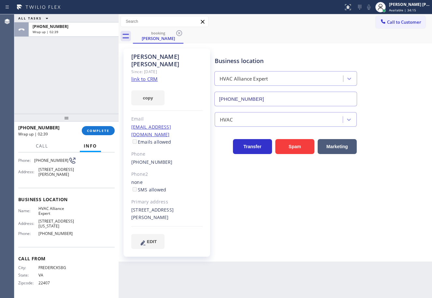
click at [390, 47] on div "[PERSON_NAME] Since: [DATE] link to CRM copy Email [EMAIL_ADDRESS][DOMAIN_NAME]…" at bounding box center [275, 152] width 310 height 215
click at [99, 132] on span "COMPLETE" at bounding box center [98, 131] width 22 height 5
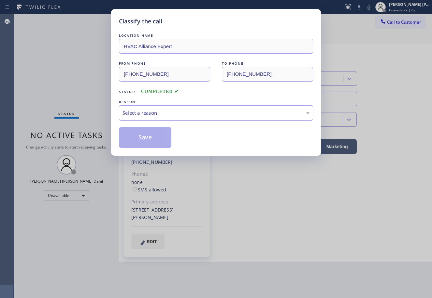
drag, startPoint x: 156, startPoint y: 113, endPoint x: 159, endPoint y: 117, distance: 4.4
click at [156, 113] on div "Select a reason" at bounding box center [215, 112] width 187 height 7
drag, startPoint x: 150, startPoint y: 139, endPoint x: 148, endPoint y: 120, distance: 18.3
click at [150, 139] on button "Save" at bounding box center [145, 137] width 52 height 21
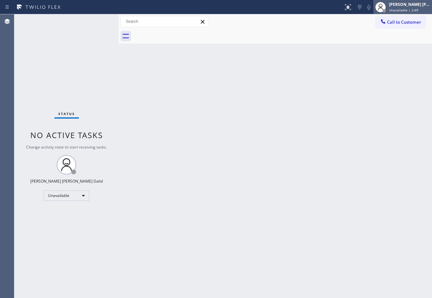
click at [415, 9] on span "Unavailable | 2:49" at bounding box center [403, 10] width 29 height 5
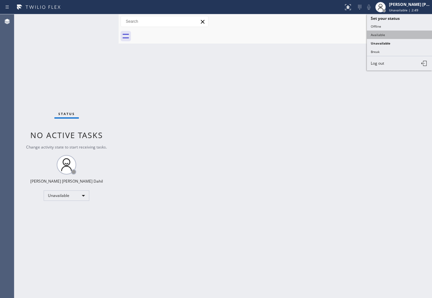
drag, startPoint x: 384, startPoint y: 32, endPoint x: 332, endPoint y: 25, distance: 52.2
click at [383, 32] on button "Available" at bounding box center [399, 35] width 65 height 8
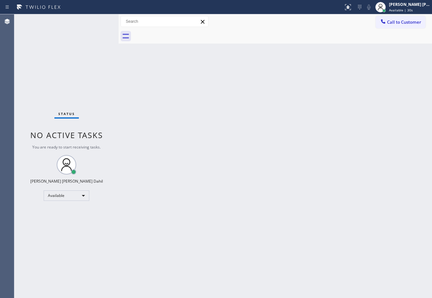
click at [245, 80] on div "Back to Dashboard Change Sender ID Customers Technicians Select a contact Outbo…" at bounding box center [274, 156] width 313 height 284
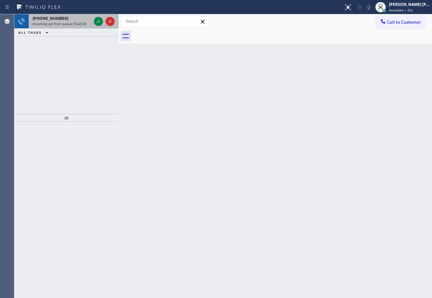
click at [60, 20] on div "[PHONE_NUMBER]" at bounding box center [62, 19] width 59 height 6
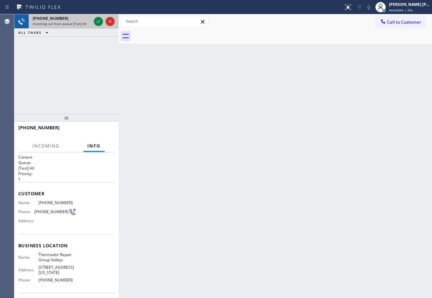
click at [60, 20] on div "[PHONE_NUMBER]" at bounding box center [62, 19] width 59 height 6
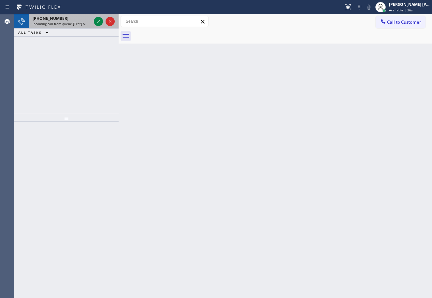
drag, startPoint x: 70, startPoint y: 19, endPoint x: 78, endPoint y: 19, distance: 8.5
click at [70, 19] on div "[PHONE_NUMBER]" at bounding box center [62, 19] width 59 height 6
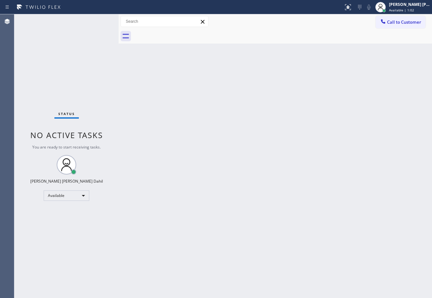
drag, startPoint x: 81, startPoint y: 22, endPoint x: 96, endPoint y: 24, distance: 15.4
click at [96, 24] on div "Status No active tasks You are ready to start receiving tasks. [PERSON_NAME] [P…" at bounding box center [66, 156] width 104 height 284
click at [96, 23] on div "Status No active tasks You are ready to start receiving tasks. [PERSON_NAME] [P…" at bounding box center [66, 156] width 104 height 284
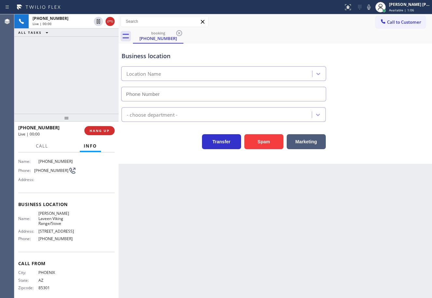
type input "[PHONE_NUMBER]"
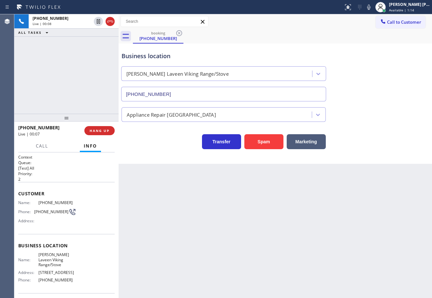
click at [168, 227] on div "Back to Dashboard Change Sender ID Customers Technicians Select a contact Outbo…" at bounding box center [274, 156] width 313 height 284
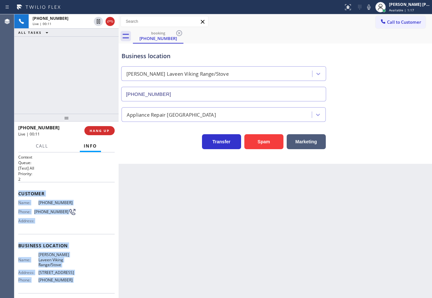
scroll to position [41, 0]
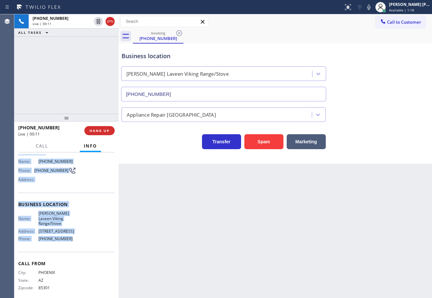
drag, startPoint x: 18, startPoint y: 193, endPoint x: 83, endPoint y: 237, distance: 79.3
click at [83, 237] on div "Context Queue: [Test] All Priority: 2 Customer Name: [PHONE_NUMBER] Phone: [PHO…" at bounding box center [66, 226] width 104 height 146
copy div "Customer Name: [PHONE_NUMBER] Phone: [PHONE_NUMBER] Address: Business location …"
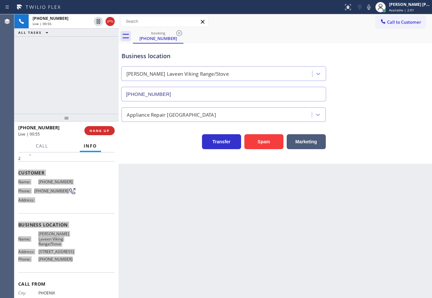
scroll to position [0, 0]
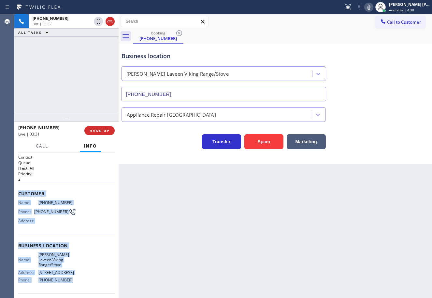
click at [372, 6] on icon at bounding box center [369, 7] width 8 height 8
click at [372, 7] on icon at bounding box center [369, 7] width 8 height 8
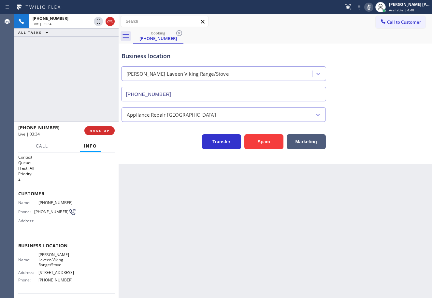
click at [347, 22] on div "Call to Customer Outbound call Location Bloom Air Conditioning [GEOGRAPHIC_DATA…" at bounding box center [274, 21] width 313 height 11
click at [97, 23] on icon at bounding box center [98, 21] width 3 height 5
click at [82, 44] on div "[PHONE_NUMBER] Live | 03:35 ALL TASKS ALL TASKS ACTIVE TASKS TASKS IN WRAP UP" at bounding box center [66, 64] width 104 height 100
click at [315, 48] on div "Business location [PERSON_NAME][GEOGRAPHIC_DATA]/Stove [PHONE_NUMBER]" at bounding box center [223, 73] width 207 height 56
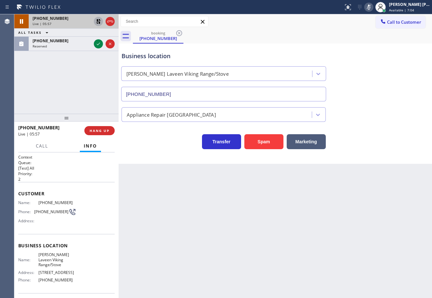
click at [96, 21] on icon at bounding box center [98, 22] width 8 height 8
click at [370, 6] on icon at bounding box center [368, 7] width 3 height 5
click at [371, 64] on div "Business location [PERSON_NAME][GEOGRAPHIC_DATA]/Stove [PHONE_NUMBER]" at bounding box center [275, 72] width 310 height 59
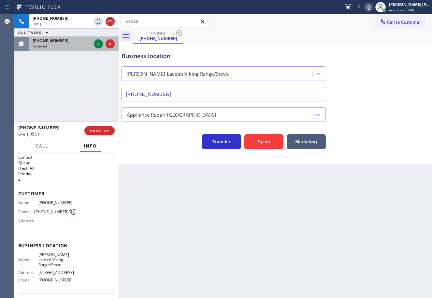
drag, startPoint x: 76, startPoint y: 48, endPoint x: 96, endPoint y: 47, distance: 20.5
click at [76, 48] on div "Reserved" at bounding box center [62, 46] width 59 height 5
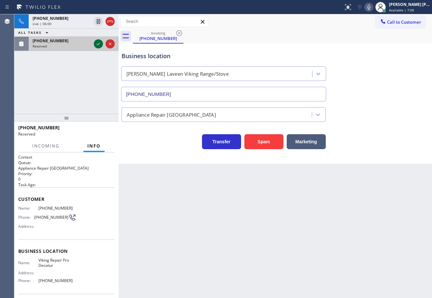
click at [98, 44] on icon at bounding box center [98, 44] width 8 height 8
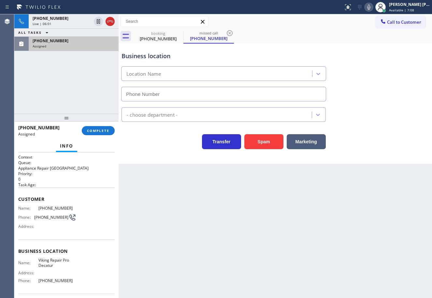
type input "[PHONE_NUMBER]"
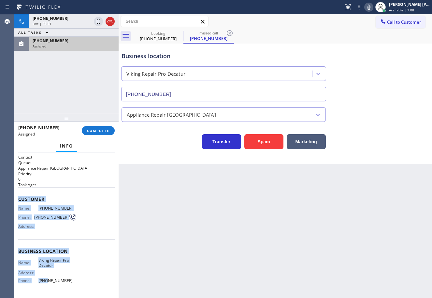
scroll to position [47, 0]
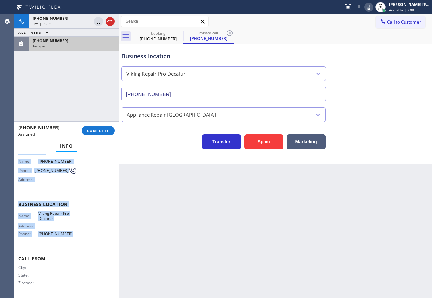
drag, startPoint x: 18, startPoint y: 198, endPoint x: 95, endPoint y: 180, distance: 79.4
click at [69, 243] on div "Context Queue: Appliance Repair High End Priority: 0 Task Age: Customer Name: […" at bounding box center [66, 226] width 104 height 146
click at [103, 134] on button "COMPLETE" at bounding box center [98, 130] width 33 height 9
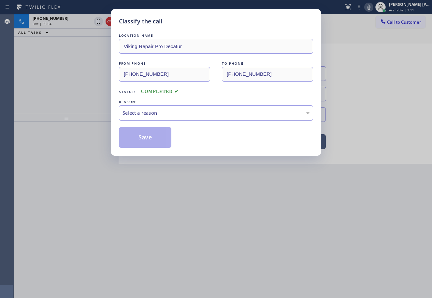
click at [183, 118] on div "Select a reason" at bounding box center [216, 112] width 194 height 15
click at [163, 140] on button "Save" at bounding box center [145, 137] width 52 height 21
drag, startPoint x: 163, startPoint y: 140, endPoint x: 186, endPoint y: 156, distance: 27.8
click at [167, 142] on button "Save" at bounding box center [145, 137] width 52 height 21
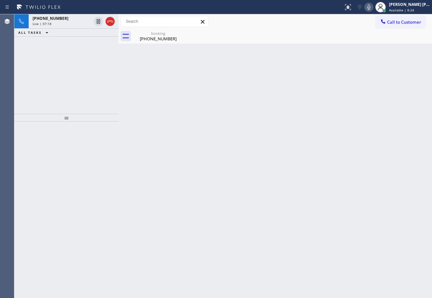
drag, startPoint x: 280, startPoint y: 22, endPoint x: 282, endPoint y: 31, distance: 8.7
click at [280, 22] on div "Call to Customer Outbound call Location Bloom Air Conditioning [GEOGRAPHIC_DATA…" at bounding box center [274, 21] width 313 height 11
click at [282, 33] on div "booking [PHONE_NUMBER]" at bounding box center [282, 36] width 299 height 15
click at [284, 35] on div "booking [PHONE_NUMBER]" at bounding box center [282, 36] width 299 height 15
click at [374, 12] on div "Status report No issues detected If you experience an issue, please download th…" at bounding box center [385, 7] width 91 height 14
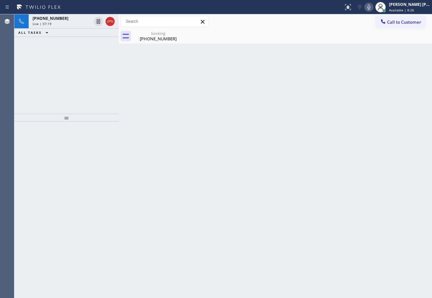
click at [374, 43] on div "booking [PHONE_NUMBER]" at bounding box center [282, 36] width 299 height 15
click at [372, 8] on icon at bounding box center [369, 7] width 8 height 8
click at [368, 27] on div "Call to Customer Outbound call Location Bloom Air Conditioning [GEOGRAPHIC_DATA…" at bounding box center [274, 21] width 313 height 11
click at [98, 22] on icon at bounding box center [98, 21] width 3 height 5
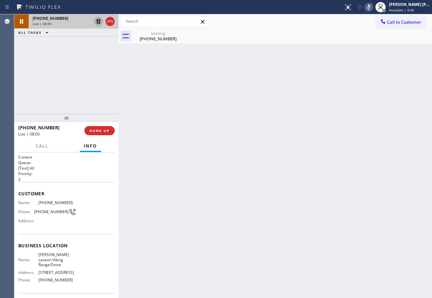
click at [99, 23] on icon at bounding box center [98, 21] width 5 height 5
click at [372, 9] on icon at bounding box center [369, 7] width 8 height 8
click at [372, 8] on icon at bounding box center [369, 7] width 8 height 8
click at [370, 7] on icon at bounding box center [368, 7] width 3 height 5
click at [380, 39] on div "booking [PHONE_NUMBER]" at bounding box center [282, 36] width 299 height 15
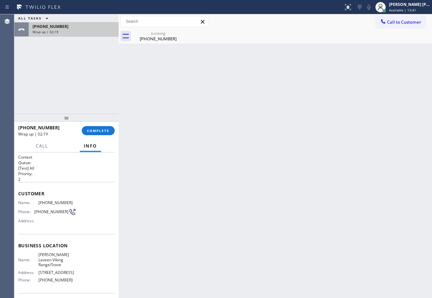
click at [77, 31] on div "Wrap up | 02:19" at bounding box center [74, 32] width 82 height 5
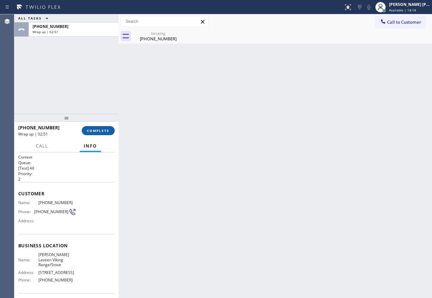
click at [100, 132] on span "COMPLETE" at bounding box center [98, 131] width 22 height 5
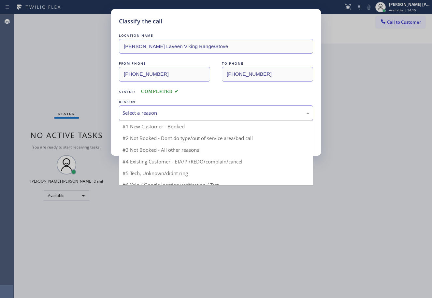
click at [140, 114] on div "Select a reason" at bounding box center [215, 112] width 187 height 7
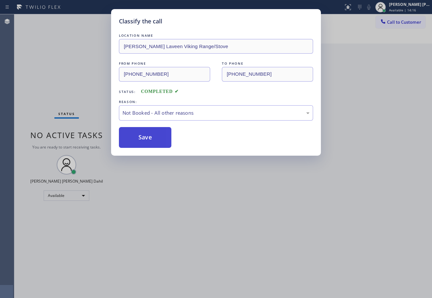
click at [140, 140] on button "Save" at bounding box center [145, 137] width 52 height 21
click at [139, 140] on button "Save" at bounding box center [145, 137] width 52 height 21
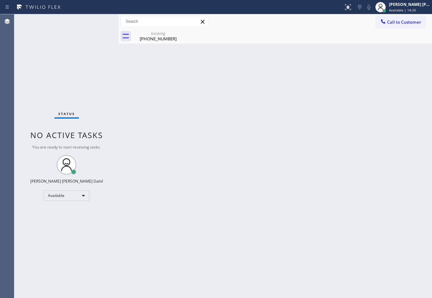
click at [292, 227] on div "Back to Dashboard Change Sender ID Customers Technicians Select a contact Outbo…" at bounding box center [274, 156] width 313 height 284
click at [150, 34] on div "booking" at bounding box center [157, 33] width 49 height 5
drag, startPoint x: 291, startPoint y: 260, endPoint x: 307, endPoint y: 295, distance: 39.0
click at [298, 275] on div "Back to Dashboard Change Sender ID Customers Technicians Select a contact Outbo…" at bounding box center [274, 156] width 313 height 284
click at [361, 247] on div "Back to Dashboard Change Sender ID Customers Technicians Select a contact Outbo…" at bounding box center [274, 156] width 313 height 284
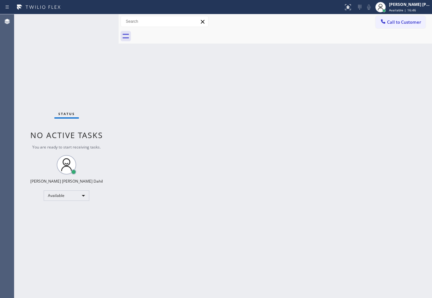
click at [335, 38] on div at bounding box center [282, 36] width 299 height 15
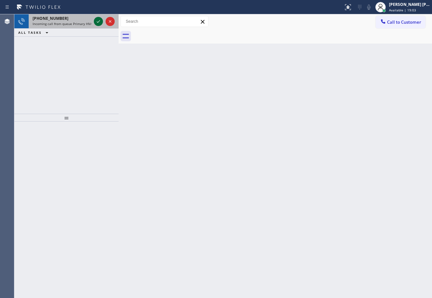
click at [97, 18] on icon at bounding box center [98, 22] width 8 height 8
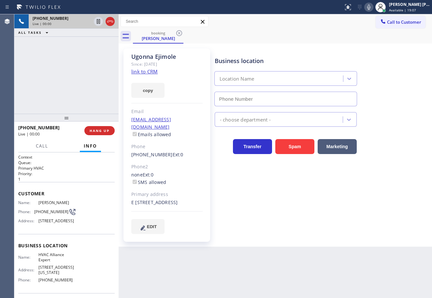
type input "[PHONE_NUMBER]"
click at [372, 9] on icon at bounding box center [369, 7] width 8 height 8
click at [343, 47] on div "[PERSON_NAME] Since: [DATE] link to CRM copy Email [EMAIL_ADDRESS][DOMAIN_NAME]…" at bounding box center [275, 145] width 310 height 200
drag, startPoint x: 373, startPoint y: 8, endPoint x: 370, endPoint y: 14, distance: 7.0
click at [372, 8] on icon at bounding box center [369, 7] width 8 height 8
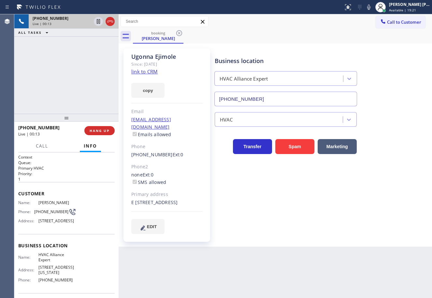
click at [142, 70] on link "link to CRM" at bounding box center [144, 71] width 26 height 7
click at [371, 133] on div "Transfer Spam Marketing" at bounding box center [321, 140] width 217 height 27
click at [370, 7] on icon at bounding box center [368, 7] width 3 height 5
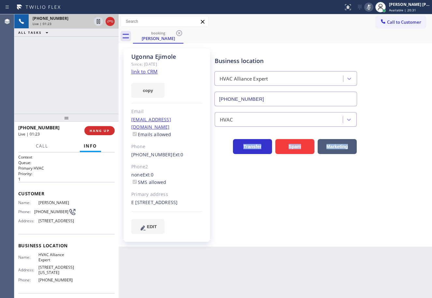
click at [370, 7] on icon at bounding box center [368, 7] width 3 height 5
click at [309, 213] on div "Business location HVAC Alliance Expert [PHONE_NUMBER] HVAC Transfer Spam Market…" at bounding box center [321, 141] width 217 height 182
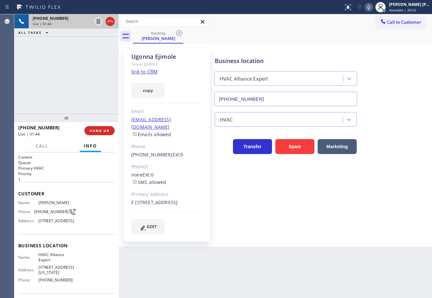
click at [339, 37] on div "booking [PERSON_NAME]" at bounding box center [282, 36] width 299 height 15
click at [372, 10] on icon at bounding box center [369, 7] width 8 height 8
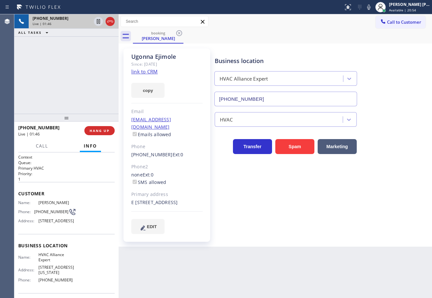
click at [341, 27] on div "Call to Customer Outbound call Location Bloom Air Conditioning [GEOGRAPHIC_DATA…" at bounding box center [274, 21] width 313 height 11
click at [97, 22] on icon at bounding box center [98, 22] width 8 height 8
click at [86, 45] on div "[PHONE_NUMBER] Live | 04:53 ALL TASKS ALL TASKS ACTIVE TASKS TASKS IN WRAP UP" at bounding box center [66, 64] width 104 height 100
click at [96, 20] on icon at bounding box center [98, 22] width 8 height 8
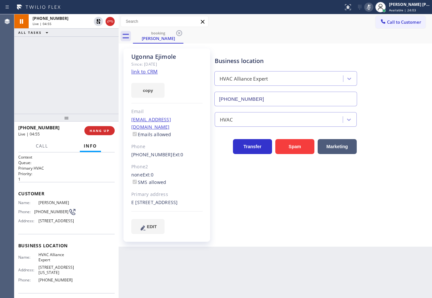
click at [372, 9] on icon at bounding box center [369, 7] width 8 height 8
click at [326, 22] on div "Call to Customer Outbound call Location Bloom Air Conditioning [GEOGRAPHIC_DATA…" at bounding box center [274, 21] width 313 height 11
click at [98, 52] on div "[PHONE_NUMBER] Live | 05:13 ALL TASKS ALL TASKS ACTIVE TASKS TASKS IN WRAP UP" at bounding box center [66, 64] width 104 height 100
click at [68, 76] on div "[PHONE_NUMBER] Live | 05:16 ALL TASKS ALL TASKS ACTIVE TASKS TASKS IN WRAP UP" at bounding box center [66, 64] width 104 height 100
click at [376, 120] on div "HVAC" at bounding box center [321, 118] width 217 height 17
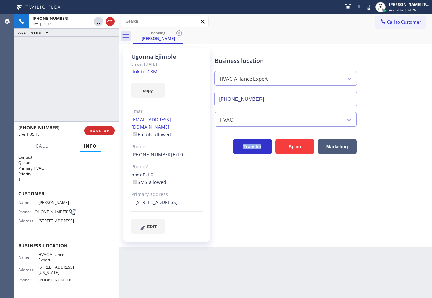
click at [376, 120] on div "HVAC" at bounding box center [321, 118] width 217 height 17
click at [377, 109] on div "HVAC" at bounding box center [321, 116] width 217 height 21
click at [378, 109] on div "HVAC" at bounding box center [321, 116] width 217 height 21
drag, startPoint x: 375, startPoint y: 8, endPoint x: 375, endPoint y: 22, distance: 13.3
click at [370, 8] on icon at bounding box center [368, 7] width 3 height 5
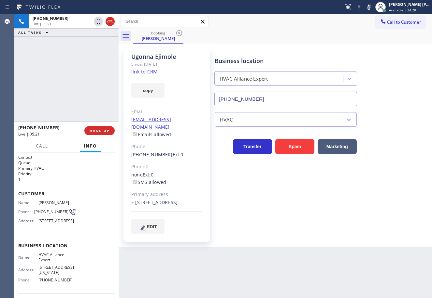
click at [377, 43] on div "booking [PERSON_NAME]" at bounding box center [282, 36] width 299 height 15
click at [99, 21] on icon at bounding box center [98, 21] width 3 height 5
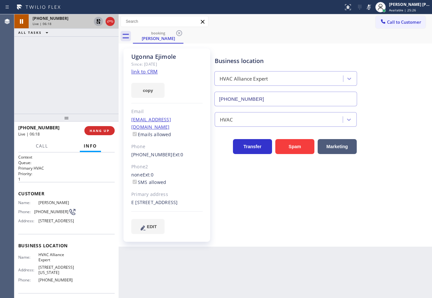
drag, startPoint x: 81, startPoint y: 51, endPoint x: 95, endPoint y: 33, distance: 22.3
click at [82, 49] on div "[PHONE_NUMBER] Live | 06:18 ALL TASKS ALL TASKS ACTIVE TASKS TASKS IN WRAP UP" at bounding box center [66, 64] width 104 height 100
click at [98, 23] on icon at bounding box center [98, 21] width 5 height 5
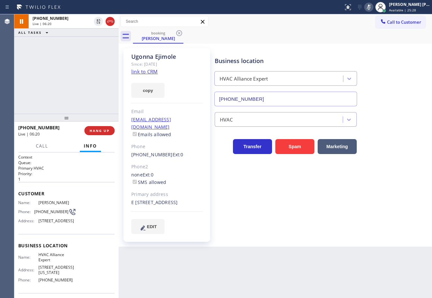
click at [371, 5] on div at bounding box center [368, 7] width 9 height 8
click at [381, 36] on div "booking [PERSON_NAME]" at bounding box center [282, 36] width 299 height 15
click at [370, 9] on icon at bounding box center [368, 7] width 3 height 5
click at [72, 185] on div "Customer Name: [PERSON_NAME] Phone: [PHONE_NUMBER] Address: [STREET_ADDRESS]" at bounding box center [66, 208] width 96 height 52
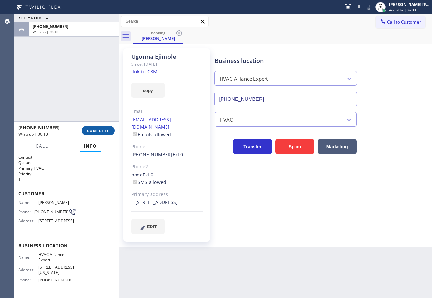
click at [99, 132] on span "COMPLETE" at bounding box center [98, 131] width 22 height 5
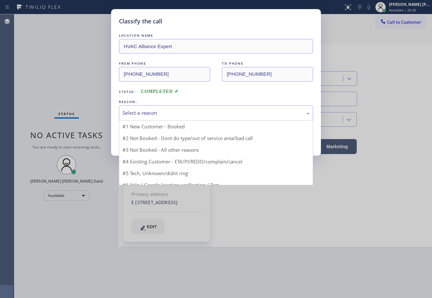
click at [190, 111] on div "Select a reason" at bounding box center [215, 112] width 187 height 7
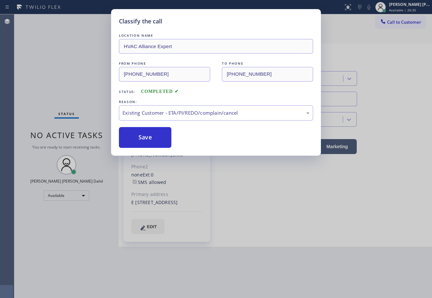
click at [146, 137] on button "Save" at bounding box center [145, 137] width 52 height 21
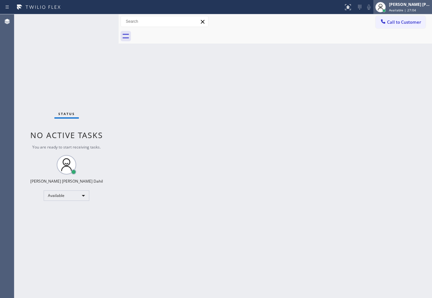
click at [405, 10] on span "Available | 27:04" at bounding box center [402, 10] width 27 height 5
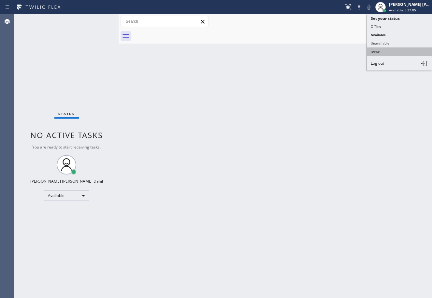
click at [384, 50] on button "Break" at bounding box center [399, 52] width 65 height 8
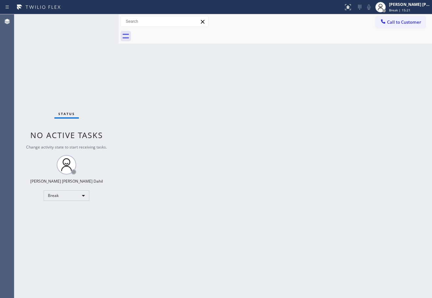
click at [407, 5] on div "[PERSON_NAME] [PERSON_NAME] Dahil" at bounding box center [409, 5] width 41 height 6
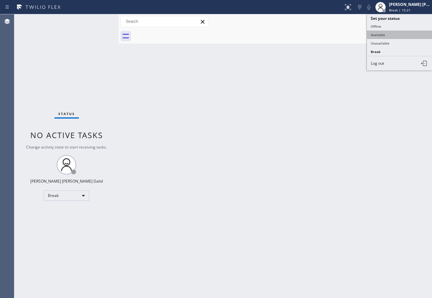
click at [388, 36] on button "Available" at bounding box center [399, 35] width 65 height 8
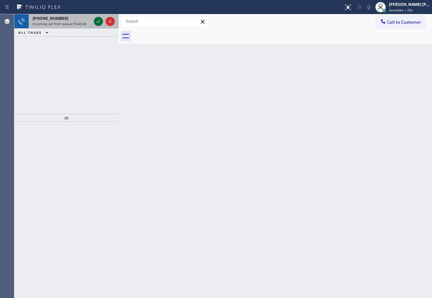
click at [96, 20] on icon at bounding box center [98, 22] width 8 height 8
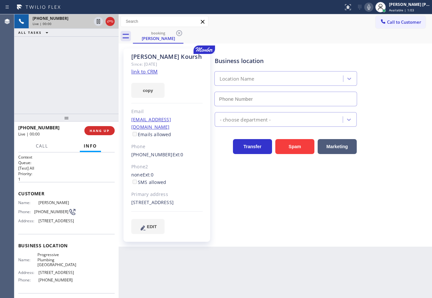
type input "[PHONE_NUMBER]"
click at [144, 68] on link "link to CRM" at bounding box center [144, 71] width 26 height 7
drag, startPoint x: 75, startPoint y: 51, endPoint x: 132, endPoint y: 48, distance: 57.3
click at [75, 51] on div "[PHONE_NUMBER] Live | 00:53 ALL TASKS ALL TASKS ACTIVE TASKS TASKS IN WRAP UP" at bounding box center [66, 64] width 104 height 100
click at [283, 55] on div "Business location Progressive [GEOGRAPHIC_DATA] [GEOGRAPHIC_DATA] [PHONE_NUMBER]" at bounding box center [285, 78] width 145 height 56
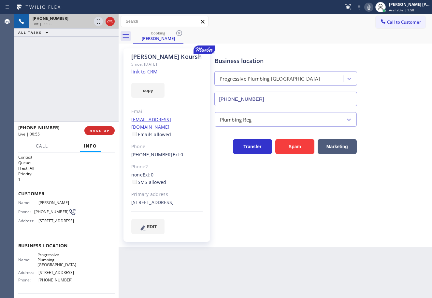
click at [283, 55] on div "Business location Progressive [GEOGRAPHIC_DATA] [GEOGRAPHIC_DATA] [PHONE_NUMBER]" at bounding box center [285, 78] width 145 height 56
click at [284, 49] on div "Business location Progressive [GEOGRAPHIC_DATA] [GEOGRAPHIC_DATA] [PHONE_NUMBER]" at bounding box center [321, 77] width 217 height 59
click at [290, 34] on div "booking [PERSON_NAME]" at bounding box center [282, 36] width 299 height 15
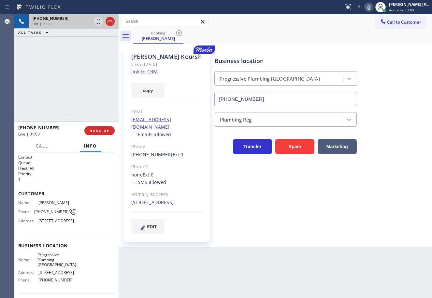
click at [293, 33] on div "booking [PERSON_NAME]" at bounding box center [282, 36] width 299 height 15
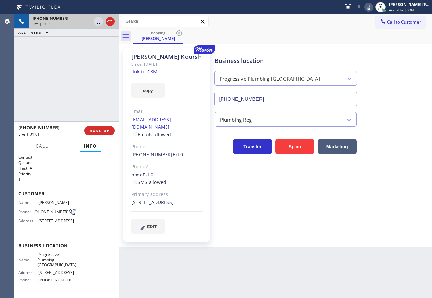
click at [303, 37] on div "booking [PERSON_NAME]" at bounding box center [282, 36] width 299 height 15
click at [370, 8] on icon at bounding box center [368, 7] width 3 height 5
click at [361, 27] on div "Call to Customer Outbound call Location Bloom Air Conditioning [GEOGRAPHIC_DATA…" at bounding box center [274, 21] width 313 height 11
drag, startPoint x: 66, startPoint y: 66, endPoint x: 96, endPoint y: 22, distance: 53.2
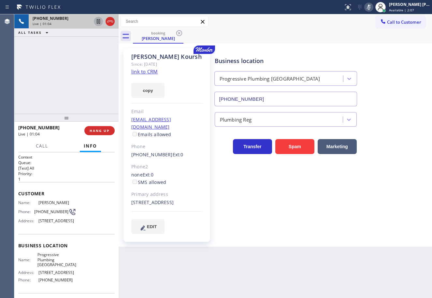
click at [71, 63] on div "[PHONE_NUMBER] Live | 01:04 ALL TASKS ALL TASKS ACTIVE TASKS TASKS IN WRAP UP" at bounding box center [66, 64] width 104 height 100
drag, startPoint x: 97, startPoint y: 22, endPoint x: 129, endPoint y: 2, distance: 37.5
click at [98, 22] on icon at bounding box center [98, 22] width 8 height 8
click at [100, 21] on icon at bounding box center [98, 22] width 8 height 8
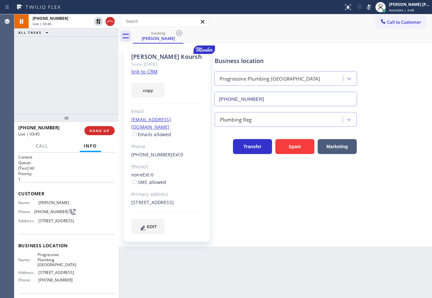
drag, startPoint x: 374, startPoint y: 7, endPoint x: 364, endPoint y: 30, distance: 24.9
click at [372, 9] on icon at bounding box center [369, 7] width 8 height 8
click at [364, 30] on div "booking [PERSON_NAME]" at bounding box center [282, 36] width 299 height 15
click at [66, 70] on div "[PHONE_NUMBER] Live | 04:04 ALL TASKS ALL TASKS ACTIVE TASKS TASKS IN WRAP UP" at bounding box center [66, 64] width 104 height 100
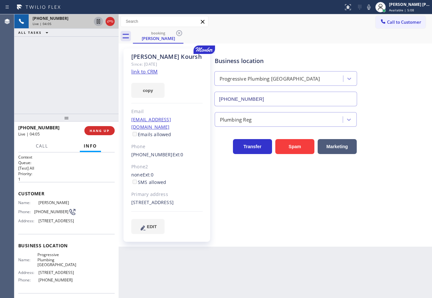
click at [97, 23] on icon at bounding box center [98, 21] width 3 height 5
click at [93, 38] on div "[PHONE_NUMBER] Live | 04:05 ALL TASKS ALL TASKS ACTIVE TASKS TASKS IN WRAP UP" at bounding box center [66, 64] width 104 height 100
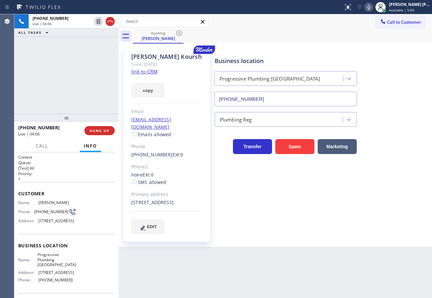
click at [372, 9] on icon at bounding box center [369, 7] width 8 height 8
click at [354, 30] on div "booking [PERSON_NAME]" at bounding box center [282, 36] width 299 height 15
drag, startPoint x: 100, startPoint y: 22, endPoint x: 95, endPoint y: 31, distance: 10.0
click at [100, 22] on icon at bounding box center [98, 21] width 5 height 5
drag, startPoint x: 95, startPoint y: 31, endPoint x: 209, endPoint y: 53, distance: 115.4
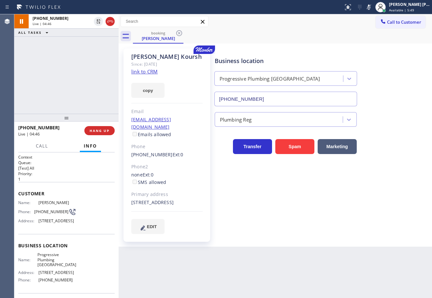
click at [95, 32] on div "ALL TASKS ALL TASKS ACTIVE TASKS TASKS IN WRAP UP" at bounding box center [66, 33] width 104 height 8
click at [372, 10] on icon at bounding box center [369, 7] width 8 height 8
drag, startPoint x: 361, startPoint y: 24, endPoint x: 349, endPoint y: 33, distance: 14.6
click at [353, 30] on div "Call to Customer Outbound call Location Bloom Air Conditioning [GEOGRAPHIC_DATA…" at bounding box center [274, 28] width 313 height 29
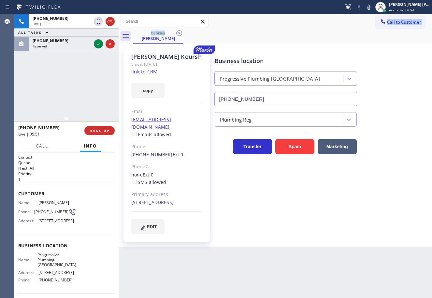
drag, startPoint x: 374, startPoint y: 9, endPoint x: 400, endPoint y: 148, distance: 142.0
click at [372, 9] on icon at bounding box center [369, 7] width 8 height 8
drag, startPoint x: 407, startPoint y: 179, endPoint x: 403, endPoint y: 211, distance: 32.5
click at [403, 207] on div "Business location Progressive [GEOGRAPHIC_DATA] [PHONE_NUMBER] Plumbing Reg Tra…" at bounding box center [321, 141] width 217 height 182
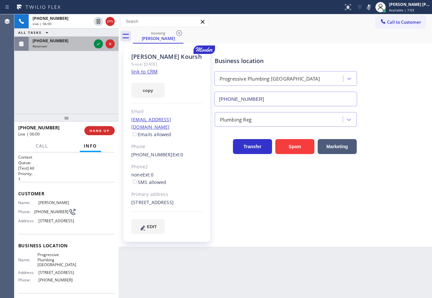
click at [72, 45] on div "Reserved" at bounding box center [62, 46] width 59 height 5
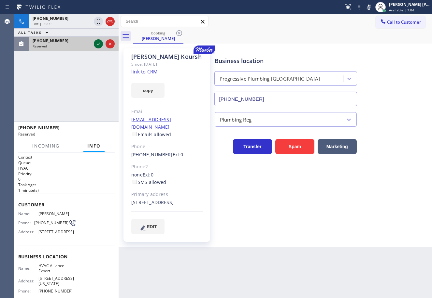
click at [97, 44] on icon at bounding box center [98, 44] width 8 height 8
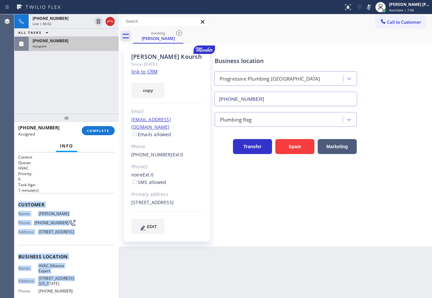
scroll to position [68, 0]
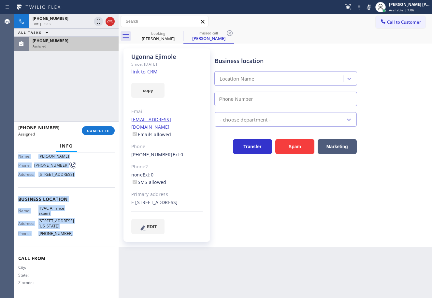
drag, startPoint x: 18, startPoint y: 203, endPoint x: 79, endPoint y: 229, distance: 67.1
click at [76, 237] on div "Context Queue: HVAC Priority: 0 Task Age: [DEMOGRAPHIC_DATA] minute(s) Customer…" at bounding box center [66, 226] width 104 height 146
click at [105, 131] on span "COMPLETE" at bounding box center [98, 131] width 22 height 5
type input "[PHONE_NUMBER]"
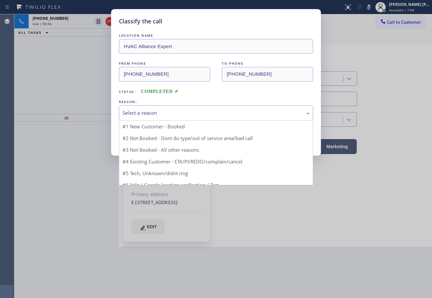
click at [143, 109] on div "Select a reason" at bounding box center [215, 112] width 187 height 7
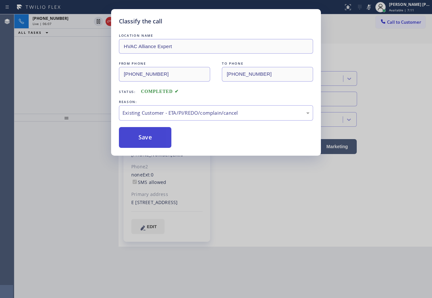
click at [139, 142] on button "Save" at bounding box center [145, 137] width 52 height 21
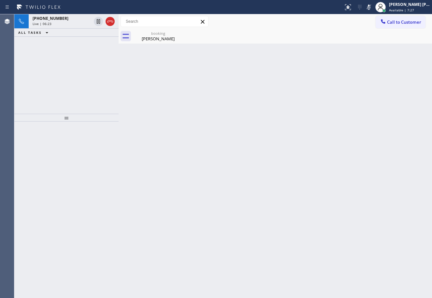
drag, startPoint x: 374, startPoint y: 8, endPoint x: 374, endPoint y: 12, distance: 3.3
click at [372, 8] on icon at bounding box center [369, 7] width 8 height 8
drag, startPoint x: 358, startPoint y: 50, endPoint x: 357, endPoint y: 62, distance: 12.8
click at [358, 50] on div "Back to Dashboard Change Sender ID Customers Technicians Select a contact Outbo…" at bounding box center [274, 156] width 313 height 284
drag, startPoint x: 163, startPoint y: 39, endPoint x: 114, endPoint y: 35, distance: 49.3
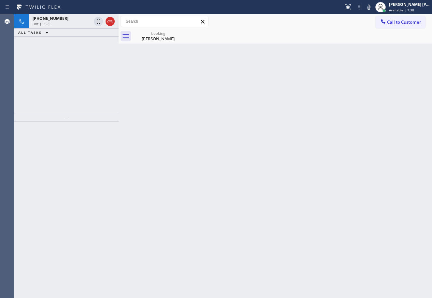
click at [163, 39] on div "[PERSON_NAME]" at bounding box center [157, 39] width 49 height 6
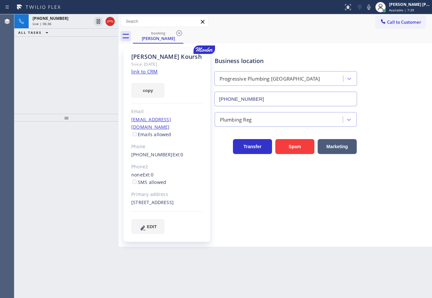
click at [78, 23] on div "Live | 06:36" at bounding box center [62, 23] width 59 height 5
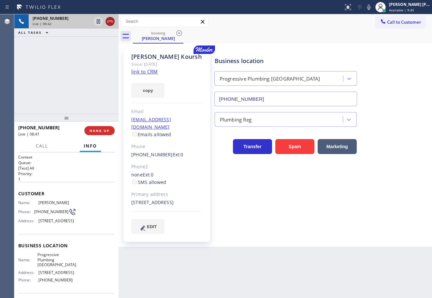
click at [109, 20] on icon at bounding box center [110, 22] width 8 height 8
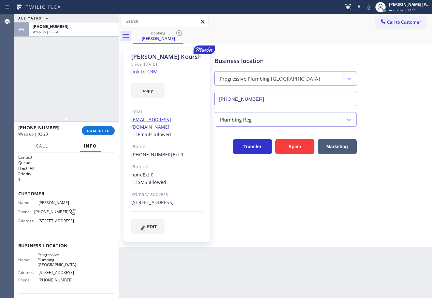
click at [101, 134] on button "COMPLETE" at bounding box center [98, 130] width 33 height 9
click at [101, 135] on div "[PHONE_NUMBER] Wrap up | 02:23 COMPLETE" at bounding box center [66, 130] width 96 height 17
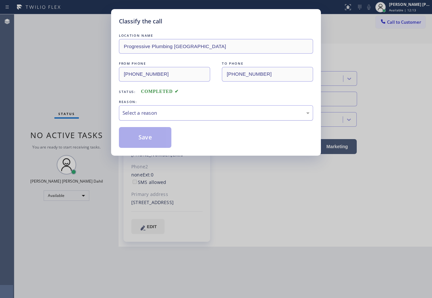
click at [173, 114] on div "Select a reason" at bounding box center [215, 112] width 187 height 7
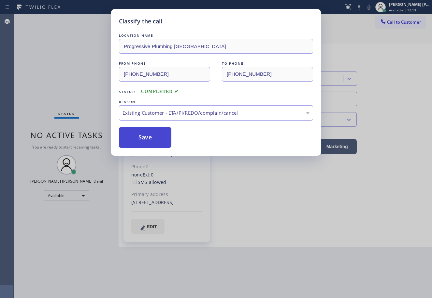
click at [141, 142] on button "Save" at bounding box center [145, 137] width 52 height 21
click at [142, 140] on button "Save" at bounding box center [145, 137] width 52 height 21
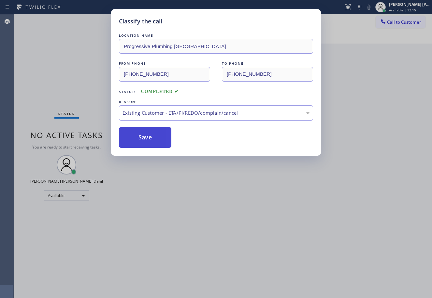
click at [142, 140] on button "Save" at bounding box center [145, 137] width 52 height 21
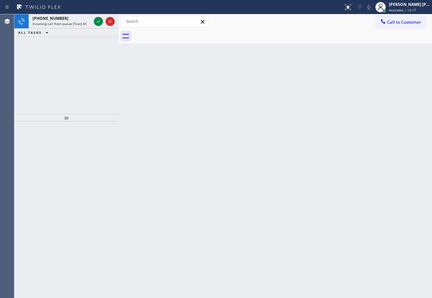
click at [289, 171] on div "Back to Dashboard Change Sender ID Customers Technicians Select a contact Outbo…" at bounding box center [274, 156] width 313 height 284
click at [96, 20] on icon at bounding box center [98, 22] width 8 height 8
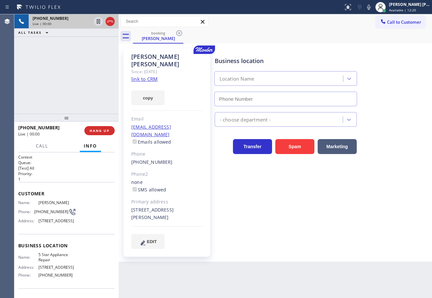
type input "[PHONE_NUMBER]"
click at [372, 9] on icon at bounding box center [369, 7] width 8 height 8
click at [373, 25] on div "Call to Customer Outbound call Location Bloom Air Conditioning [GEOGRAPHIC_DATA…" at bounding box center [274, 21] width 313 height 11
click at [372, 8] on icon at bounding box center [369, 7] width 8 height 8
click at [143, 76] on link "link to CRM" at bounding box center [144, 79] width 26 height 7
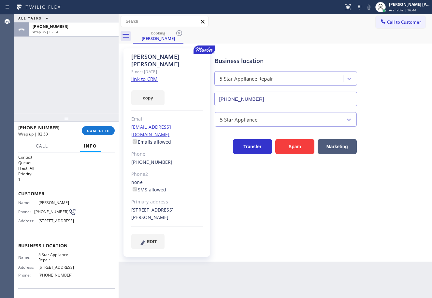
drag, startPoint x: 65, startPoint y: 55, endPoint x: 85, endPoint y: 92, distance: 42.4
click at [66, 56] on div "ALL TASKS ALL TASKS ACTIVE TASKS TASKS IN WRAP UP [PHONE_NUMBER] Wrap up | 02:54" at bounding box center [66, 64] width 104 height 100
click at [97, 136] on div "[PHONE_NUMBER] Wrap up | 02:54 COMPLETE" at bounding box center [66, 130] width 96 height 17
click at [95, 131] on span "COMPLETE" at bounding box center [98, 131] width 22 height 5
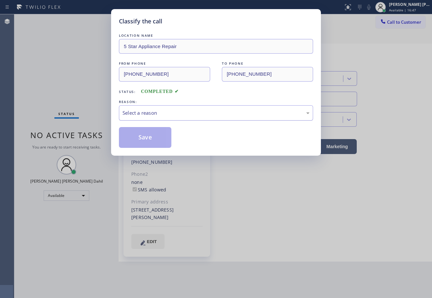
click at [162, 111] on div "Select a reason" at bounding box center [215, 112] width 187 height 7
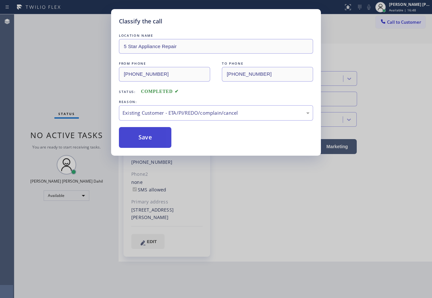
click at [144, 140] on button "Save" at bounding box center [145, 137] width 52 height 21
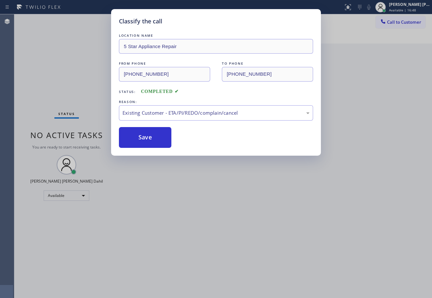
drag, startPoint x: 144, startPoint y: 140, endPoint x: 222, endPoint y: 182, distance: 89.3
click at [144, 139] on button "Save" at bounding box center [145, 137] width 52 height 21
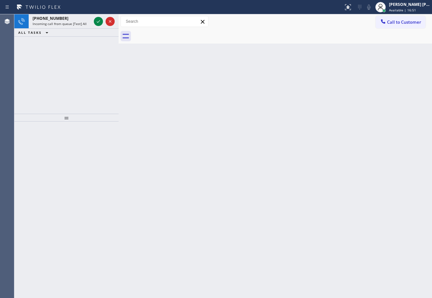
drag, startPoint x: 316, startPoint y: 238, endPoint x: 140, endPoint y: 89, distance: 230.0
click at [295, 215] on div "Back to Dashboard Change Sender ID Customers Technicians Select a contact Outbo…" at bounding box center [274, 156] width 313 height 284
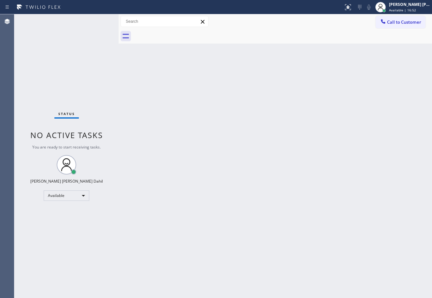
click at [87, 19] on div "Status No active tasks You are ready to start receiving tasks. [PERSON_NAME] [P…" at bounding box center [66, 156] width 104 height 284
drag, startPoint x: 87, startPoint y: 22, endPoint x: 240, endPoint y: 172, distance: 213.6
click at [87, 30] on div "Status No active tasks You are ready to start receiving tasks. [PERSON_NAME] [P…" at bounding box center [66, 156] width 104 height 284
drag, startPoint x: 240, startPoint y: 172, endPoint x: 247, endPoint y: 177, distance: 8.3
click at [247, 177] on div "Back to Dashboard Change Sender ID Customers Technicians Select a contact Outbo…" at bounding box center [274, 156] width 313 height 284
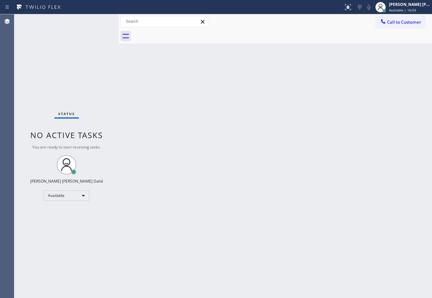
drag, startPoint x: 287, startPoint y: 256, endPoint x: 287, endPoint y: 313, distance: 57.3
click at [287, 298] on html "Status report No issues detected If you experience an issue, please download th…" at bounding box center [216, 149] width 432 height 298
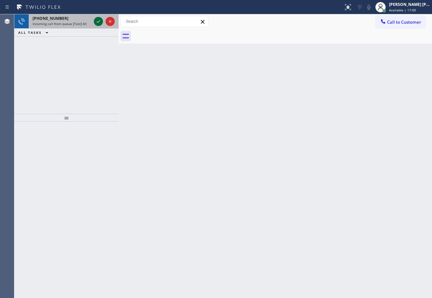
drag, startPoint x: 83, startPoint y: 26, endPoint x: 99, endPoint y: 24, distance: 16.1
click at [83, 26] on div "[PHONE_NUMBER] Incoming call from queue [Test] All" at bounding box center [61, 21] width 64 height 14
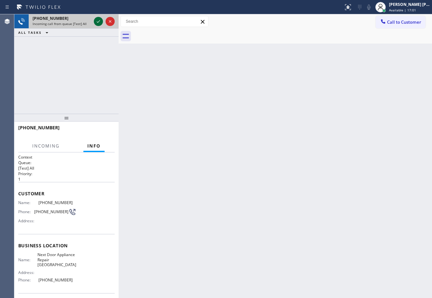
click at [98, 21] on icon at bounding box center [98, 22] width 8 height 8
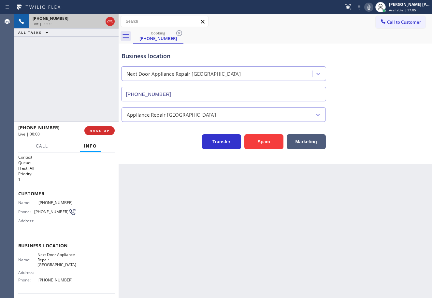
type input "[PHONE_NUMBER]"
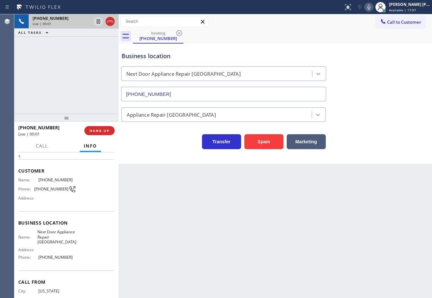
scroll to position [47, 0]
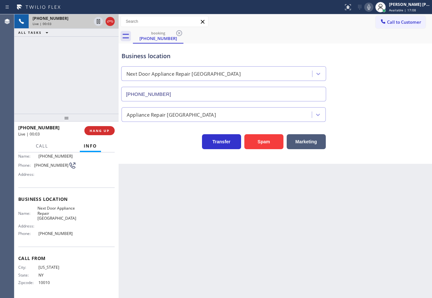
click at [372, 7] on icon at bounding box center [369, 7] width 8 height 8
click at [376, 41] on div "booking [PHONE_NUMBER]" at bounding box center [282, 36] width 299 height 15
click at [370, 9] on icon at bounding box center [368, 7] width 3 height 5
click at [385, 72] on div "Business location Next Door Appliance Repair [GEOGRAPHIC_DATA] [PHONE_NUMBER]" at bounding box center [275, 72] width 310 height 59
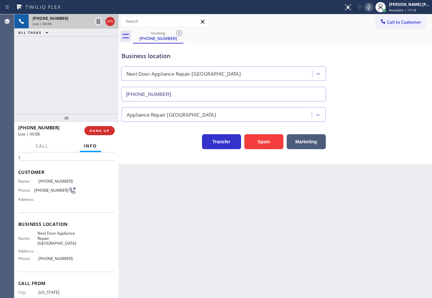
scroll to position [0, 0]
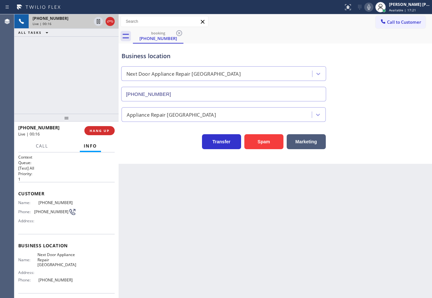
drag, startPoint x: 179, startPoint y: 212, endPoint x: 171, endPoint y: 215, distance: 8.6
click at [180, 212] on div "Back to Dashboard Change Sender ID Customers Technicians Select a contact Outbo…" at bounding box center [274, 156] width 313 height 284
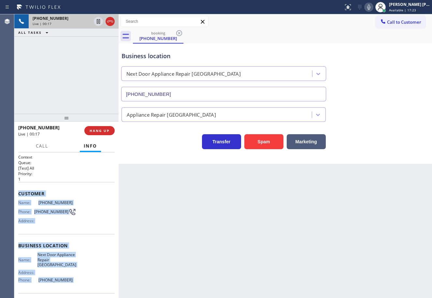
scroll to position [47, 0]
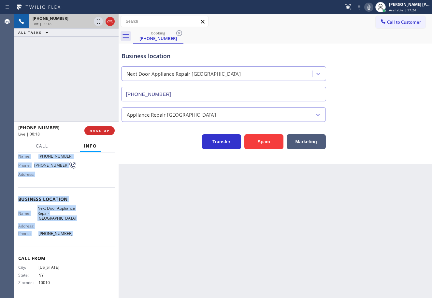
drag, startPoint x: 26, startPoint y: 202, endPoint x: 160, endPoint y: 223, distance: 135.4
click at [83, 236] on div "Context Queue: [Test] All Priority: 1 Customer Name: [PHONE_NUMBER] Phone: [PHO…" at bounding box center [66, 226] width 104 height 146
copy div "Customer Name: [PHONE_NUMBER] Phone: [PHONE_NUMBER] Address: Business location …"
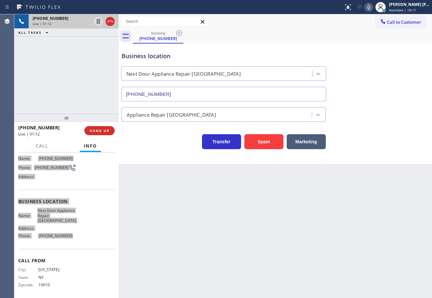
scroll to position [0, 0]
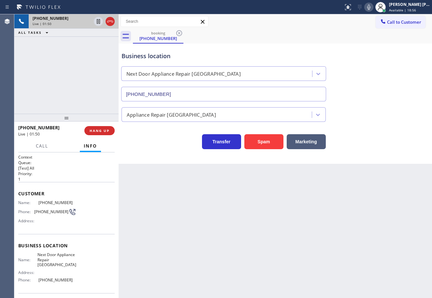
click at [378, 98] on div "Business location Next Door Appliance Repair [GEOGRAPHIC_DATA] [PHONE_NUMBER]" at bounding box center [275, 72] width 310 height 59
click at [372, 7] on icon at bounding box center [369, 7] width 8 height 8
click at [364, 70] on div "Business location Next Door Appliance Repair [GEOGRAPHIC_DATA] [PHONE_NUMBER]" at bounding box center [275, 72] width 310 height 59
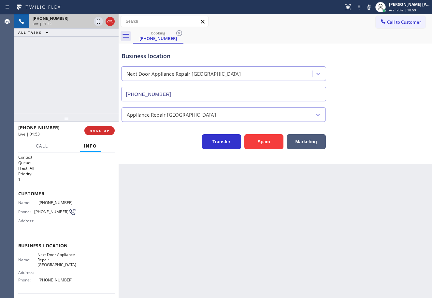
click at [73, 32] on div "ALL TASKS ALL TASKS ACTIVE TASKS TASKS IN WRAP UP" at bounding box center [66, 33] width 104 height 8
drag, startPoint x: 98, startPoint y: 20, endPoint x: 91, endPoint y: 38, distance: 19.0
click at [98, 23] on icon at bounding box center [98, 21] width 3 height 5
drag, startPoint x: 91, startPoint y: 38, endPoint x: 95, endPoint y: 38, distance: 3.9
click at [95, 38] on div "[PHONE_NUMBER] Live | 01:54 ALL TASKS ALL TASKS ACTIVE TASKS TASKS IN WRAP UP" at bounding box center [66, 64] width 104 height 100
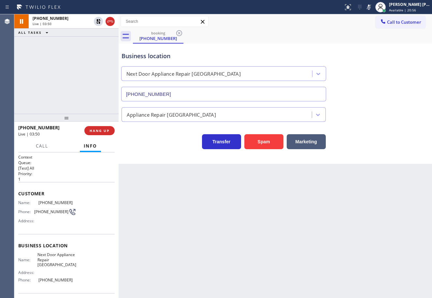
click at [100, 49] on div "[PHONE_NUMBER] Live | 03:50 ALL TASKS ALL TASKS ACTIVE TASKS TASKS IN WRAP UP" at bounding box center [66, 64] width 104 height 100
click at [100, 23] on icon at bounding box center [98, 21] width 5 height 5
drag, startPoint x: 377, startPoint y: 8, endPoint x: 378, endPoint y: 56, distance: 47.9
click at [372, 9] on icon at bounding box center [369, 7] width 8 height 8
drag, startPoint x: 378, startPoint y: 56, endPoint x: 377, endPoint y: 59, distance: 3.4
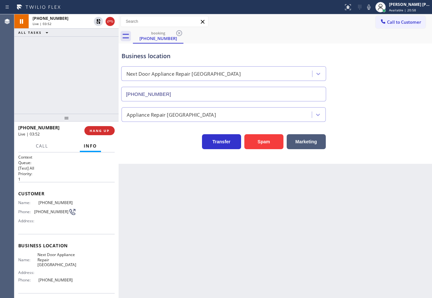
click at [378, 56] on div "Business location Next Door Appliance Repair [GEOGRAPHIC_DATA] [PHONE_NUMBER]" at bounding box center [275, 72] width 310 height 59
click at [372, 5] on icon at bounding box center [369, 7] width 8 height 8
click at [372, 6] on icon at bounding box center [369, 7] width 8 height 8
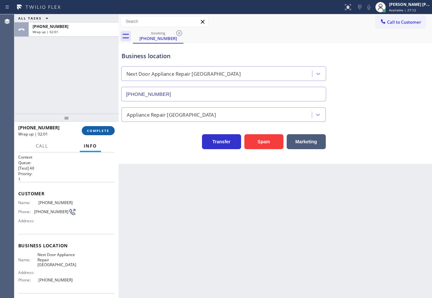
click at [94, 135] on button "COMPLETE" at bounding box center [98, 130] width 33 height 9
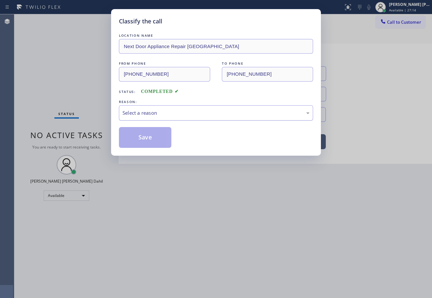
click at [164, 112] on div "Select a reason" at bounding box center [215, 112] width 187 height 7
click at [153, 141] on button "Save" at bounding box center [145, 137] width 52 height 21
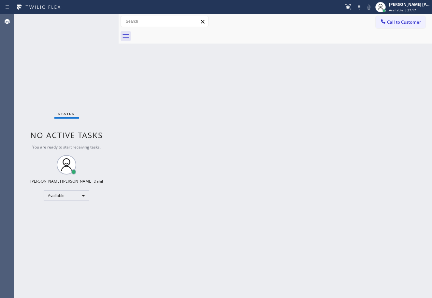
click at [286, 243] on div "Back to Dashboard Change Sender ID Customers Technicians Select a contact Outbo…" at bounding box center [274, 156] width 313 height 284
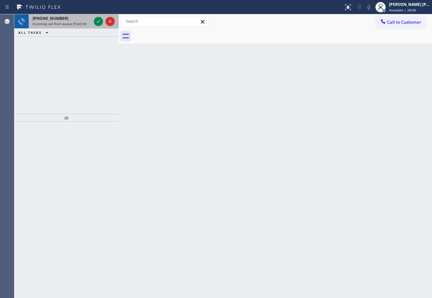
click at [93, 22] on div at bounding box center [103, 21] width 23 height 14
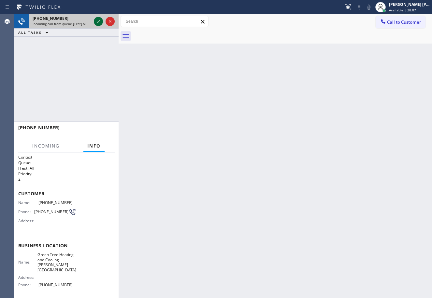
click at [95, 21] on icon at bounding box center [98, 22] width 8 height 8
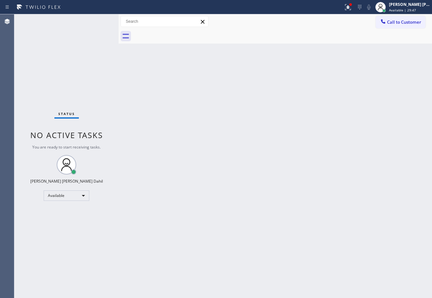
click at [91, 30] on div "Status No active tasks You are ready to start receiving tasks. [PERSON_NAME] [P…" at bounding box center [66, 156] width 104 height 284
click at [171, 161] on div "Back to Dashboard Change Sender ID Customers Technicians Select a contact Outbo…" at bounding box center [274, 156] width 313 height 284
click at [96, 20] on div "Status No active tasks You are ready to start receiving tasks. [PERSON_NAME] [P…" at bounding box center [66, 156] width 104 height 284
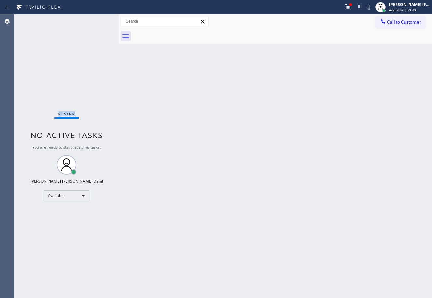
click at [96, 20] on div "Status No active tasks You are ready to start receiving tasks. [PERSON_NAME] [P…" at bounding box center [66, 156] width 104 height 284
drag, startPoint x: 105, startPoint y: 21, endPoint x: 116, endPoint y: 25, distance: 11.4
click at [117, 25] on div at bounding box center [117, 156] width 0 height 284
drag, startPoint x: 150, startPoint y: 118, endPoint x: 142, endPoint y: 114, distance: 9.9
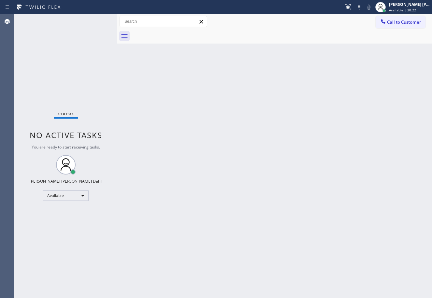
click at [142, 114] on div "Back to Dashboard Change Sender ID Customers Technicians Select a contact Outbo…" at bounding box center [274, 156] width 314 height 284
click at [117, 25] on div at bounding box center [117, 156] width 0 height 284
click at [269, 122] on div "Back to Dashboard Change Sender ID Customers Technicians Select a contact Outbo…" at bounding box center [274, 156] width 315 height 284
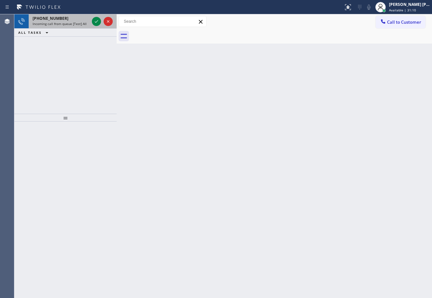
click at [79, 25] on span "Incoming call from queue [Test] All" at bounding box center [60, 23] width 54 height 5
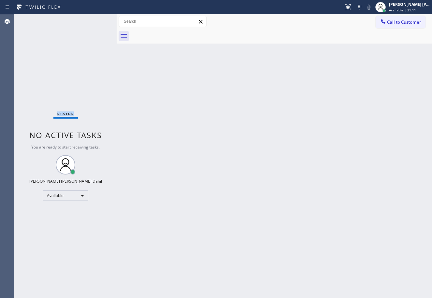
click at [79, 25] on div "Status No active tasks You are ready to start receiving tasks. [PERSON_NAME] [P…" at bounding box center [65, 156] width 102 height 284
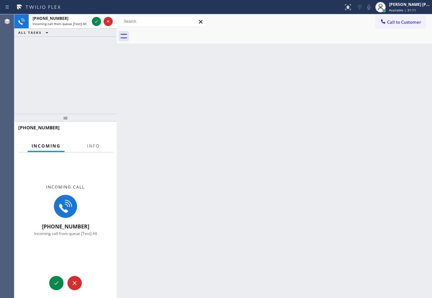
click at [79, 25] on span "Incoming call from queue [Test] All" at bounding box center [60, 23] width 54 height 5
click at [117, 26] on div at bounding box center [117, 156] width 0 height 284
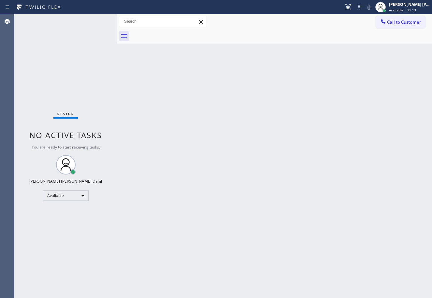
click at [85, 25] on div "Status No active tasks You are ready to start receiving tasks. [PERSON_NAME] [P…" at bounding box center [65, 156] width 103 height 284
drag, startPoint x: 296, startPoint y: 173, endPoint x: 358, endPoint y: 252, distance: 100.9
click at [311, 184] on div "Back to Dashboard Change Sender ID Customers Technicians Select a contact Outbo…" at bounding box center [274, 156] width 315 height 284
click at [348, 263] on div "Back to Dashboard Change Sender ID Customers Technicians Select a contact Outbo…" at bounding box center [274, 156] width 315 height 284
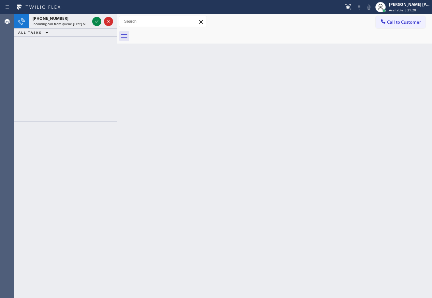
click at [285, 49] on div "Back to Dashboard Change Sender ID Customers Technicians Select a contact Outbo…" at bounding box center [274, 156] width 315 height 284
click at [72, 18] on div "+12092094251" at bounding box center [61, 19] width 57 height 6
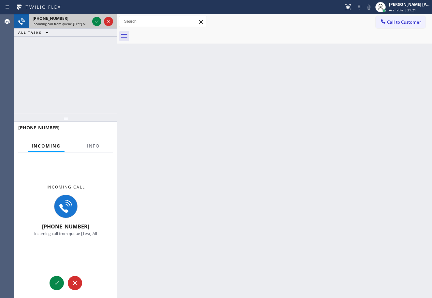
click at [73, 19] on div "+12092094251" at bounding box center [61, 19] width 57 height 6
click at [93, 149] on span "Info" at bounding box center [93, 146] width 13 height 6
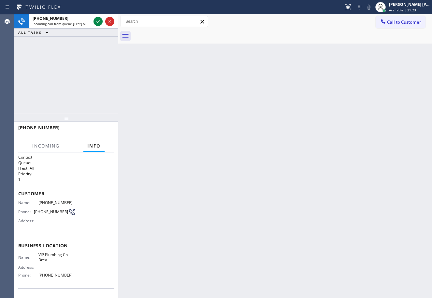
drag, startPoint x: 117, startPoint y: 30, endPoint x: 163, endPoint y: 127, distance: 107.6
click at [118, 32] on div at bounding box center [118, 156] width 0 height 284
click at [190, 145] on div "Back to Dashboard Change Sender ID Customers Technicians Select a contact Outbo…" at bounding box center [275, 156] width 312 height 284
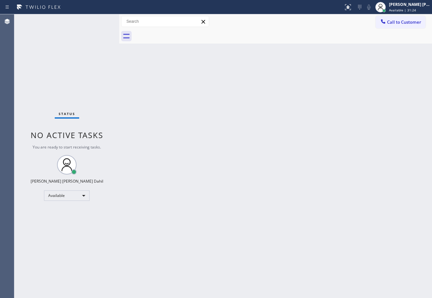
click at [287, 216] on div "Back to Dashboard Change Sender ID Customers Technicians Select a contact Outbo…" at bounding box center [275, 156] width 312 height 284
click at [290, 218] on div "Back to Dashboard Change Sender ID Customers Technicians Select a contact Outbo…" at bounding box center [275, 156] width 312 height 284
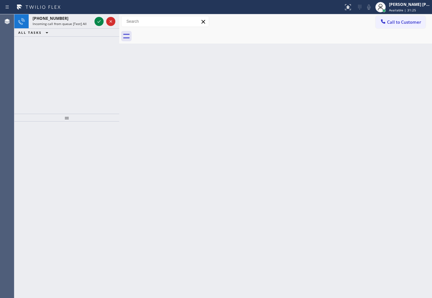
click at [290, 218] on div "Back to Dashboard Change Sender ID Customers Technicians Select a contact Outbo…" at bounding box center [275, 156] width 312 height 284
click at [96, 20] on icon at bounding box center [99, 22] width 8 height 8
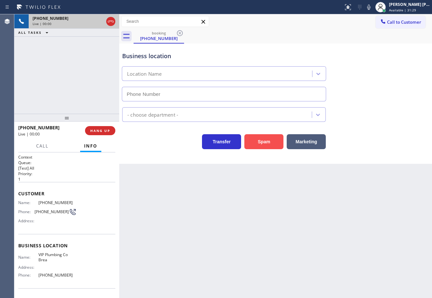
type input "(714) 452-1513"
click at [260, 145] on button "Spam" at bounding box center [263, 141] width 39 height 15
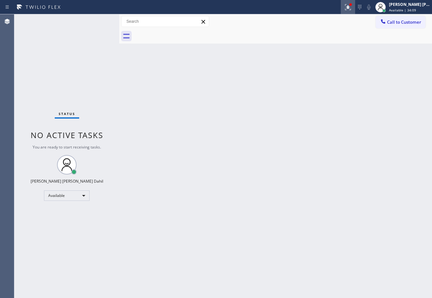
click at [351, 9] on icon at bounding box center [348, 7] width 6 height 6
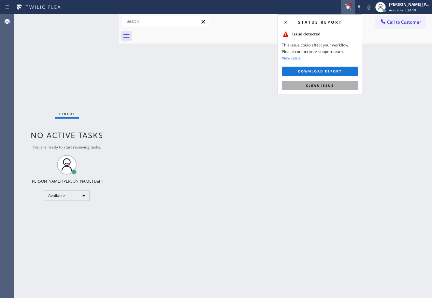
click at [347, 85] on button "Clear issue" at bounding box center [320, 85] width 76 height 9
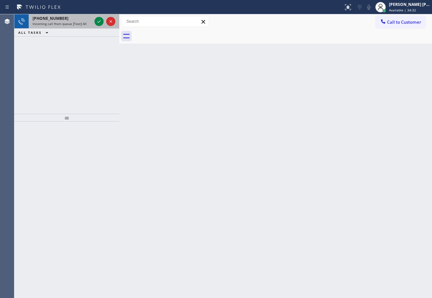
click at [85, 21] on div "+14802311382" at bounding box center [62, 19] width 59 height 6
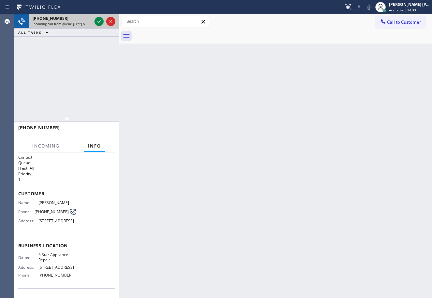
click at [85, 21] on div "+14802311382" at bounding box center [62, 19] width 59 height 6
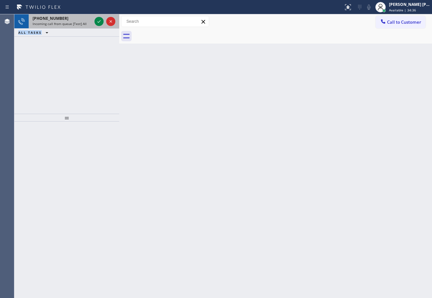
click at [72, 21] on span "Incoming call from queue [Test] All" at bounding box center [60, 23] width 54 height 5
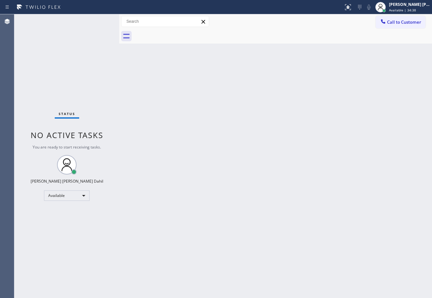
click at [97, 21] on div "Status No active tasks You are ready to start receiving tasks. [PERSON_NAME] [P…" at bounding box center [66, 156] width 105 height 284
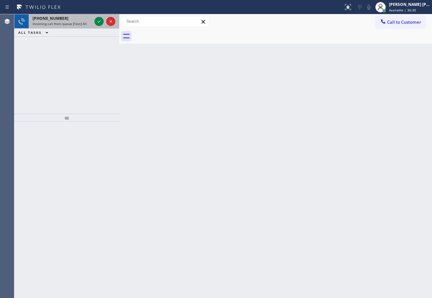
click at [94, 23] on div at bounding box center [104, 21] width 23 height 14
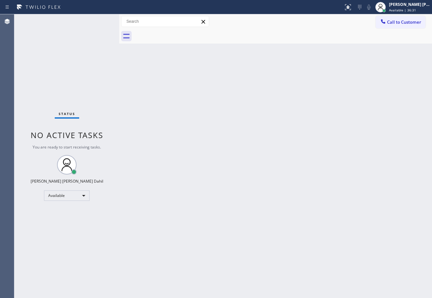
drag, startPoint x: 94, startPoint y: 23, endPoint x: 98, endPoint y: 23, distance: 3.9
click at [98, 23] on div "Status No active tasks You are ready to start receiving tasks. [PERSON_NAME] [P…" at bounding box center [66, 156] width 105 height 284
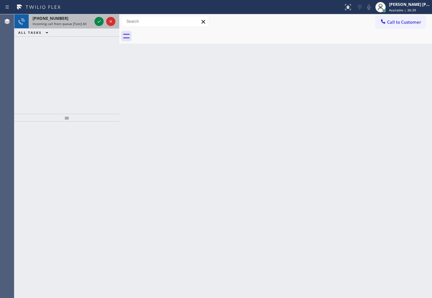
click at [82, 28] on div "+18052935824 Incoming call from queue [Test] All" at bounding box center [61, 21] width 64 height 14
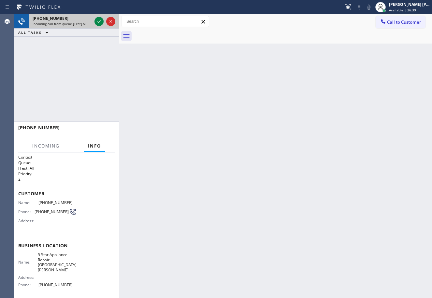
click at [85, 26] on div "+18052935824 Incoming call from queue [Test] All" at bounding box center [61, 21] width 64 height 14
drag, startPoint x: 85, startPoint y: 25, endPoint x: 94, endPoint y: 22, distance: 8.9
click at [88, 25] on div "Incoming call from queue [Test] All" at bounding box center [62, 23] width 59 height 5
click at [97, 22] on icon at bounding box center [99, 22] width 8 height 8
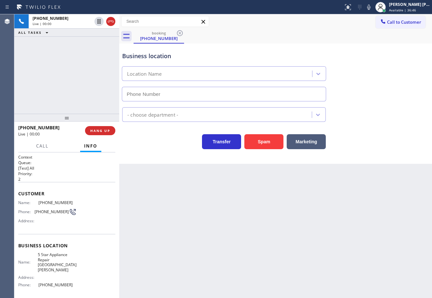
click at [69, 92] on div "+18052935824 Live | 00:00 ALL TASKS ALL TASKS ACTIVE TASKS TASKS IN WRAP UP" at bounding box center [66, 64] width 105 height 100
click at [272, 144] on button "Spam" at bounding box center [263, 141] width 39 height 15
type input "(805) 360-6522"
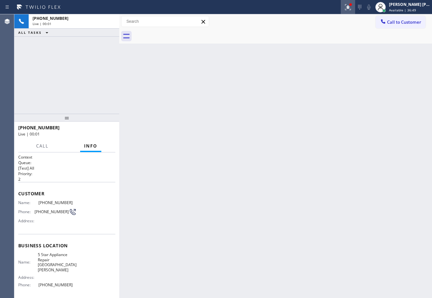
click at [349, 7] on div at bounding box center [347, 7] width 14 height 8
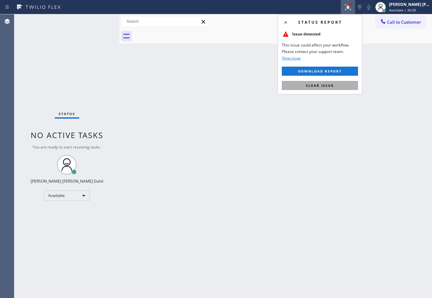
click at [339, 85] on button "Clear issue" at bounding box center [320, 85] width 76 height 9
click at [339, 86] on div "Back to Dashboard Change Sender ID Customers Technicians Select a contact Outbo…" at bounding box center [275, 156] width 312 height 284
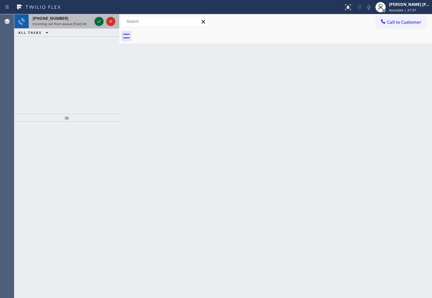
click at [96, 17] on div at bounding box center [104, 21] width 23 height 14
click at [96, 20] on icon at bounding box center [99, 22] width 8 height 8
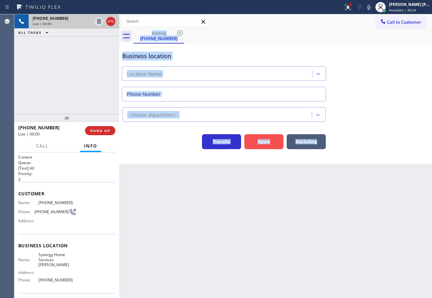
type input "(714) 360-0635"
click at [263, 143] on button "Spam" at bounding box center [263, 141] width 39 height 15
click at [265, 143] on button "Spam" at bounding box center [263, 141] width 39 height 15
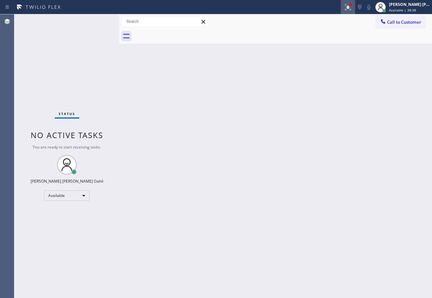
click at [351, 8] on icon at bounding box center [348, 7] width 6 height 6
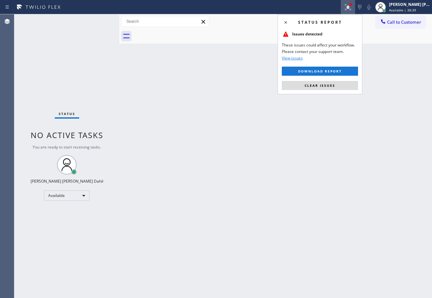
click at [348, 79] on div "Status report Issues detected These issues could affect your workflow. Please c…" at bounding box center [319, 54] width 85 height 80
click at [348, 81] on button "Clear issues" at bounding box center [320, 85] width 76 height 9
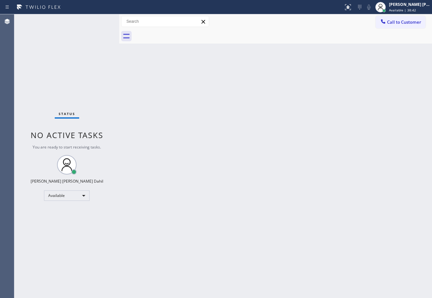
click at [189, 203] on div "Back to Dashboard Change Sender ID Customers Technicians Select a contact Outbo…" at bounding box center [275, 156] width 312 height 284
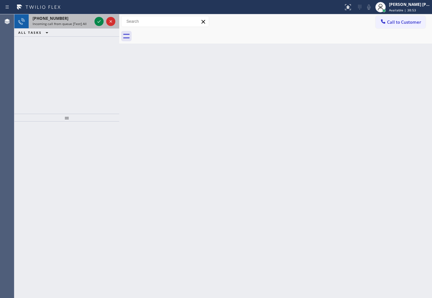
click at [91, 18] on div "+13106211299" at bounding box center [62, 19] width 59 height 6
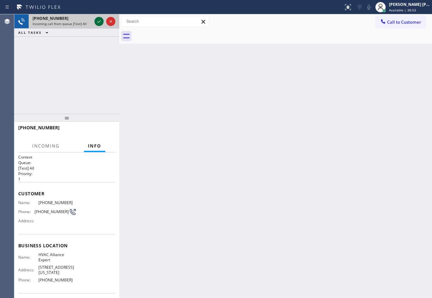
click at [98, 19] on icon at bounding box center [99, 22] width 8 height 8
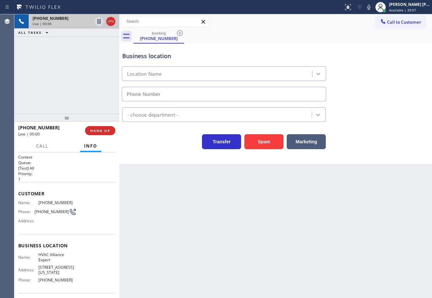
type input "[PHONE_NUMBER]"
drag, startPoint x: 81, startPoint y: 60, endPoint x: 46, endPoint y: 211, distance: 155.5
click at [81, 60] on div "+13106211299 Live | 00:07 ALL TASKS ALL TASKS ACTIVE TASKS TASKS IN WRAP UP" at bounding box center [66, 64] width 105 height 100
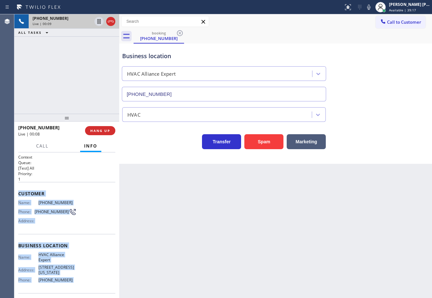
scroll to position [47, 0]
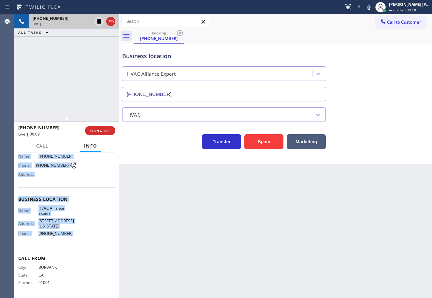
drag, startPoint x: 17, startPoint y: 193, endPoint x: 79, endPoint y: 237, distance: 76.9
click at [79, 237] on div "Context Queue: [Test] All Priority: 1 Customer Name: (310) 621-1299 Phone: (310…" at bounding box center [66, 226] width 105 height 146
copy div "Customer Name: (310) 621-1299 Phone: (310) 621-1299 Address: Business location …"
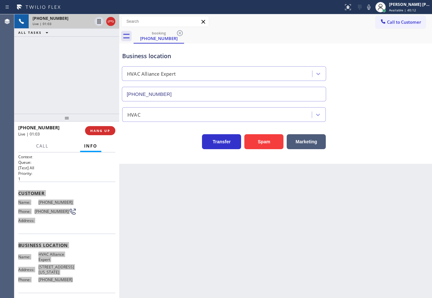
scroll to position [0, 0]
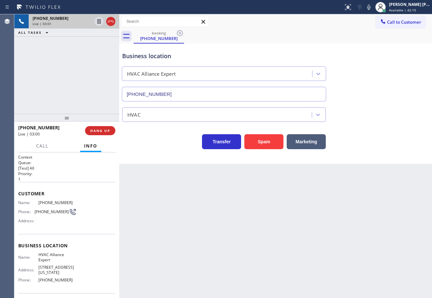
click at [356, 245] on div "Back to Dashboard Change Sender ID Customers Technicians Select a contact Outbo…" at bounding box center [275, 156] width 312 height 284
click at [372, 7] on icon at bounding box center [369, 7] width 8 height 8
click at [381, 70] on div "Business location HVAC Alliance Expert [PHONE_NUMBER]" at bounding box center [275, 72] width 309 height 59
click at [372, 8] on icon at bounding box center [369, 7] width 8 height 8
click at [370, 49] on div "Business location HVAC Alliance Expert [PHONE_NUMBER]" at bounding box center [275, 72] width 309 height 59
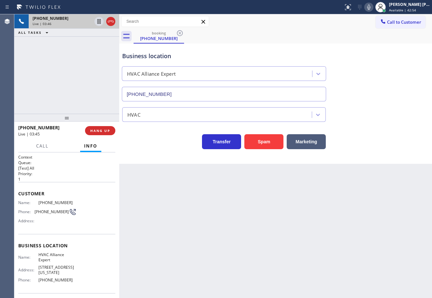
click at [365, 123] on div "Business location HVAC Alliance Expert [PHONE_NUMBER] HVAC Transfer Spam Market…" at bounding box center [275, 97] width 309 height 104
click at [371, 124] on div "Transfer Spam Marketing" at bounding box center [275, 135] width 309 height 27
drag, startPoint x: 371, startPoint y: 124, endPoint x: 374, endPoint y: 128, distance: 4.2
click at [374, 127] on div "Transfer Spam Marketing" at bounding box center [275, 135] width 309 height 27
click at [385, 192] on div "Back to Dashboard Change Sender ID Customers Technicians Select a contact Outbo…" at bounding box center [275, 156] width 312 height 284
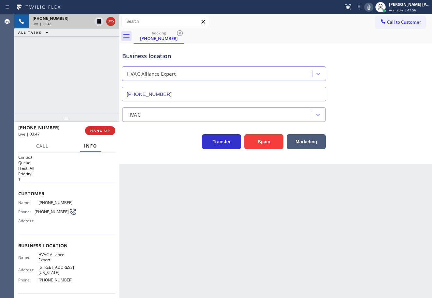
click at [385, 193] on div "Back to Dashboard Change Sender ID Customers Technicians Select a contact Outbo…" at bounding box center [275, 156] width 312 height 284
click at [386, 193] on div "Back to Dashboard Change Sender ID Customers Technicians Select a contact Outbo…" at bounding box center [275, 156] width 312 height 284
click at [386, 192] on div "Back to Dashboard Change Sender ID Customers Technicians Select a contact Outbo…" at bounding box center [275, 156] width 312 height 284
click at [386, 191] on div "Back to Dashboard Change Sender ID Customers Technicians Select a contact Outbo…" at bounding box center [275, 156] width 312 height 284
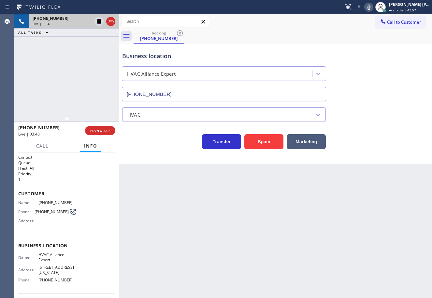
click at [387, 187] on div "Back to Dashboard Change Sender ID Customers Technicians Select a contact Outbo…" at bounding box center [275, 156] width 312 height 284
click at [370, 9] on icon at bounding box center [368, 7] width 3 height 5
click at [377, 54] on div "Business location HVAC Alliance Expert [PHONE_NUMBER]" at bounding box center [275, 72] width 309 height 59
drag, startPoint x: 83, startPoint y: 73, endPoint x: 96, endPoint y: 38, distance: 37.4
click at [86, 69] on div "+13106211299 Live | 03:50 ALL TASKS ALL TASKS ACTIVE TASKS TASKS IN WRAP UP" at bounding box center [66, 64] width 105 height 100
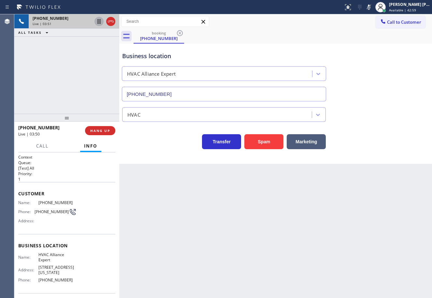
click at [96, 24] on icon at bounding box center [99, 22] width 8 height 8
click at [336, 30] on div "booking (310) 621-1299" at bounding box center [282, 36] width 298 height 15
click at [98, 20] on icon at bounding box center [99, 21] width 5 height 5
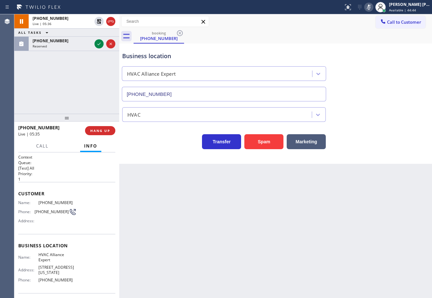
click at [372, 7] on icon at bounding box center [369, 7] width 8 height 8
click at [388, 53] on div "Business location HVAC Alliance Expert [PHONE_NUMBER]" at bounding box center [275, 72] width 309 height 59
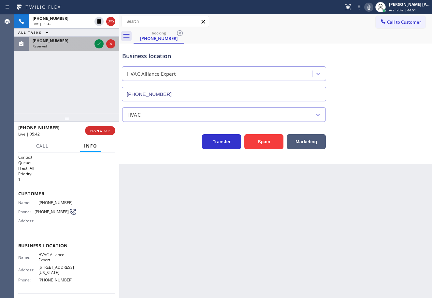
drag, startPoint x: 70, startPoint y: 55, endPoint x: 74, endPoint y: 48, distance: 8.6
click at [70, 55] on div "+13106211299 Live | 05:42 ALL TASKS ALL TASKS ACTIVE TASKS TASKS IN WRAP UP (51…" at bounding box center [66, 64] width 105 height 100
click at [74, 48] on div "Reserved" at bounding box center [62, 46] width 59 height 5
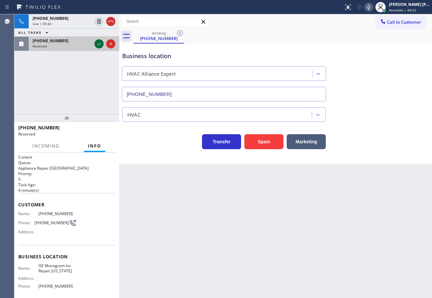
click at [98, 44] on icon at bounding box center [99, 44] width 8 height 8
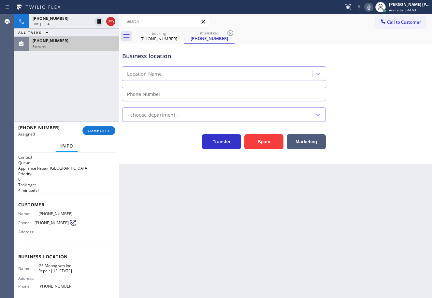
type input "(332) 456-0495"
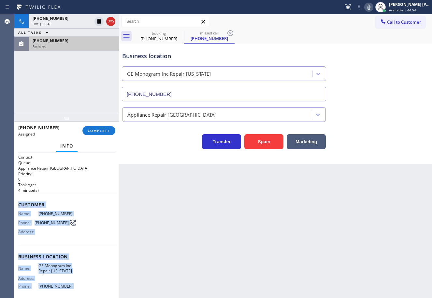
scroll to position [52, 0]
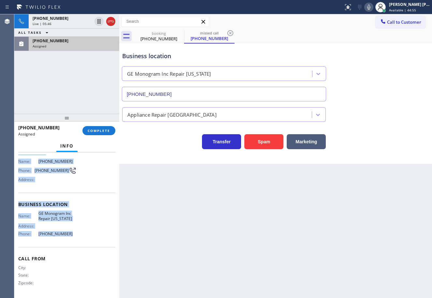
drag, startPoint x: 18, startPoint y: 204, endPoint x: 84, endPoint y: 242, distance: 76.1
click at [84, 242] on div "Context Queue: Appliance Repair High End Priority: 0 Task Age: 4 minute(s) Cust…" at bounding box center [66, 226] width 105 height 146
copy div "Customer Name: (518) 421-4768 Phone: (518) 421-4768 Address: Business location …"
click at [104, 131] on span "COMPLETE" at bounding box center [99, 131] width 22 height 5
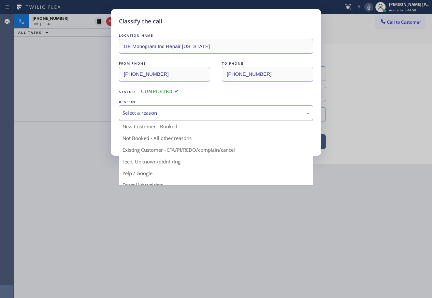
click at [202, 116] on div "Select a reason" at bounding box center [215, 112] width 187 height 7
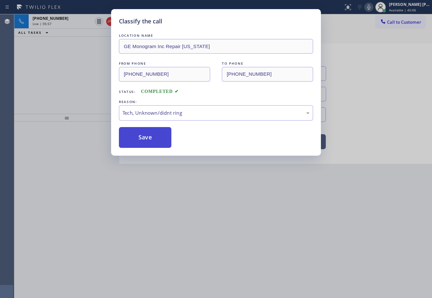
click at [151, 130] on button "Save" at bounding box center [145, 137] width 52 height 21
click at [152, 131] on button "Save" at bounding box center [145, 137] width 52 height 21
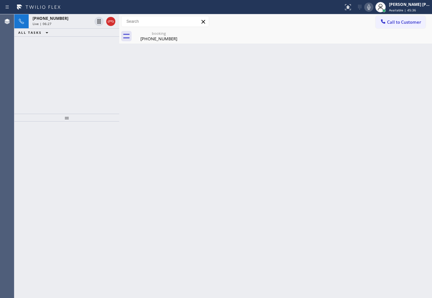
click at [68, 69] on div "+13106211299 Live | 06:27 ALL TASKS ALL TASKS ACTIVE TASKS TASKS IN WRAP UP" at bounding box center [66, 64] width 105 height 100
click at [70, 24] on div "Live | 06:28" at bounding box center [62, 23] width 59 height 5
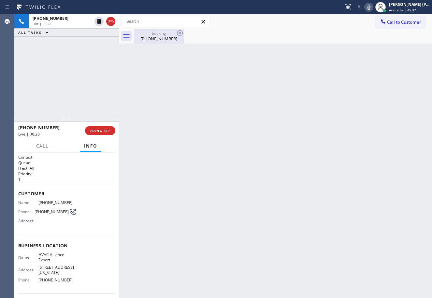
click at [148, 36] on div "(310) 621-1299" at bounding box center [158, 39] width 49 height 6
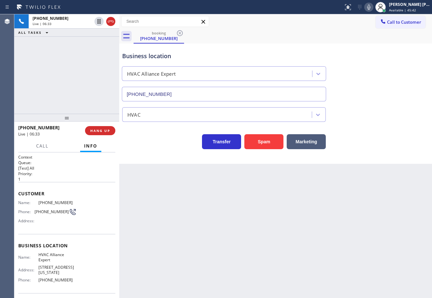
click at [395, 114] on div "HVAC" at bounding box center [275, 113] width 309 height 17
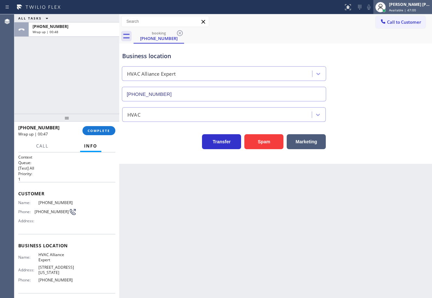
click at [409, 5] on div "[PERSON_NAME] [PERSON_NAME] Dahil" at bounding box center [409, 5] width 41 height 6
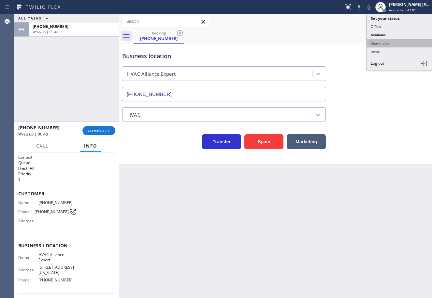
click at [395, 42] on button "Unavailable" at bounding box center [399, 43] width 65 height 8
click at [395, 42] on div "booking (310) 621-1299" at bounding box center [282, 36] width 298 height 15
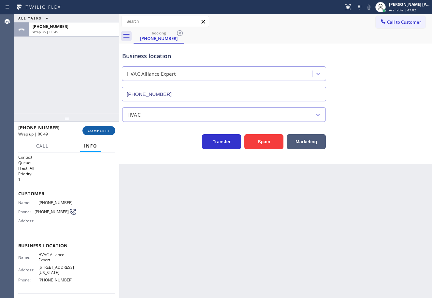
click at [98, 129] on button "COMPLETE" at bounding box center [98, 130] width 33 height 9
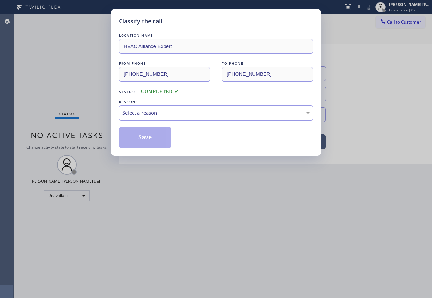
drag, startPoint x: 142, startPoint y: 112, endPoint x: 144, endPoint y: 118, distance: 6.0
click at [143, 113] on div "Select a reason" at bounding box center [215, 112] width 187 height 7
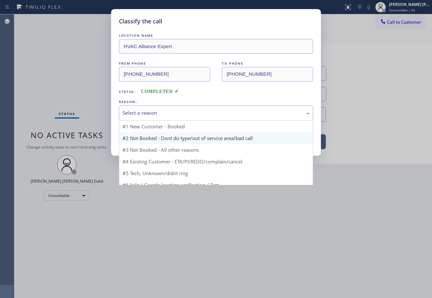
click at [143, 139] on button "Save" at bounding box center [145, 137] width 52 height 21
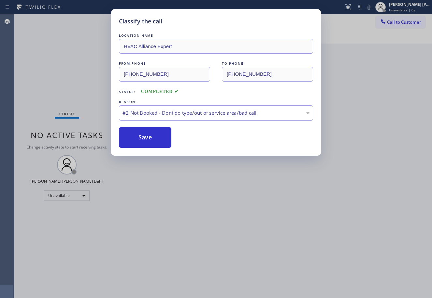
click at [386, 23] on div "Classify the call LOCATION NAME HVAC Alliance Expert FROM PHONE (310) 621-1299 …" at bounding box center [216, 149] width 432 height 298
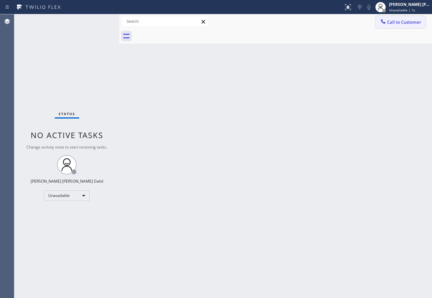
click at [388, 19] on button "Call to Customer" at bounding box center [400, 22] width 50 height 12
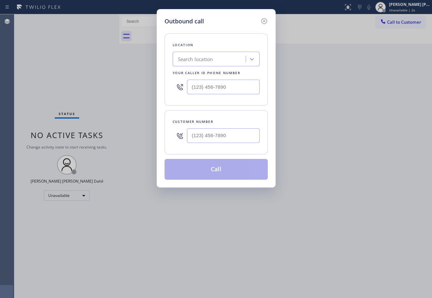
type input "(___) ___-____"
click at [234, 136] on input "(___) ___-____" at bounding box center [223, 136] width 73 height 15
paste input "text"
type input "(___) ___-____"
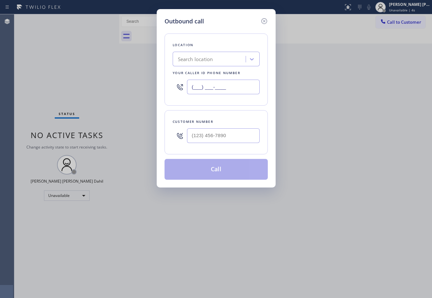
click at [245, 86] on input "(___) ___-____" at bounding box center [223, 87] width 73 height 15
paste input "855) 999-4417"
type input "[PHONE_NUMBER]"
click at [230, 139] on input "text" at bounding box center [223, 136] width 73 height 15
paste input "310) 621-1299"
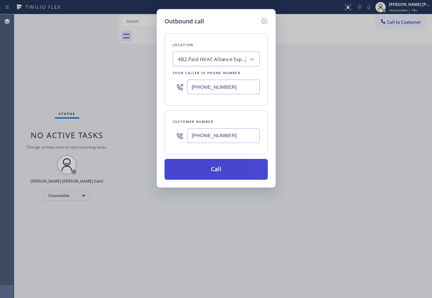
type input "(310) 621-1299"
click at [226, 172] on button "Call" at bounding box center [215, 169] width 103 height 21
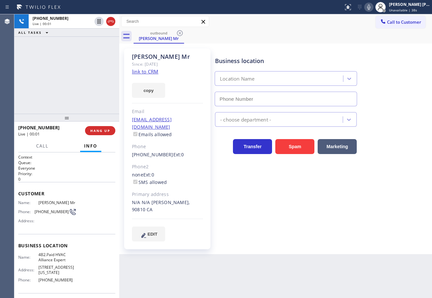
type input "[PHONE_NUMBER]"
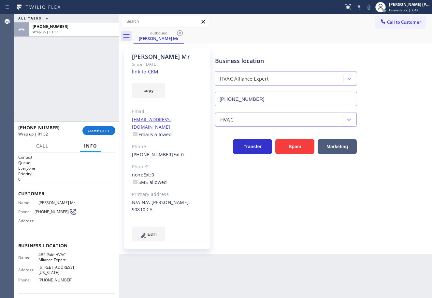
click at [95, 122] on div at bounding box center [66, 118] width 105 height 8
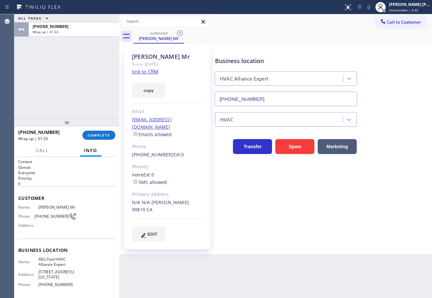
click at [97, 130] on div "+13106211299 Wrap up | 01:33 COMPLETE" at bounding box center [66, 135] width 97 height 17
click at [97, 135] on span "COMPLETE" at bounding box center [99, 135] width 22 height 5
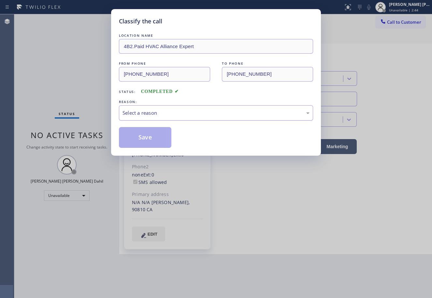
click at [139, 115] on div "Select a reason" at bounding box center [215, 112] width 187 height 7
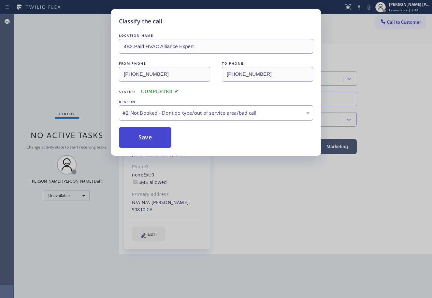
click at [145, 138] on button "Save" at bounding box center [145, 137] width 52 height 21
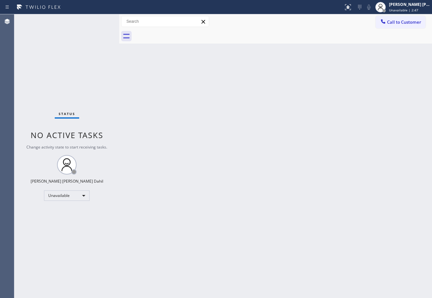
drag, startPoint x: 355, startPoint y: 255, endPoint x: 384, endPoint y: 268, distance: 31.8
click at [364, 256] on div "Back to Dashboard Change Sender ID Customers Technicians Select a contact Outbo…" at bounding box center [275, 156] width 312 height 284
click at [147, 129] on div "Back to Dashboard Change Sender ID Customers Technicians Select a contact Outbo…" at bounding box center [275, 156] width 312 height 284
click at [89, 40] on div "Status No active tasks Change activity state to start receiving tasks. Joshua J…" at bounding box center [66, 156] width 105 height 284
click at [402, 6] on div "[PERSON_NAME] [PERSON_NAME] Dahil" at bounding box center [409, 5] width 41 height 6
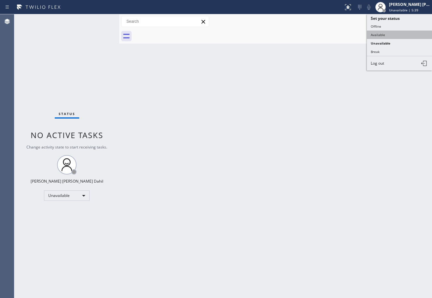
click at [388, 34] on button "Available" at bounding box center [399, 35] width 65 height 8
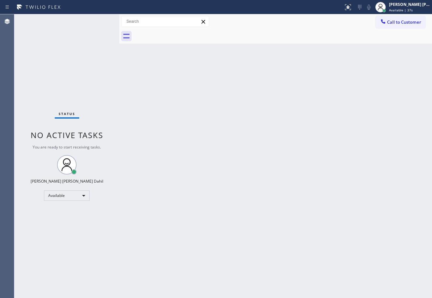
click at [243, 141] on div "Back to Dashboard Change Sender ID Customers Technicians Select a contact Outbo…" at bounding box center [275, 156] width 312 height 284
click at [263, 215] on div "Back to Dashboard Change Sender ID Customers Technicians Select a contact Outbo…" at bounding box center [275, 156] width 312 height 284
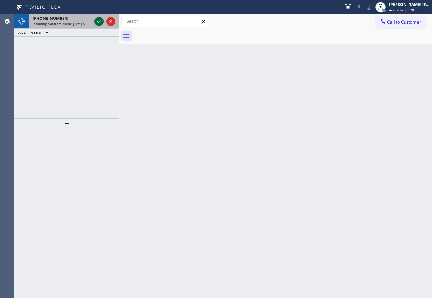
click at [96, 20] on icon at bounding box center [99, 22] width 8 height 8
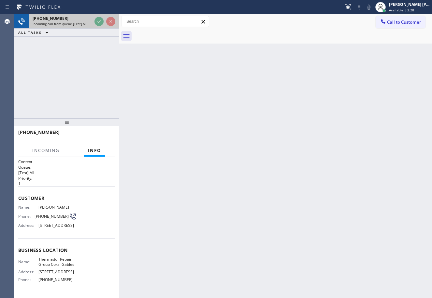
click at [96, 20] on icon at bounding box center [99, 22] width 8 height 8
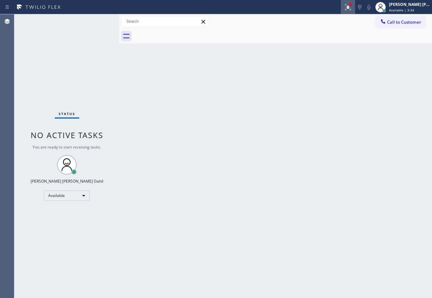
click at [355, 9] on div at bounding box center [347, 7] width 14 height 8
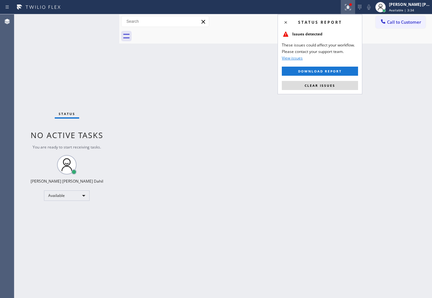
click at [345, 84] on button "Clear issues" at bounding box center [320, 85] width 76 height 9
drag, startPoint x: 343, startPoint y: 85, endPoint x: 335, endPoint y: 76, distance: 11.7
click at [344, 84] on div "Back to Dashboard Change Sender ID Customers Technicians Select a contact Outbo…" at bounding box center [275, 156] width 312 height 284
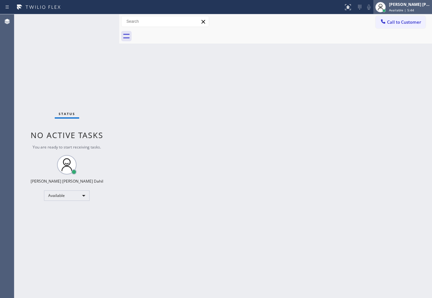
click at [387, 8] on div at bounding box center [380, 7] width 14 height 14
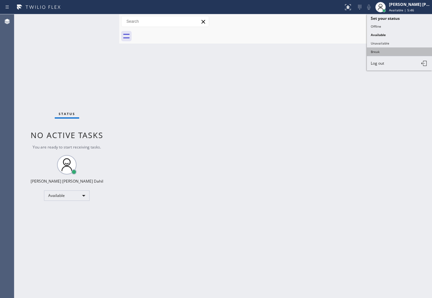
click at [387, 54] on button "Break" at bounding box center [399, 52] width 65 height 8
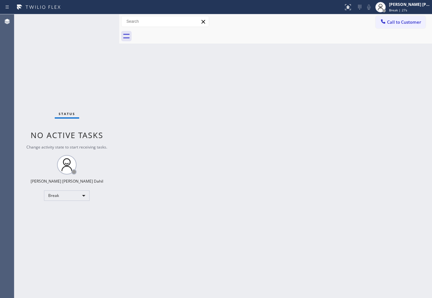
click at [97, 45] on div "Status No active tasks Change activity state to start receiving tasks. Joshua J…" at bounding box center [66, 156] width 105 height 284
click at [159, 142] on div "Back to Dashboard Change Sender ID Customers Technicians Select a contact Outbo…" at bounding box center [275, 156] width 312 height 284
